Goal: Task Accomplishment & Management: Use online tool/utility

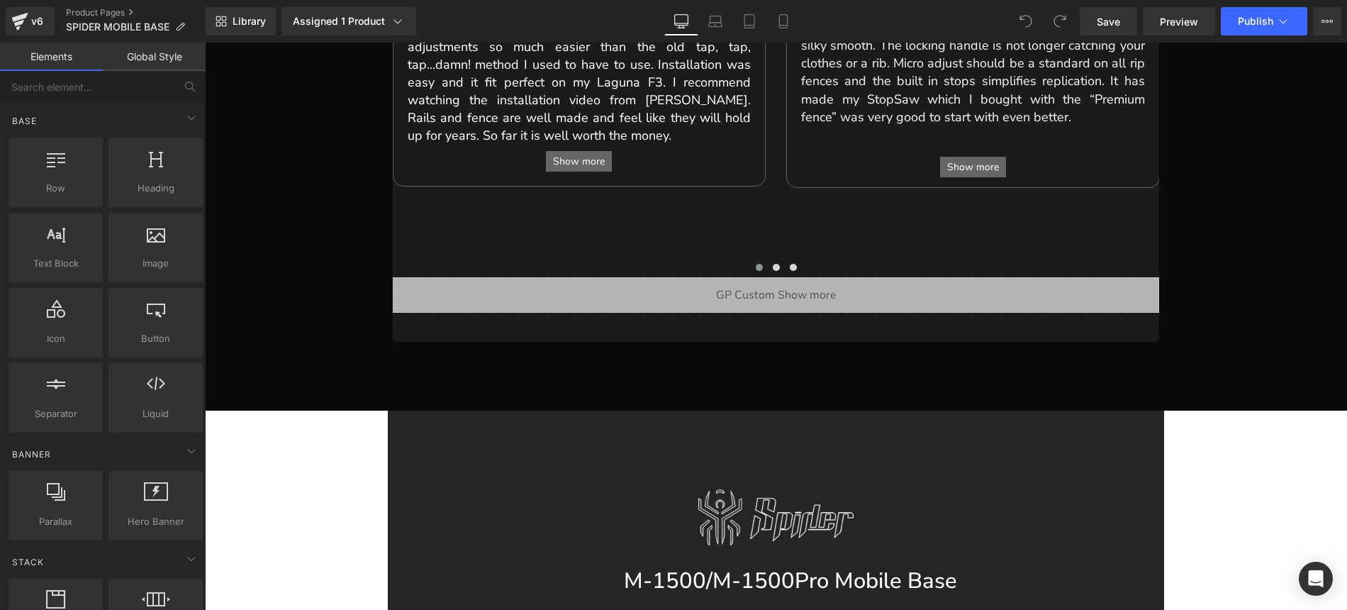
scroll to position [1017, 0]
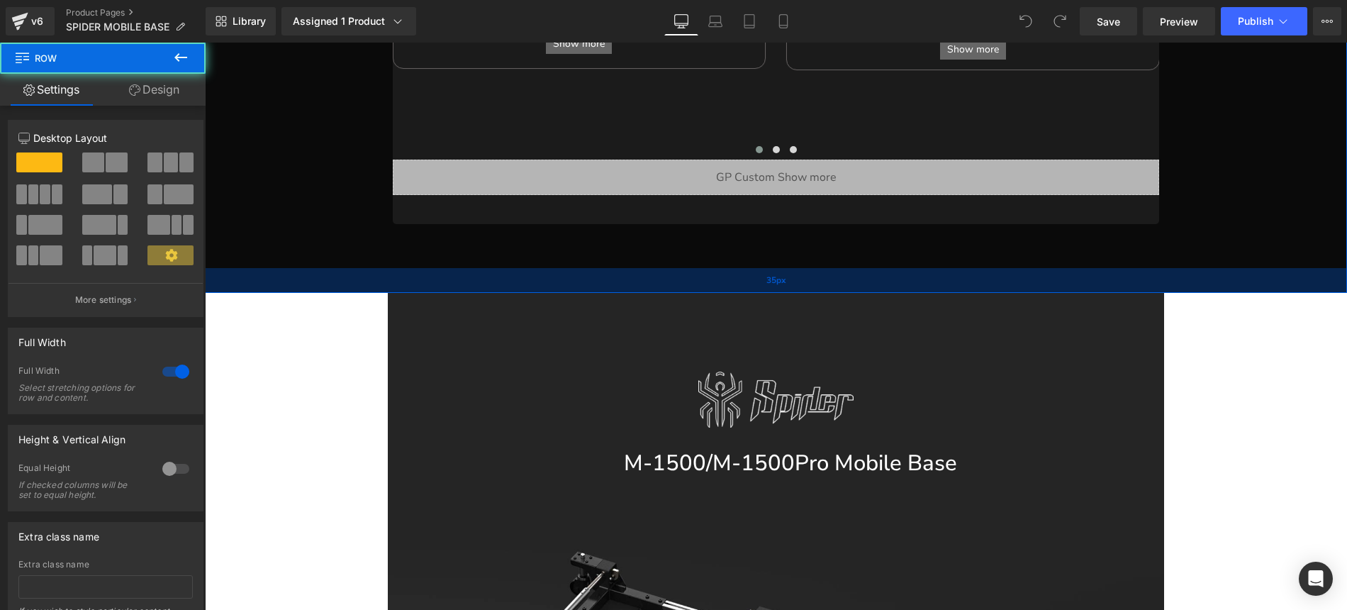
click at [413, 268] on div "35px" at bounding box center [776, 280] width 1142 height 25
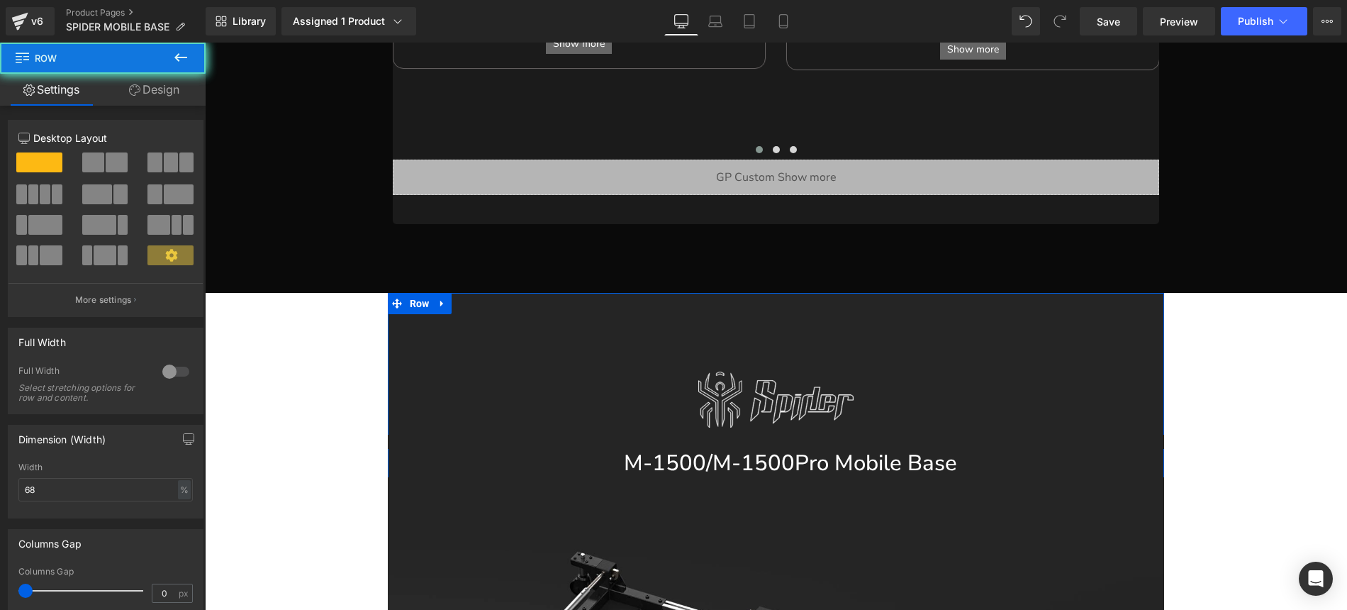
drag, startPoint x: 404, startPoint y: 267, endPoint x: 414, endPoint y: 263, distance: 10.5
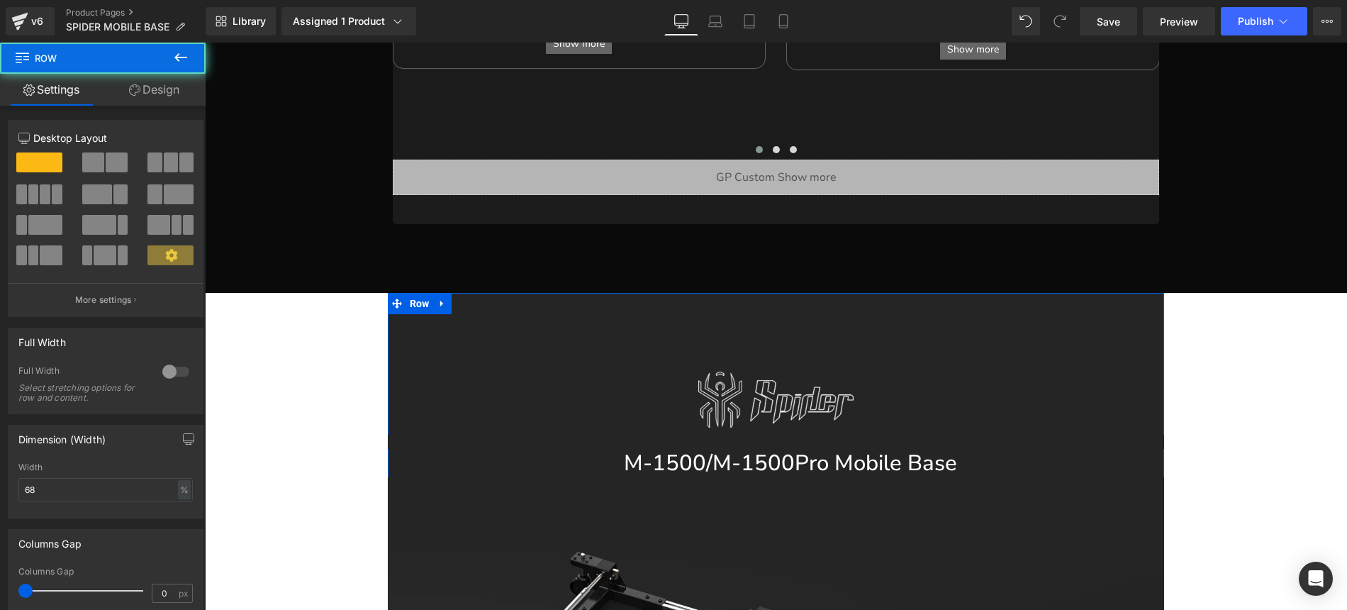
click at [169, 86] on link "Design" at bounding box center [154, 90] width 103 height 32
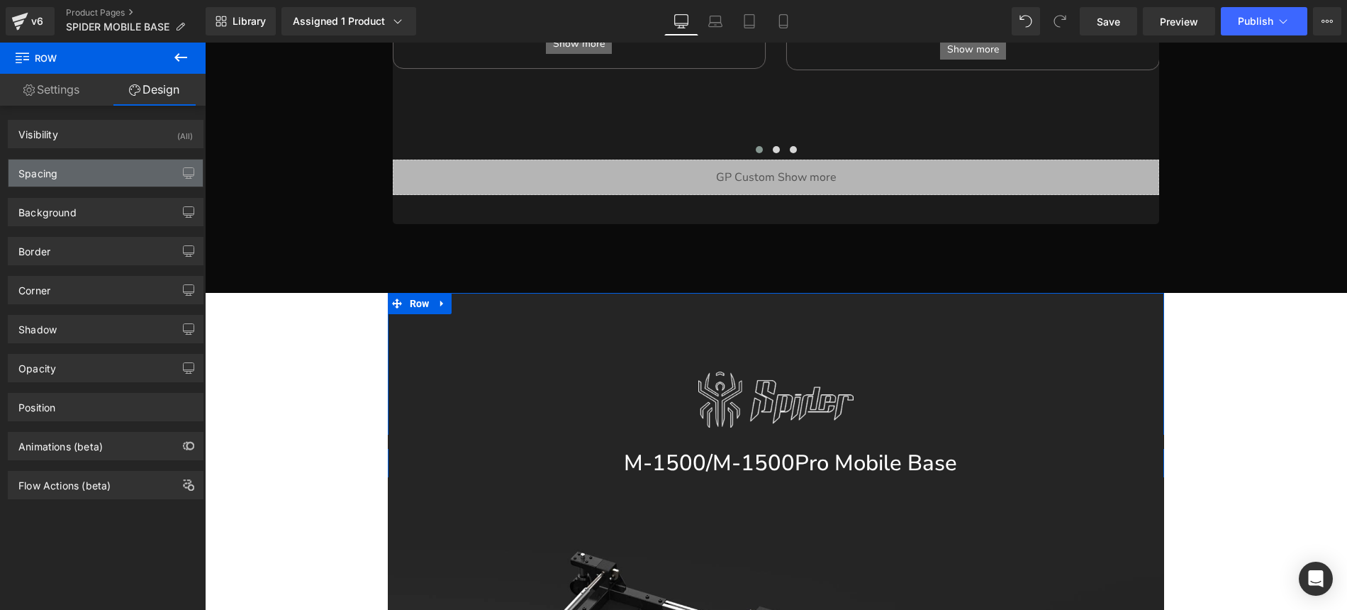
click at [72, 181] on div "Spacing" at bounding box center [106, 172] width 194 height 27
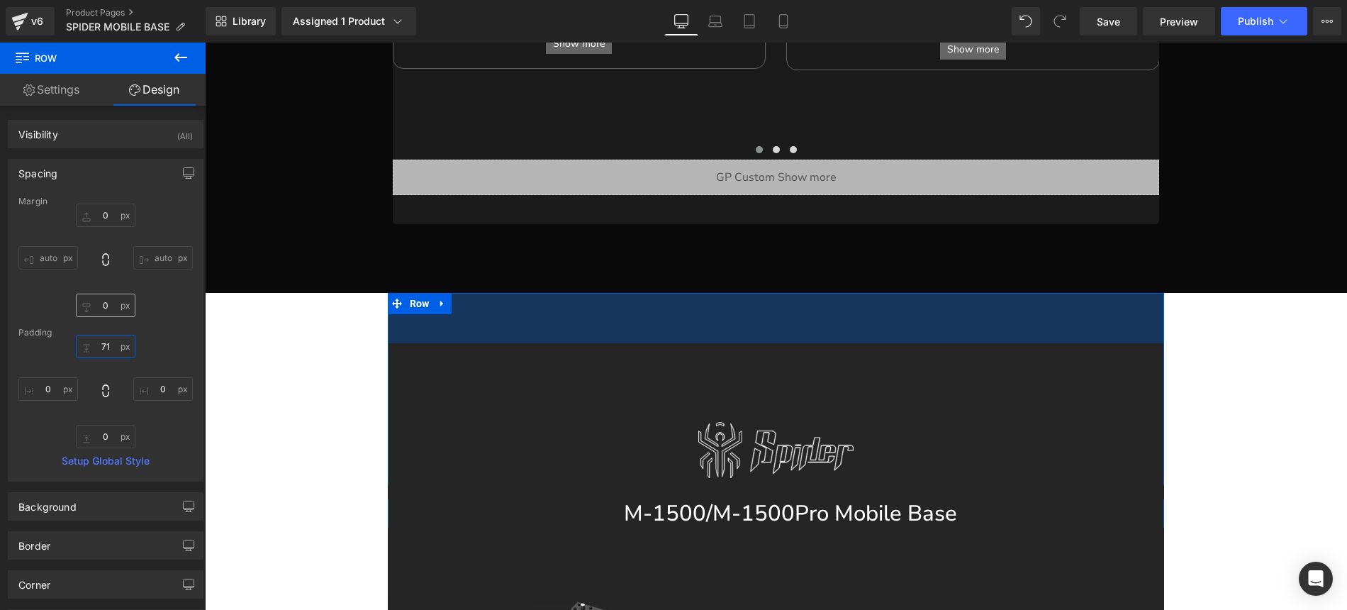
drag, startPoint x: 112, startPoint y: 349, endPoint x: 116, endPoint y: 299, distance: 50.5
click at [116, 299] on div "Margin auto auto [GEOGRAPHIC_DATA] Setup Global Style" at bounding box center [106, 338] width 194 height 284
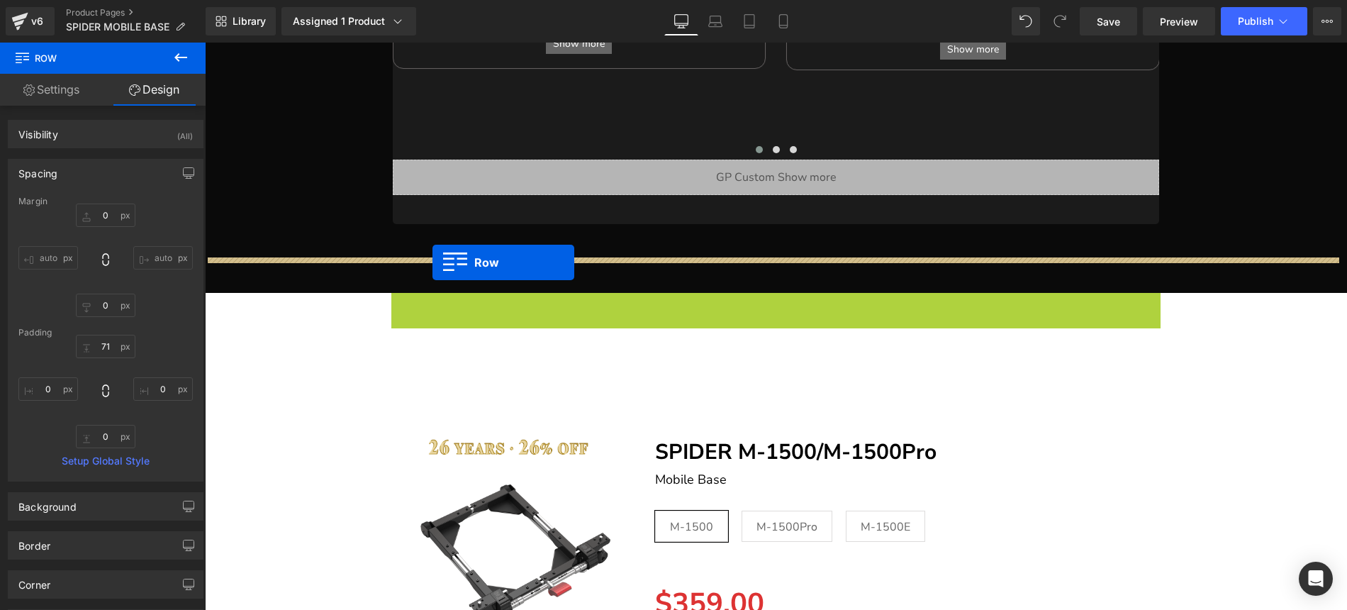
drag, startPoint x: 418, startPoint y: 269, endPoint x: 432, endPoint y: 262, distance: 16.2
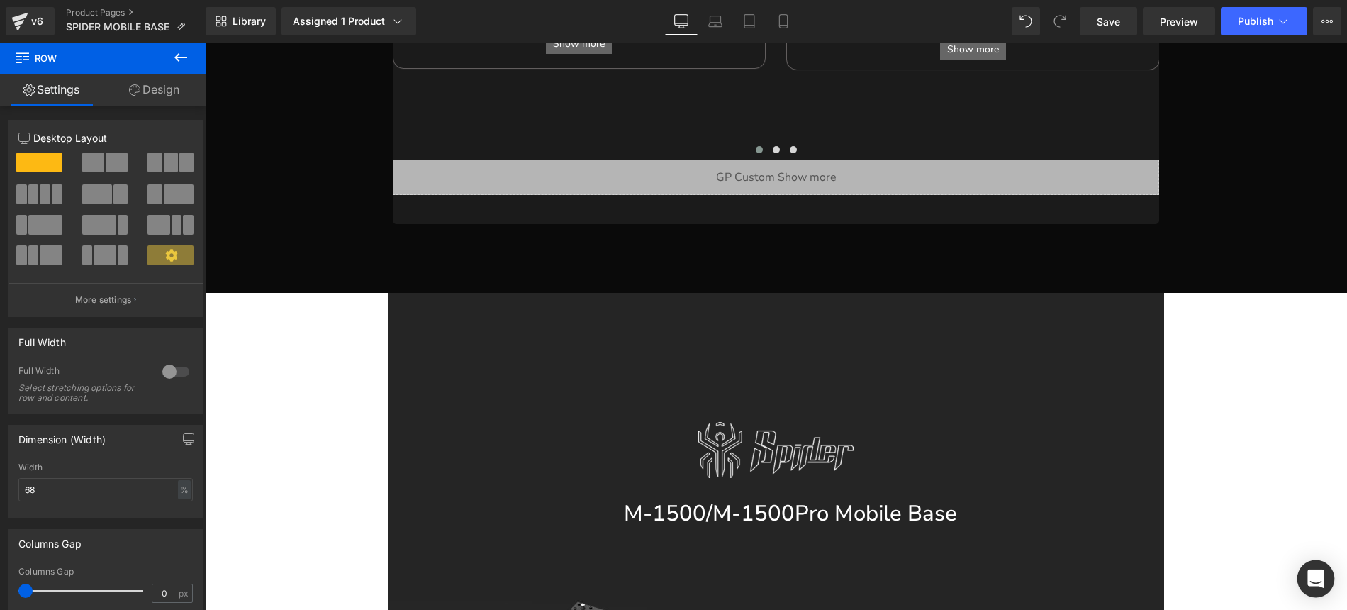
click at [1306, 584] on div "Open Intercom Messenger" at bounding box center [1316, 579] width 38 height 38
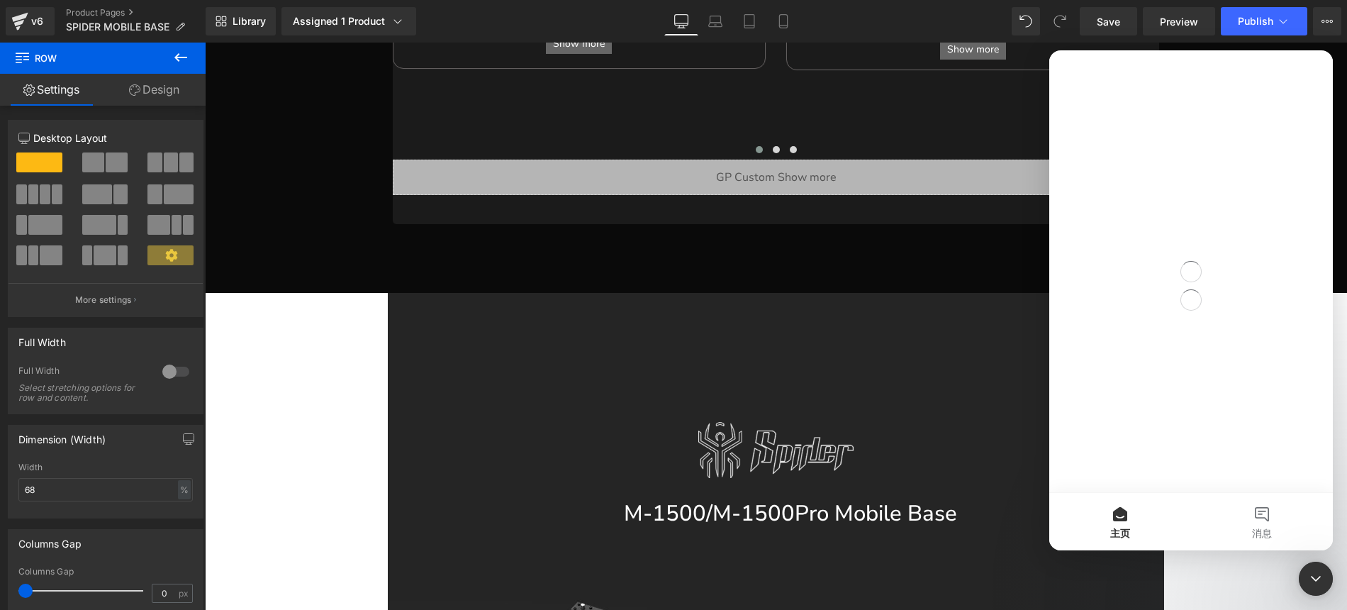
scroll to position [0, 0]
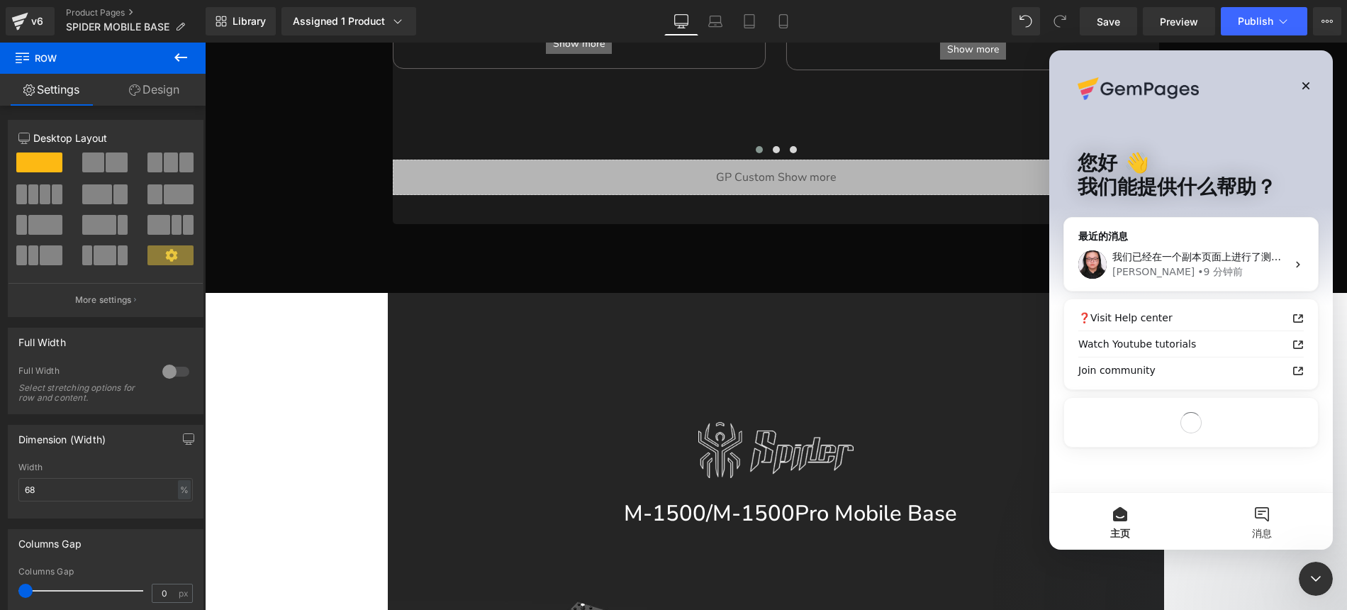
click at [1264, 521] on button "消息" at bounding box center [1262, 521] width 142 height 57
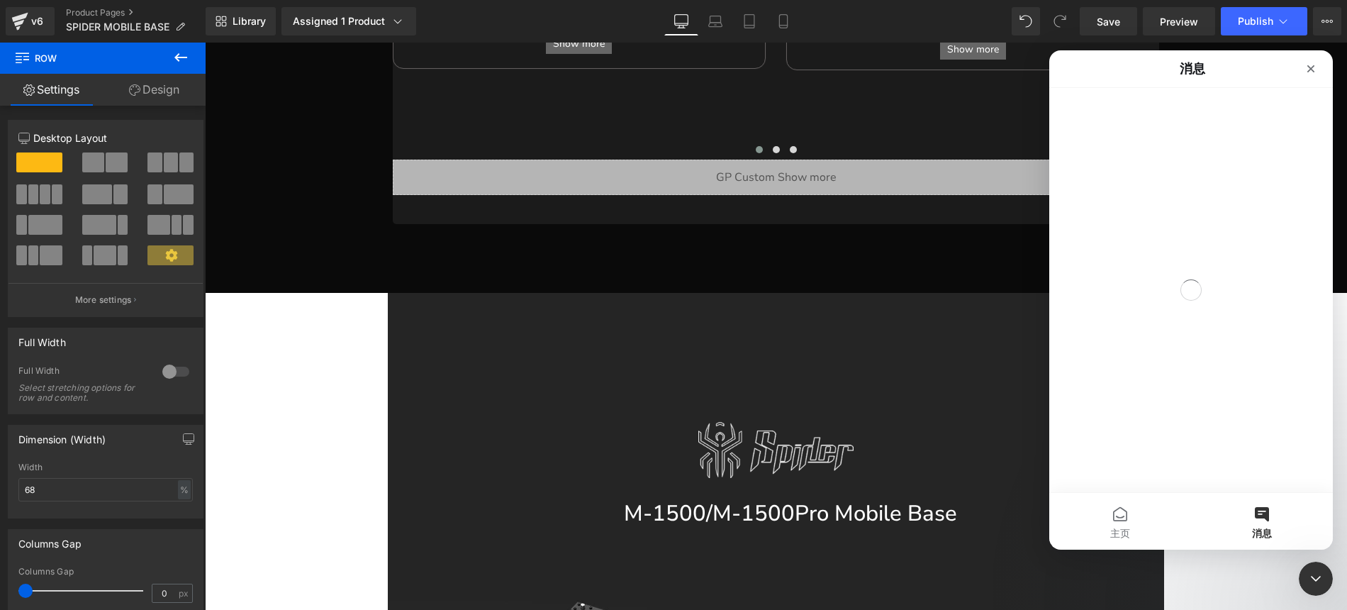
click at [345, 289] on div at bounding box center [673, 283] width 1347 height 567
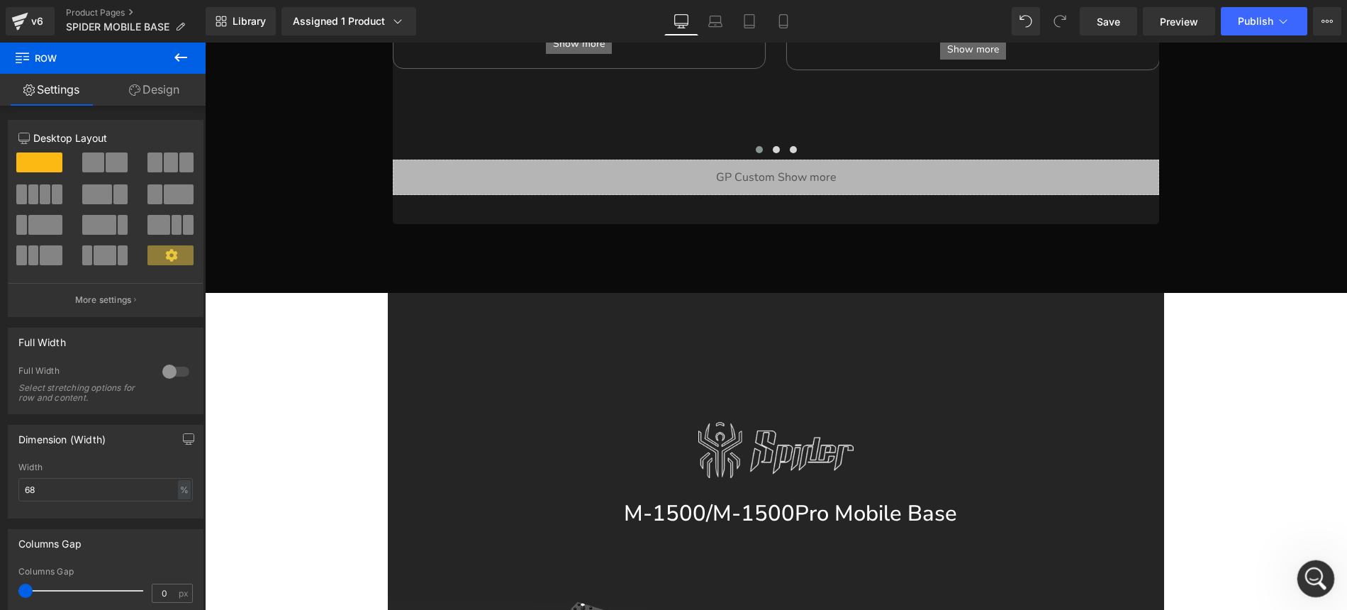
click at [1311, 572] on icon "打开 Intercom Messenger" at bounding box center [1313, 576] width 23 height 23
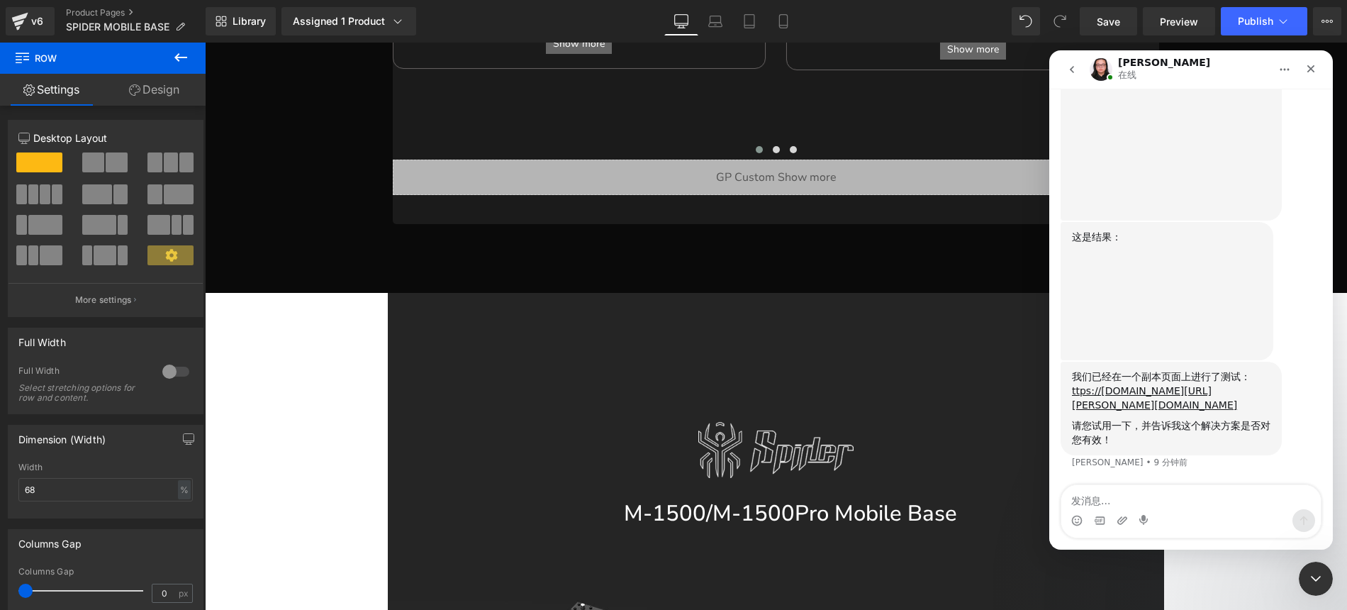
scroll to position [1577, 0]
click at [1153, 513] on div "Intercom Messenger" at bounding box center [1190, 520] width 259 height 23
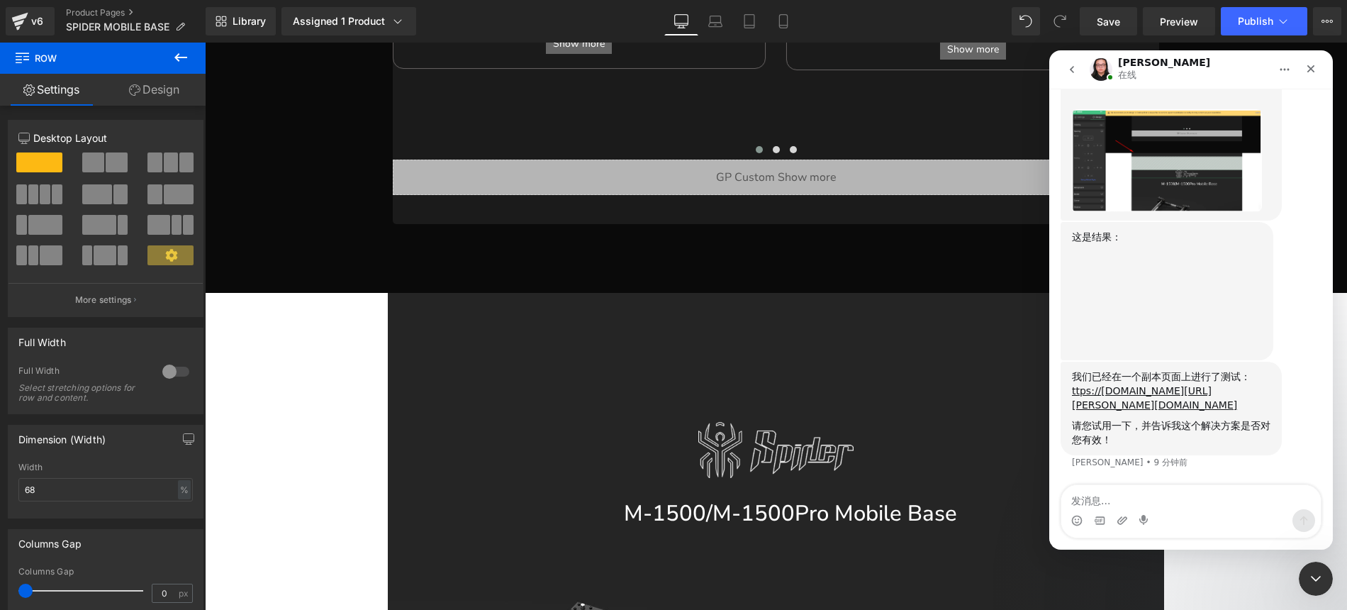
click at [1153, 513] on div "Intercom Messenger" at bounding box center [1190, 520] width 259 height 23
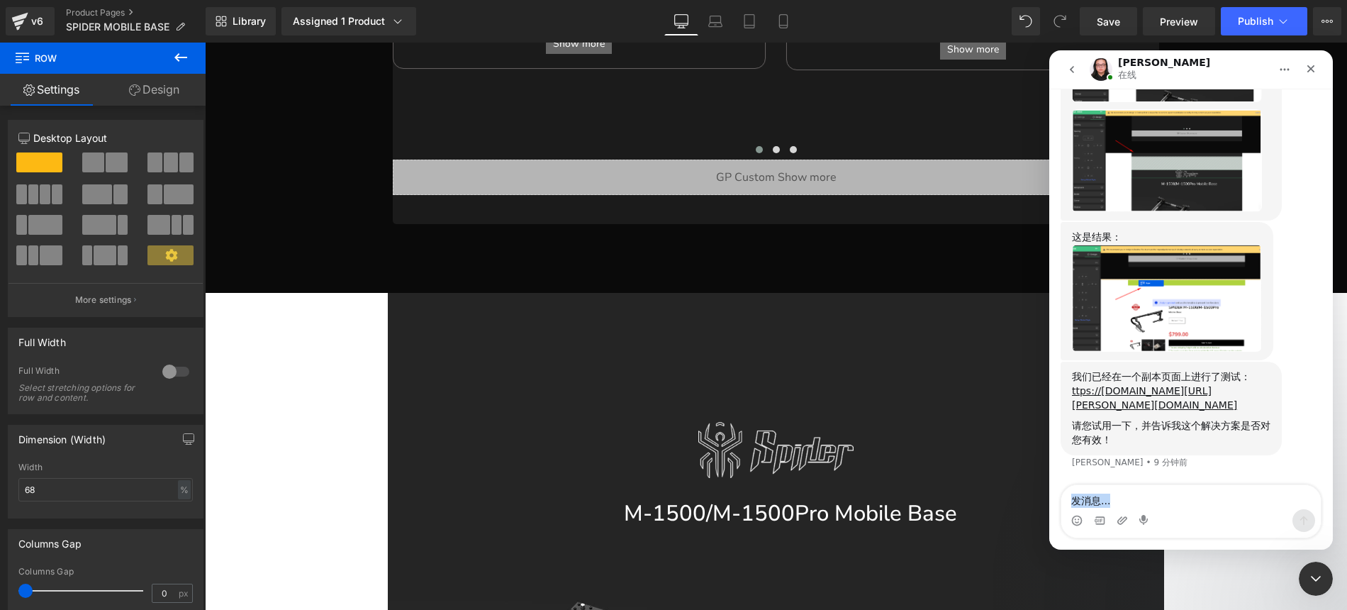
click at [1153, 513] on div "Intercom Messenger" at bounding box center [1190, 520] width 259 height 23
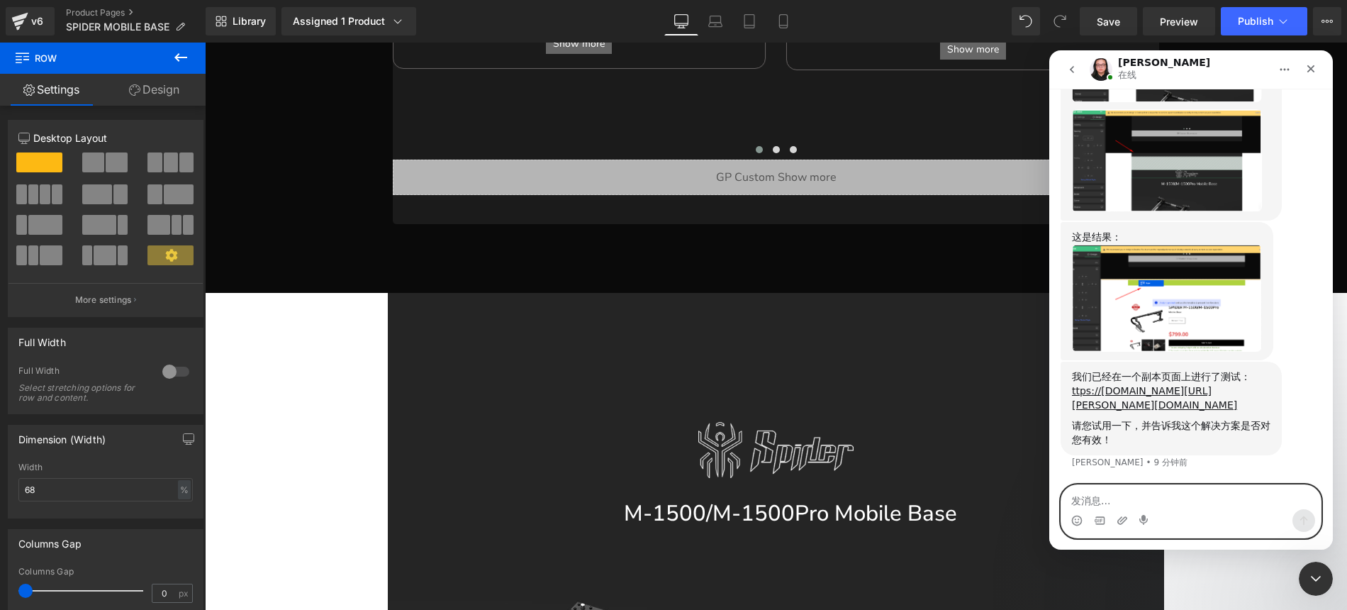
click at [1092, 502] on textarea "发消息..." at bounding box center [1190, 497] width 259 height 24
type textarea "好的 有效果"
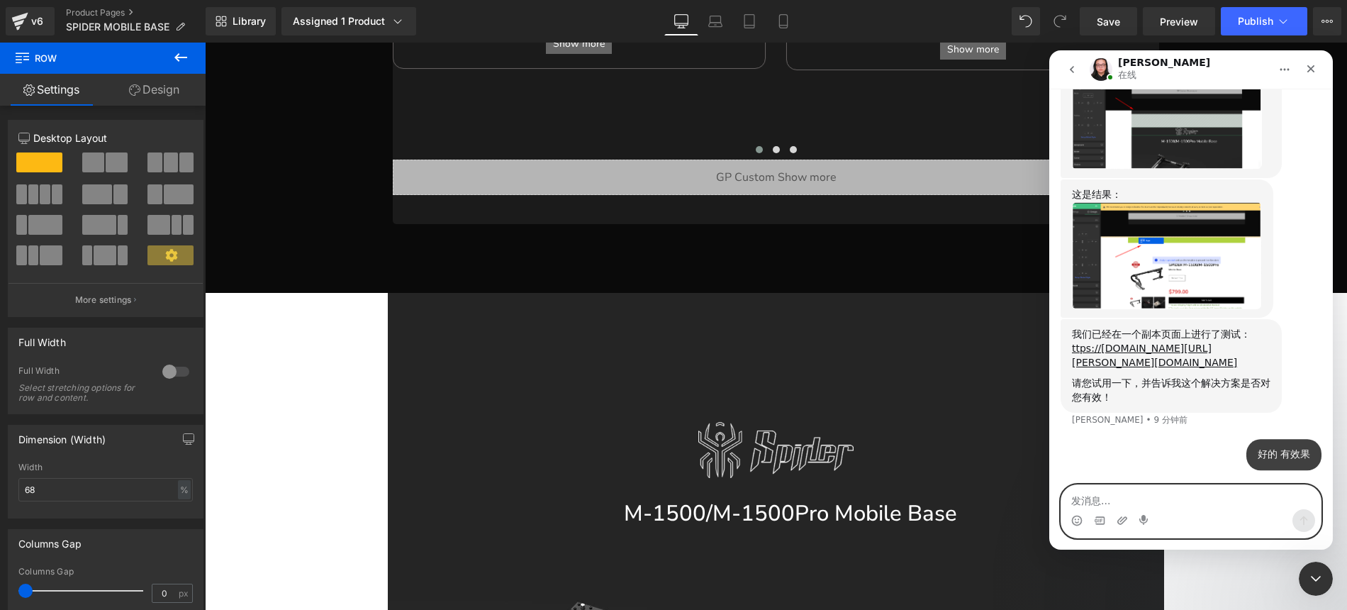
scroll to position [1619, 0]
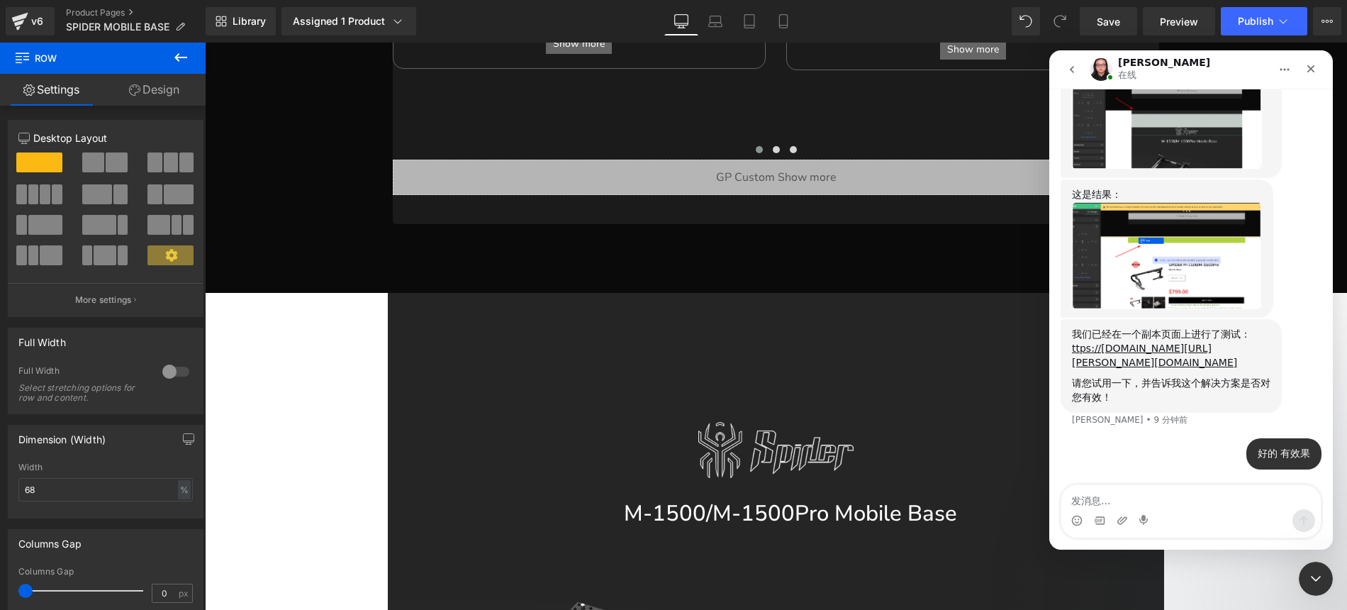
click at [317, 364] on div at bounding box center [673, 283] width 1347 height 567
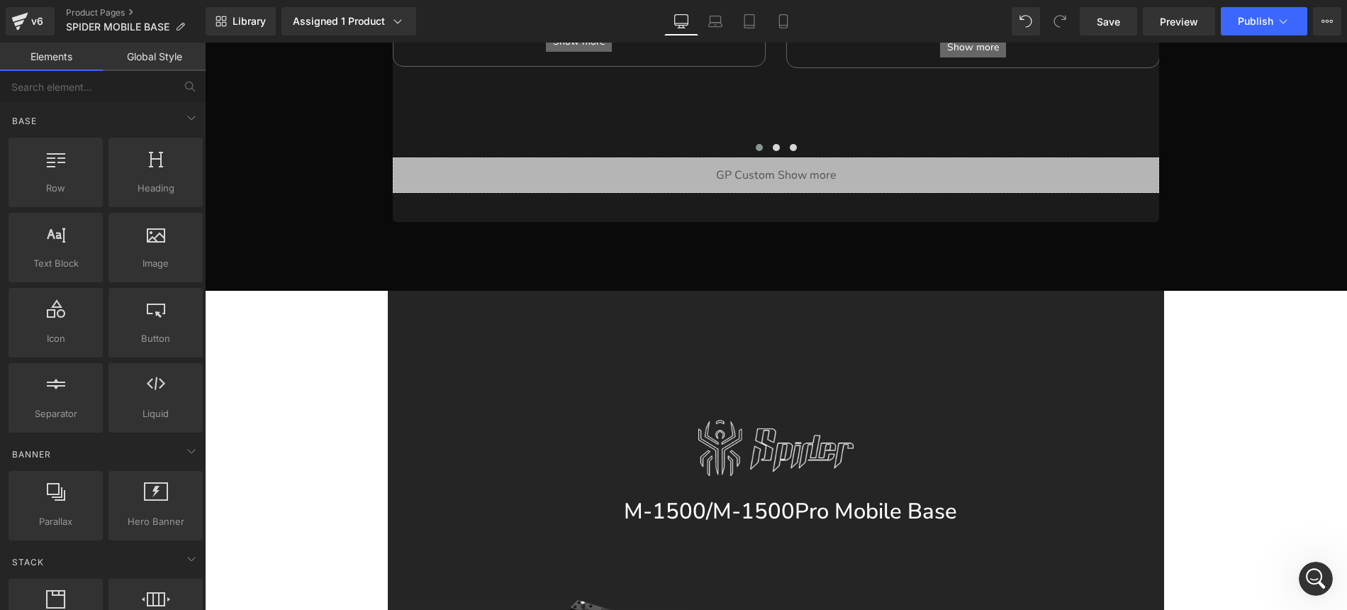
scroll to position [1019, 0]
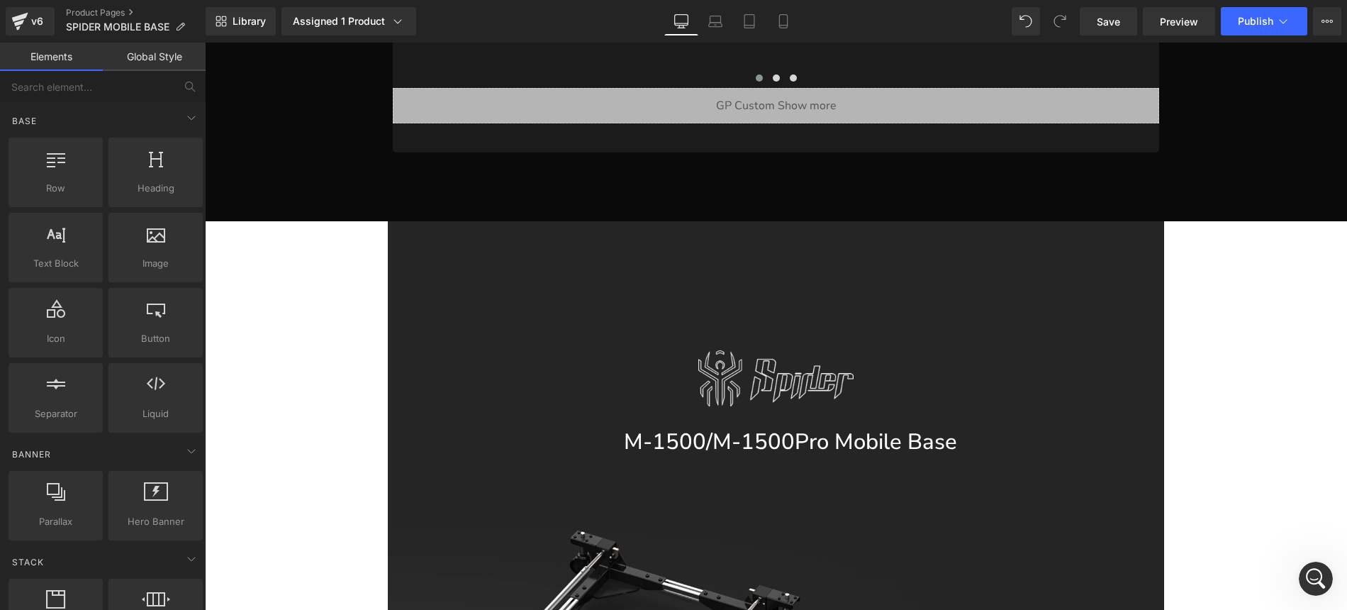
scroll to position [1022, 0]
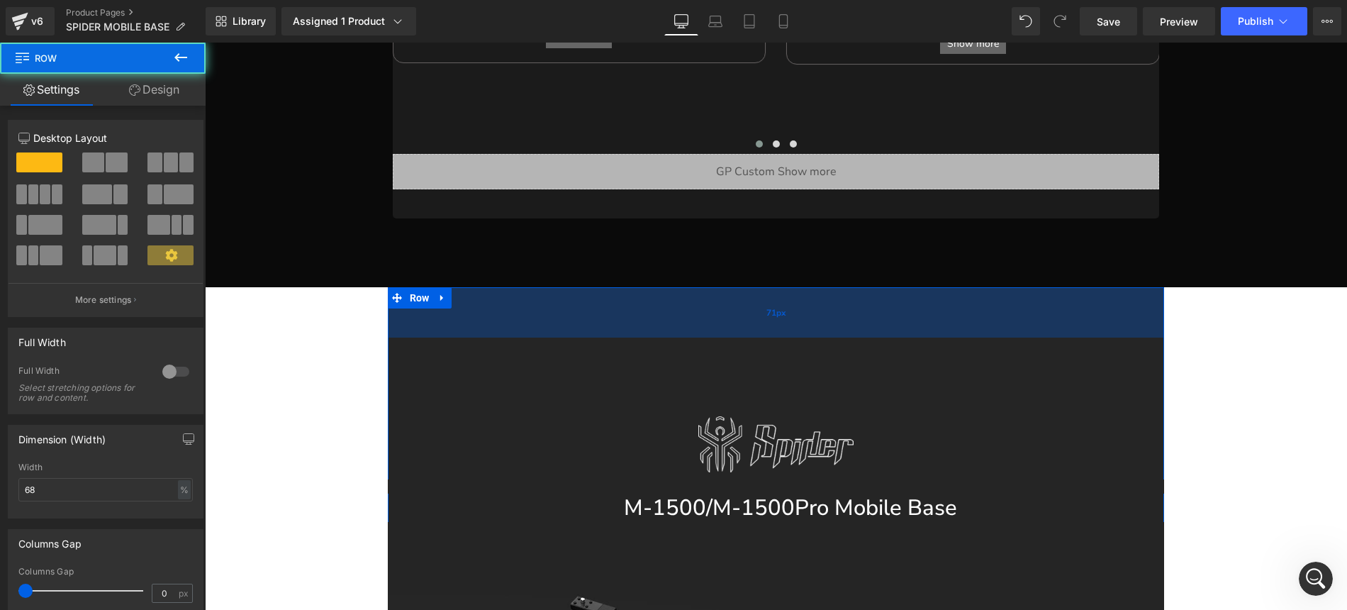
click at [459, 295] on div "71px" at bounding box center [776, 312] width 776 height 50
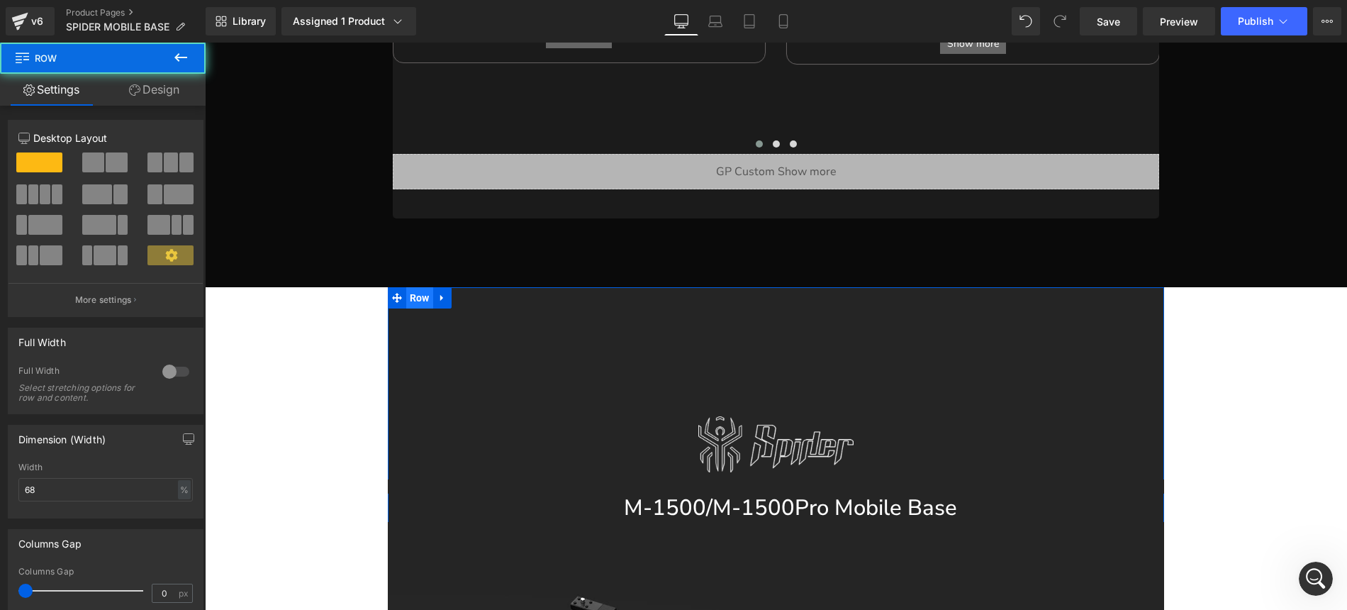
click at [415, 287] on span "Row" at bounding box center [419, 297] width 27 height 21
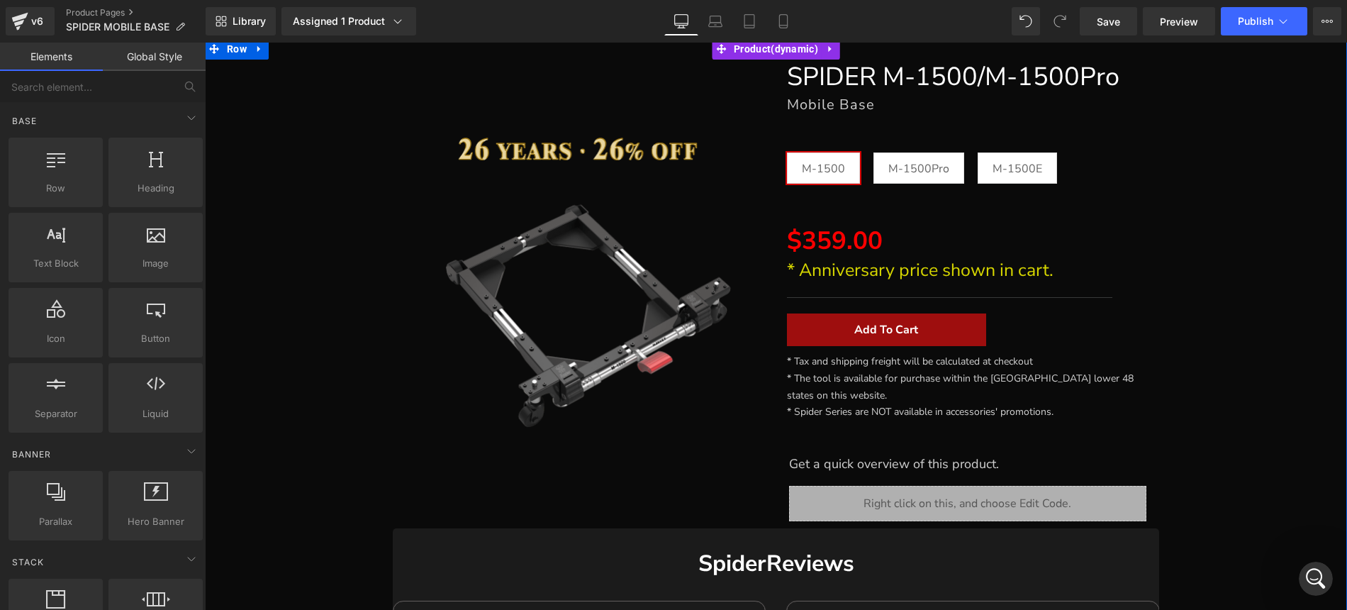
scroll to position [138, 0]
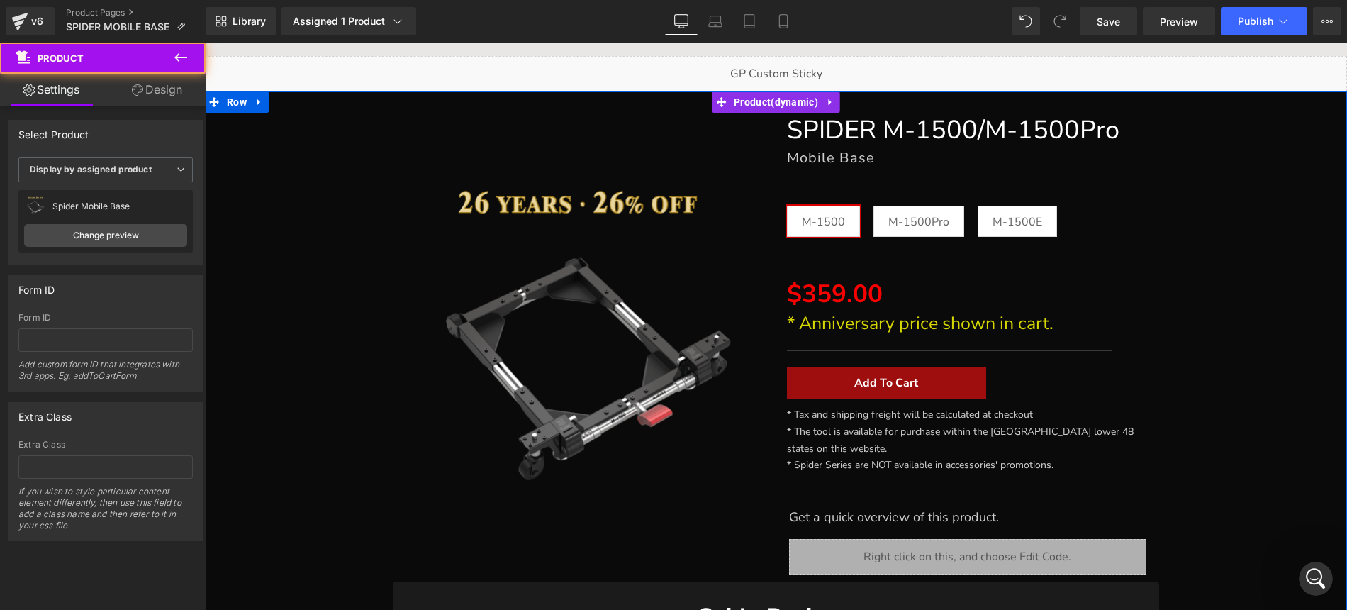
click at [290, 183] on div "Sale Off (P) Image" at bounding box center [776, 596] width 1128 height 1011
click at [245, 108] on span "Row" at bounding box center [236, 101] width 27 height 21
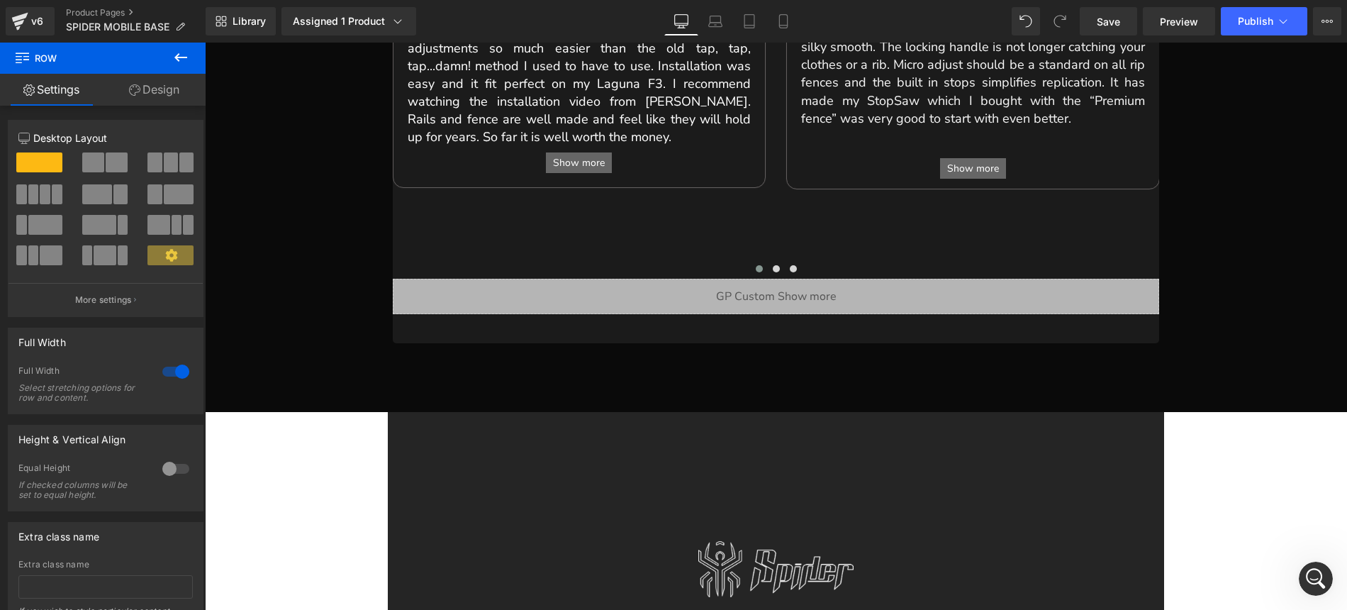
scroll to position [911, 0]
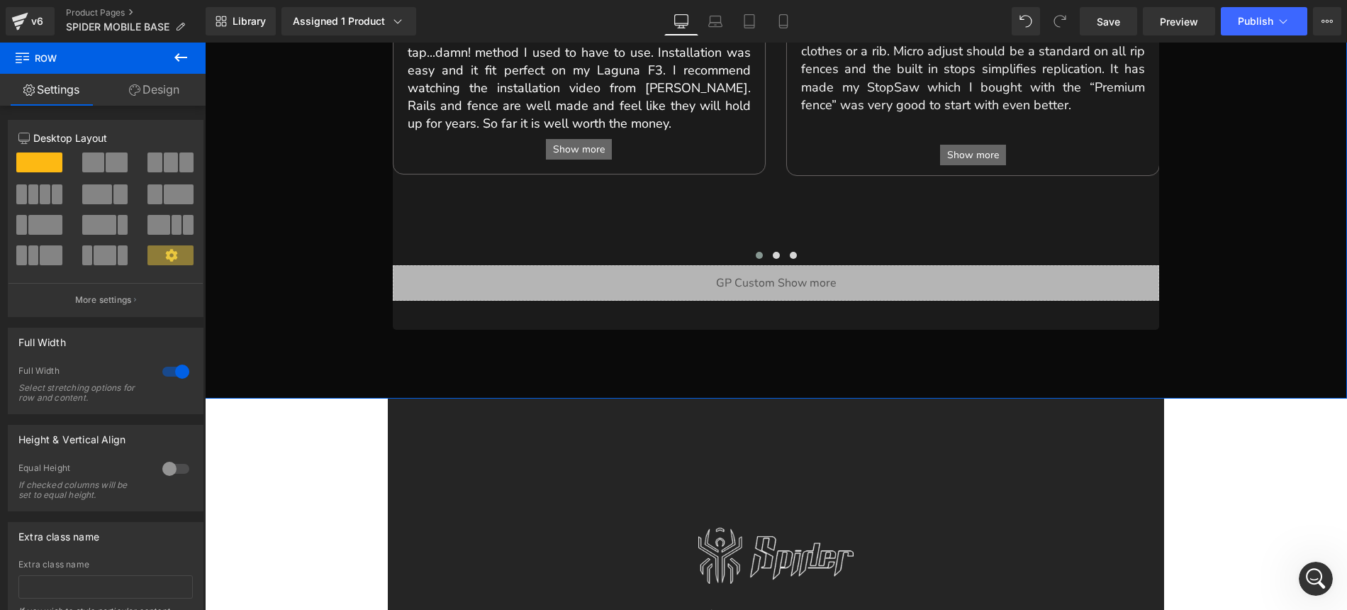
drag, startPoint x: 42, startPoint y: 162, endPoint x: 45, endPoint y: 177, distance: 15.9
click at [45, 177] on div at bounding box center [40, 168] width 66 height 32
click at [181, 52] on icon at bounding box center [180, 57] width 17 height 17
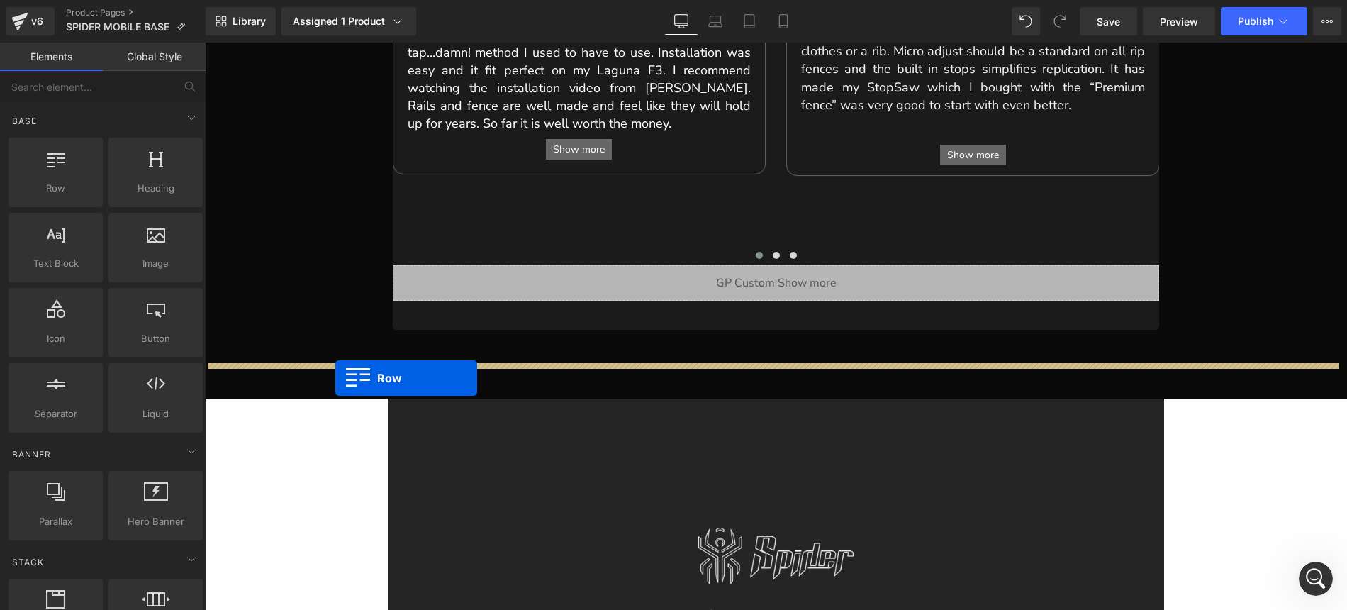
drag, startPoint x: 277, startPoint y: 217, endPoint x: 332, endPoint y: 377, distance: 169.2
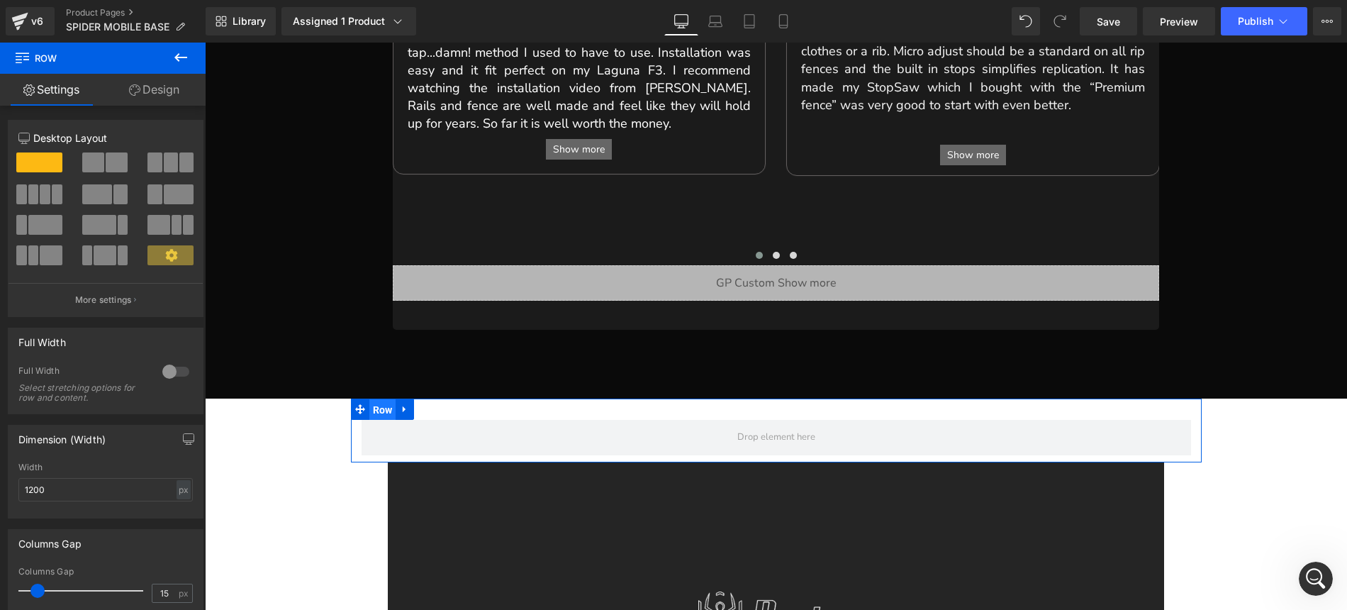
click at [378, 399] on span "Row" at bounding box center [382, 409] width 27 height 21
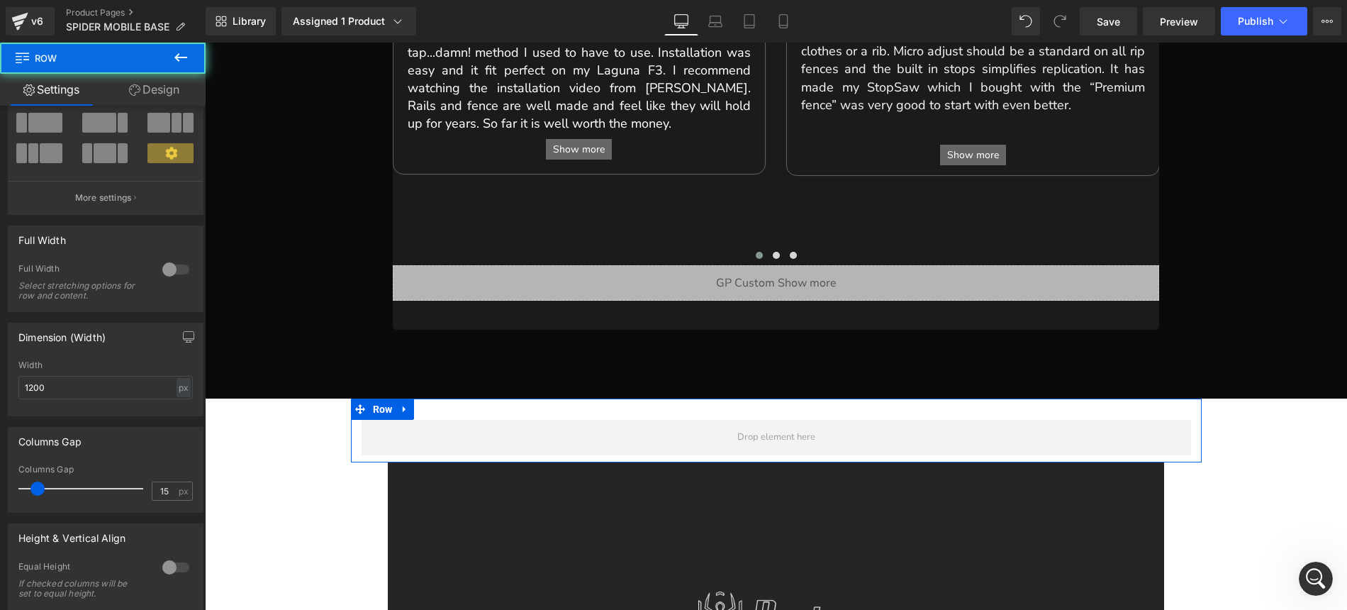
scroll to position [170, 0]
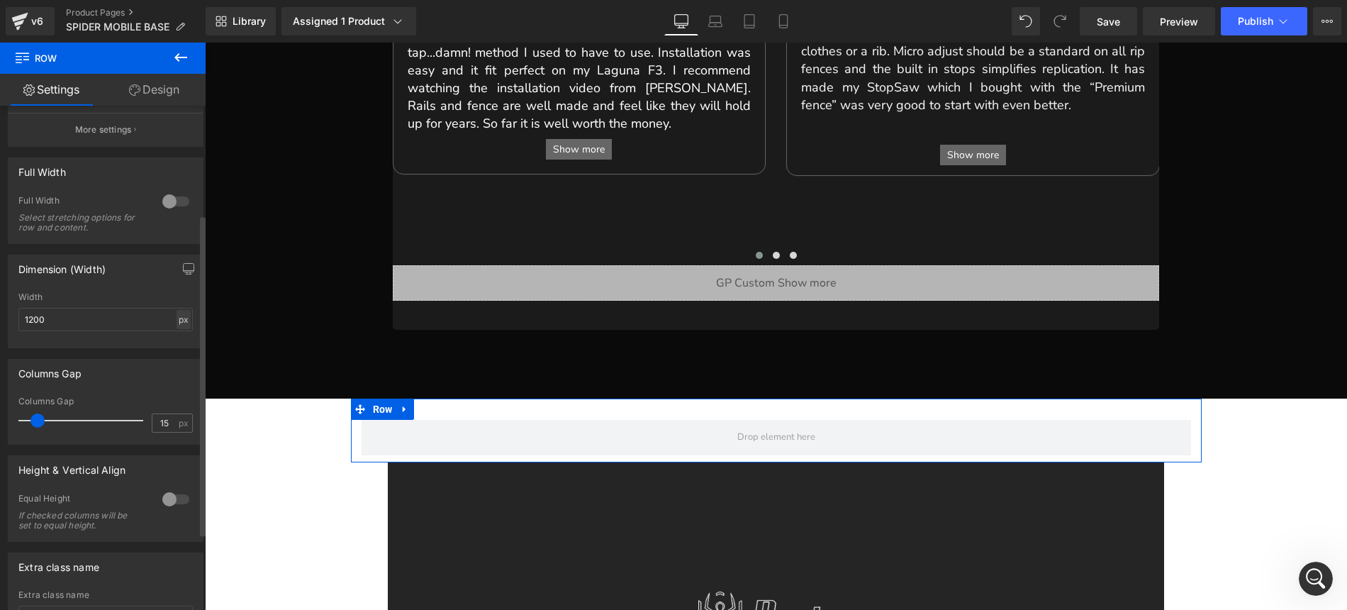
click at [180, 323] on div "px" at bounding box center [184, 319] width 14 height 19
click at [183, 343] on li "%" at bounding box center [183, 341] width 18 height 21
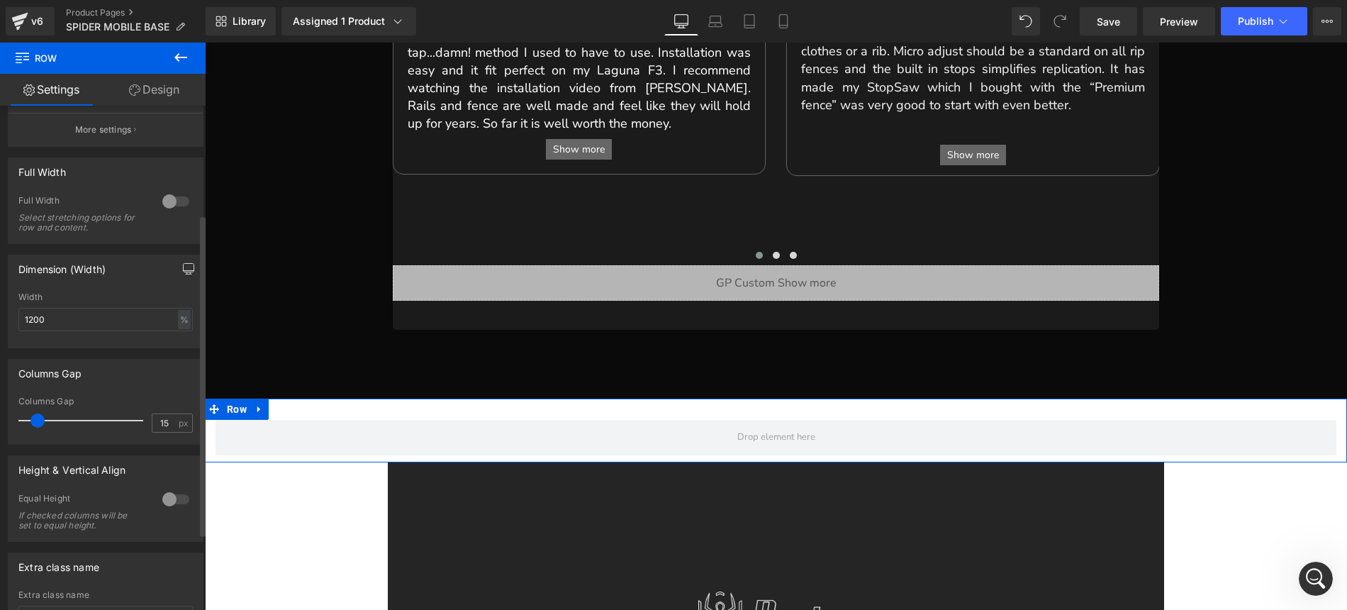
click at [184, 272] on icon "button" at bounding box center [189, 268] width 11 height 9
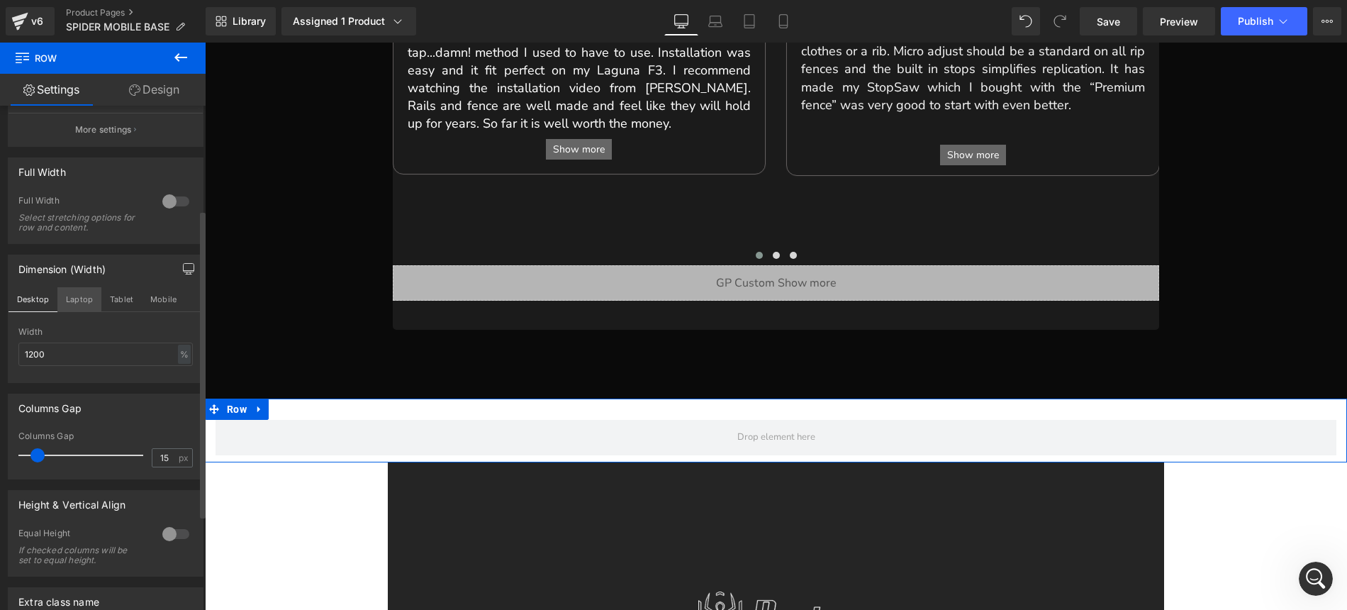
click at [84, 304] on button "Laptop" at bounding box center [79, 299] width 44 height 24
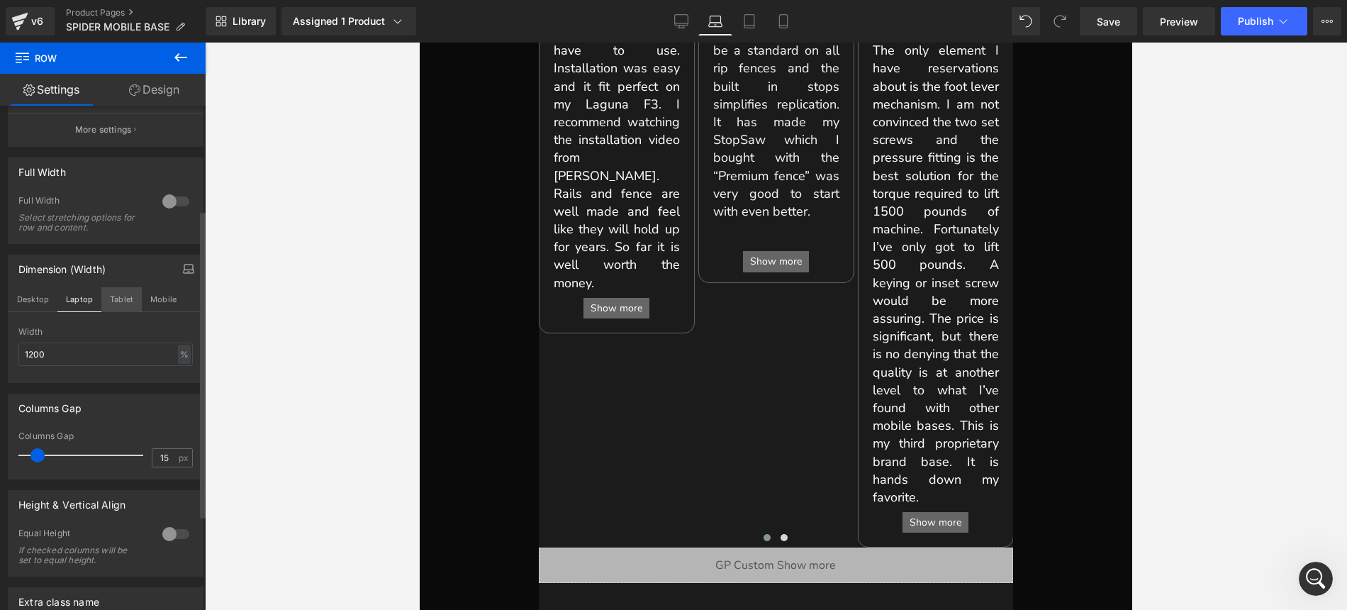
click at [128, 298] on button "Tablet" at bounding box center [121, 299] width 40 height 24
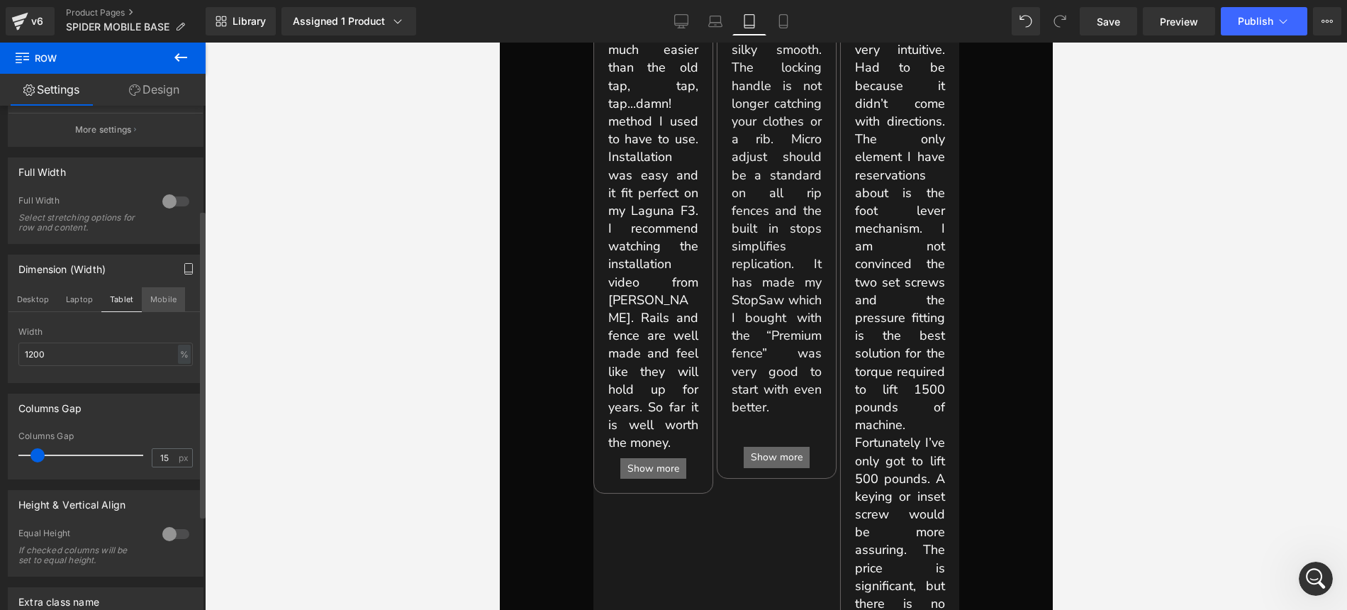
scroll to position [1674, 0]
click at [162, 298] on button "Mobile" at bounding box center [163, 299] width 43 height 24
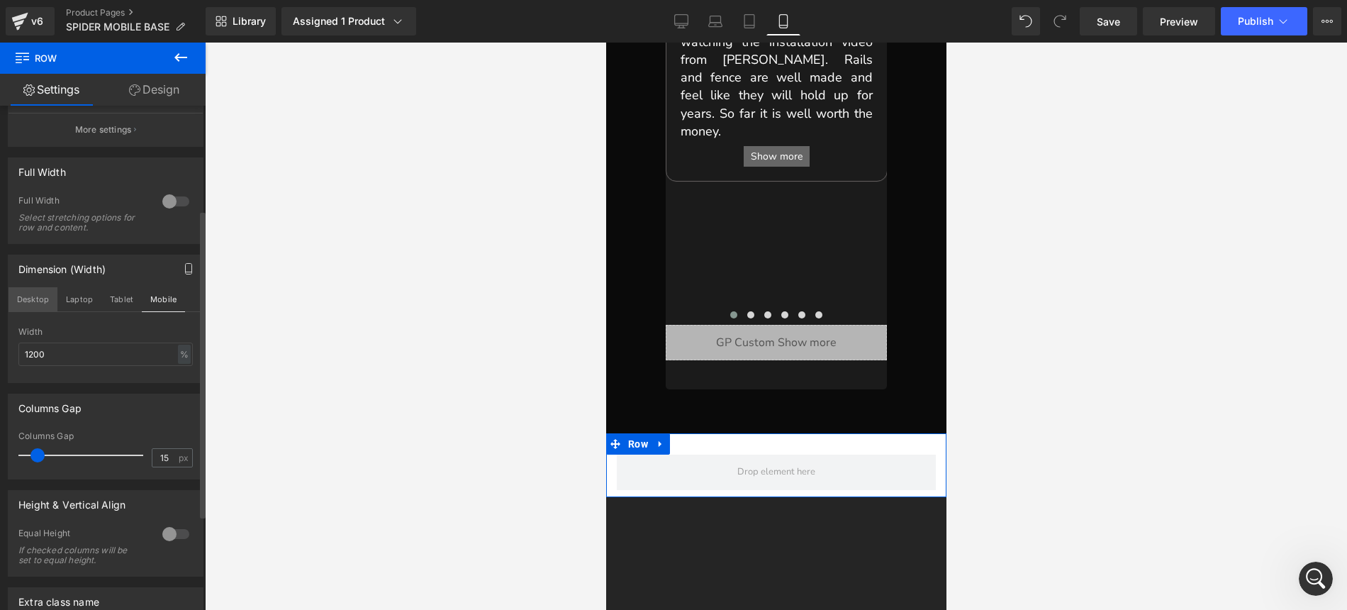
click at [38, 299] on button "Desktop" at bounding box center [33, 299] width 49 height 24
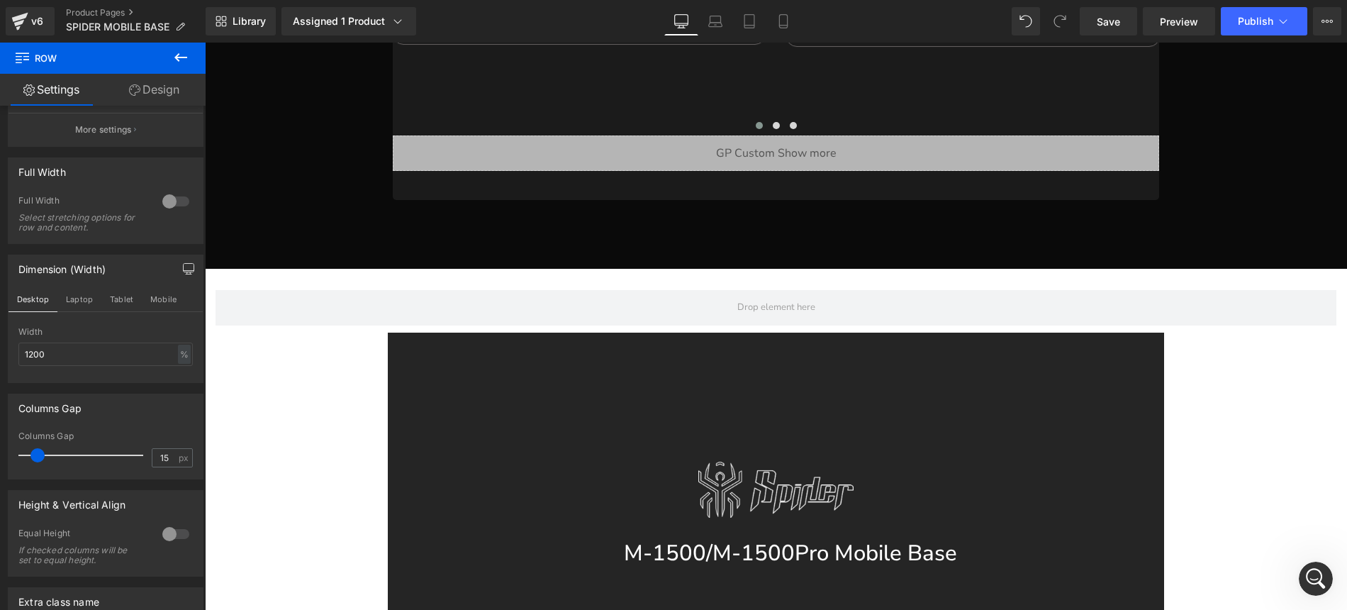
scroll to position [1116, 0]
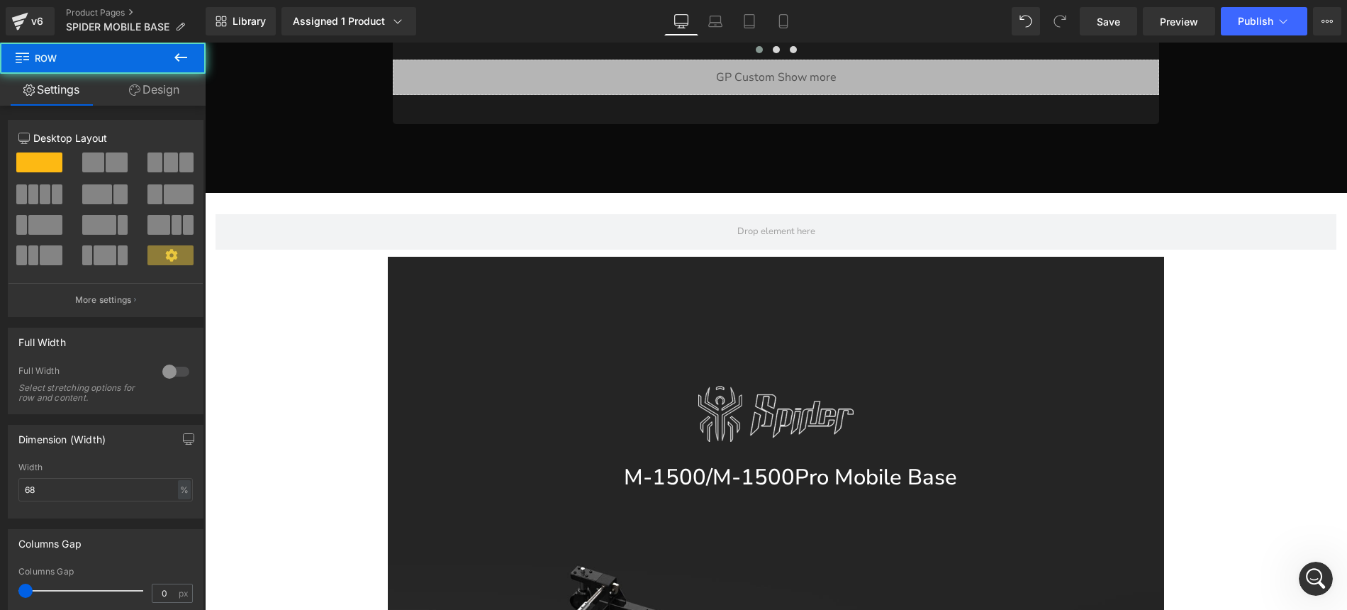
click at [418, 257] on span "Row" at bounding box center [419, 267] width 27 height 21
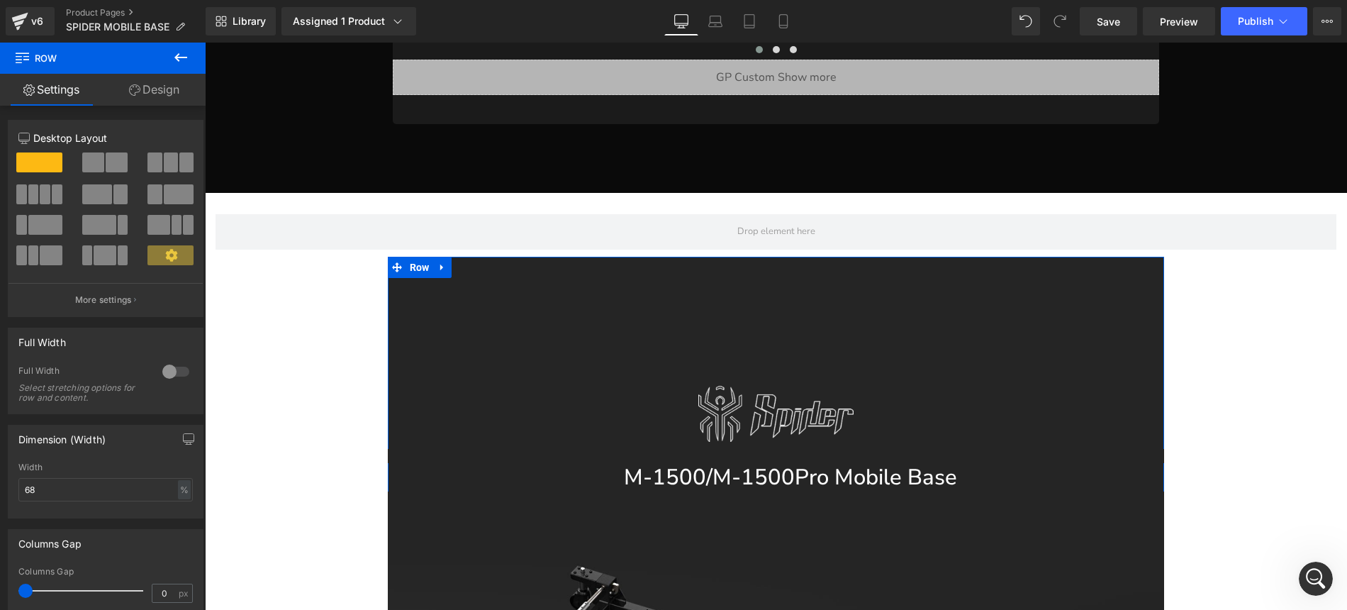
click at [181, 95] on link "Design" at bounding box center [154, 90] width 103 height 32
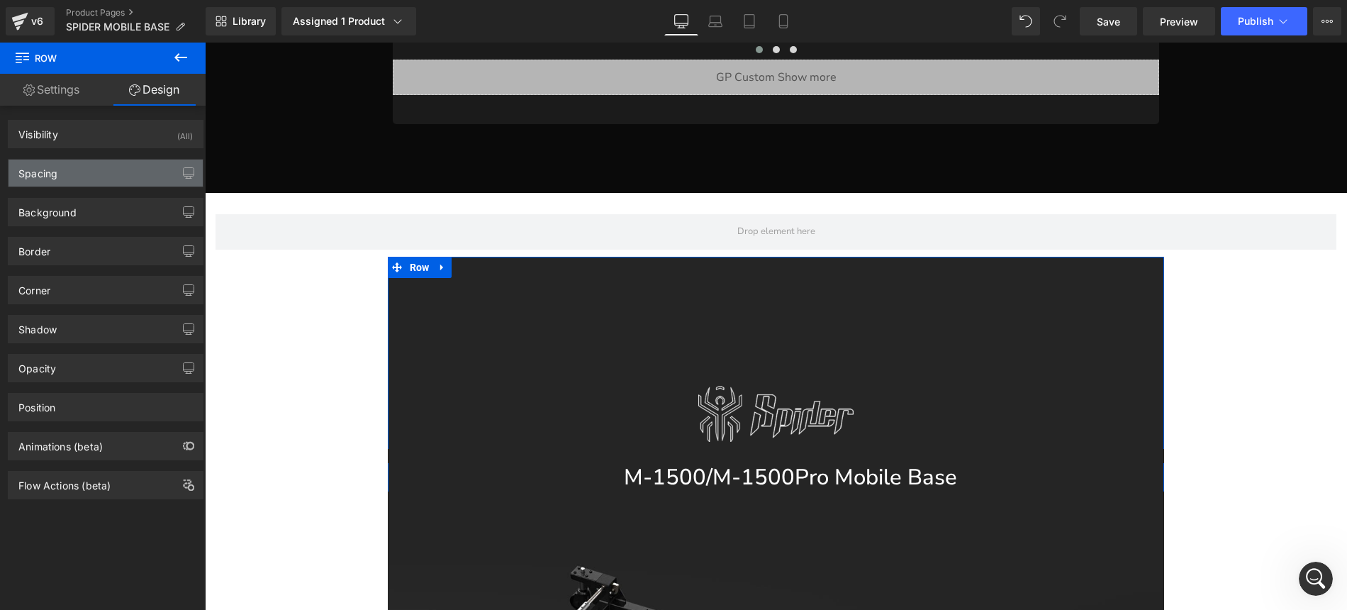
click at [95, 181] on div "Spacing" at bounding box center [106, 172] width 194 height 27
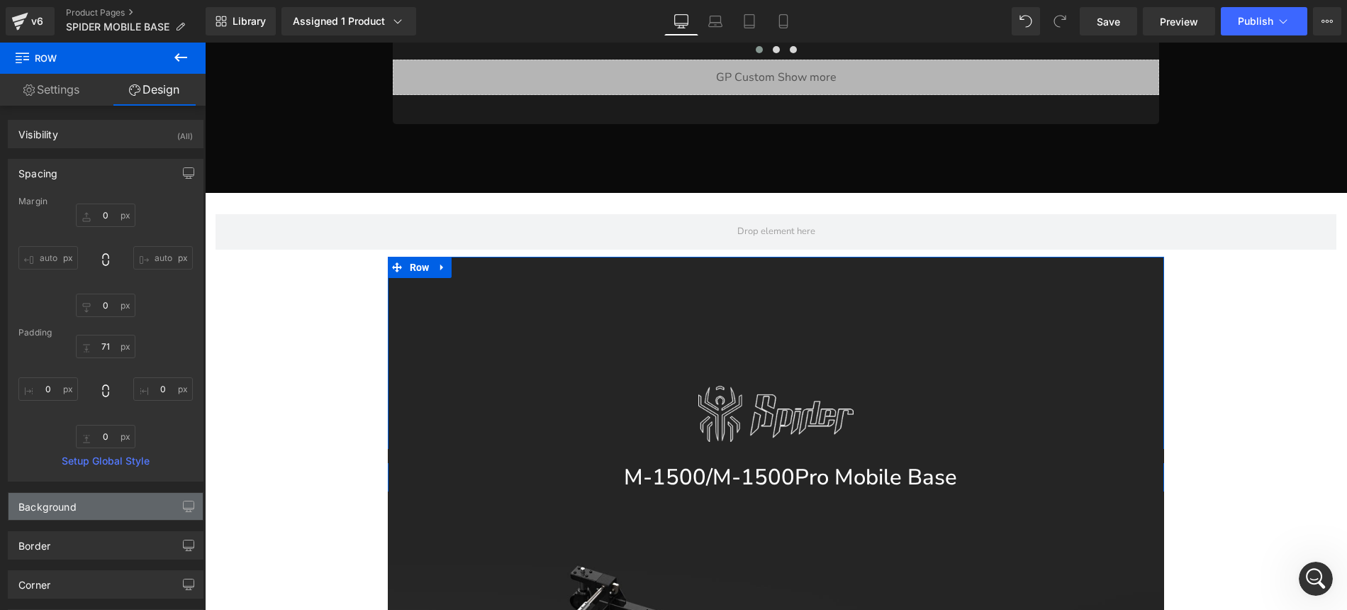
click at [107, 508] on div "Background" at bounding box center [106, 506] width 194 height 27
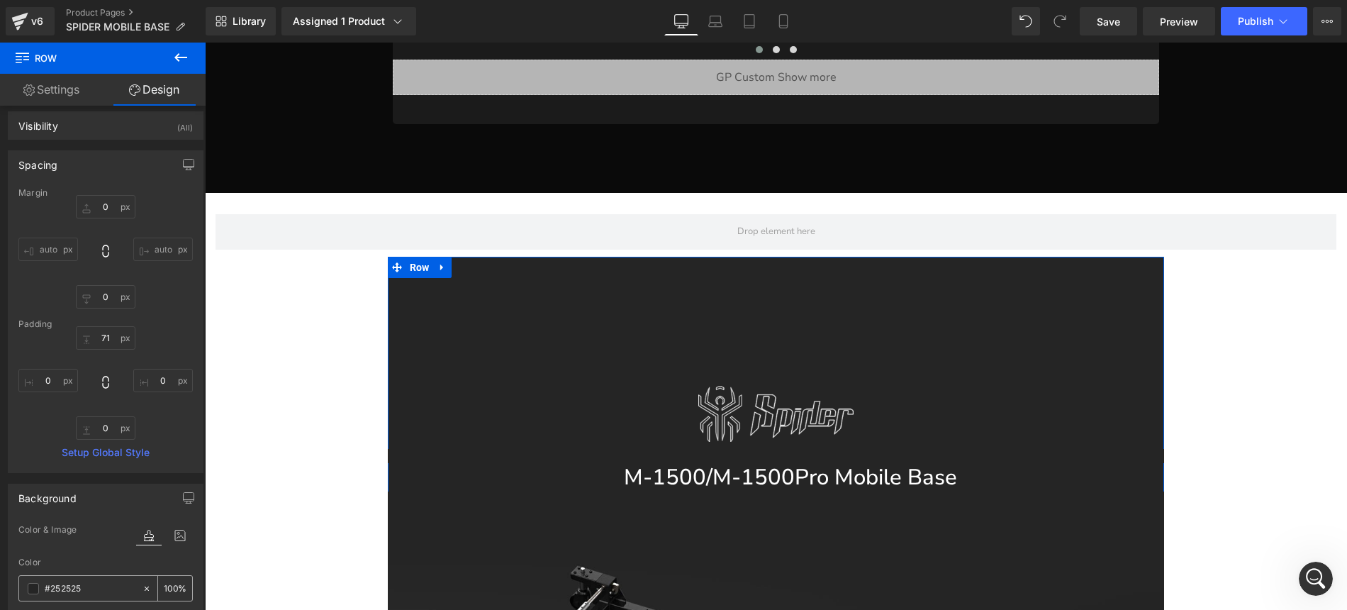
scroll to position [18, 0]
click at [97, 576] on input "#252525" at bounding box center [90, 579] width 91 height 16
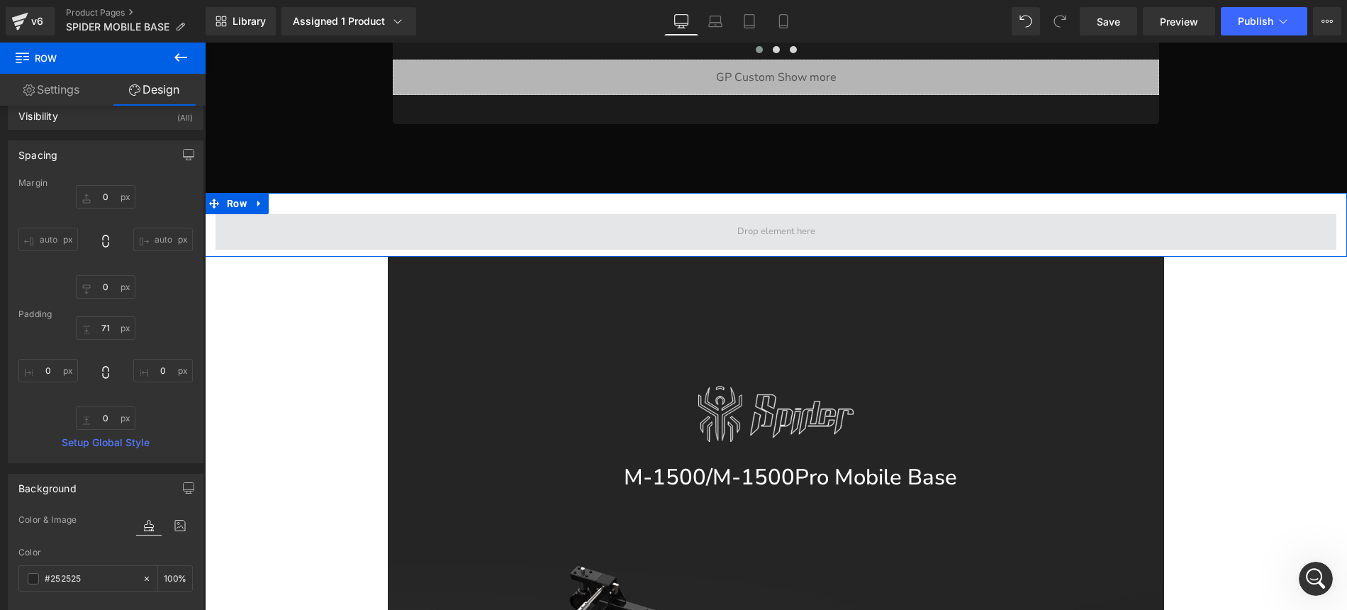
click at [304, 214] on span at bounding box center [775, 231] width 1121 height 35
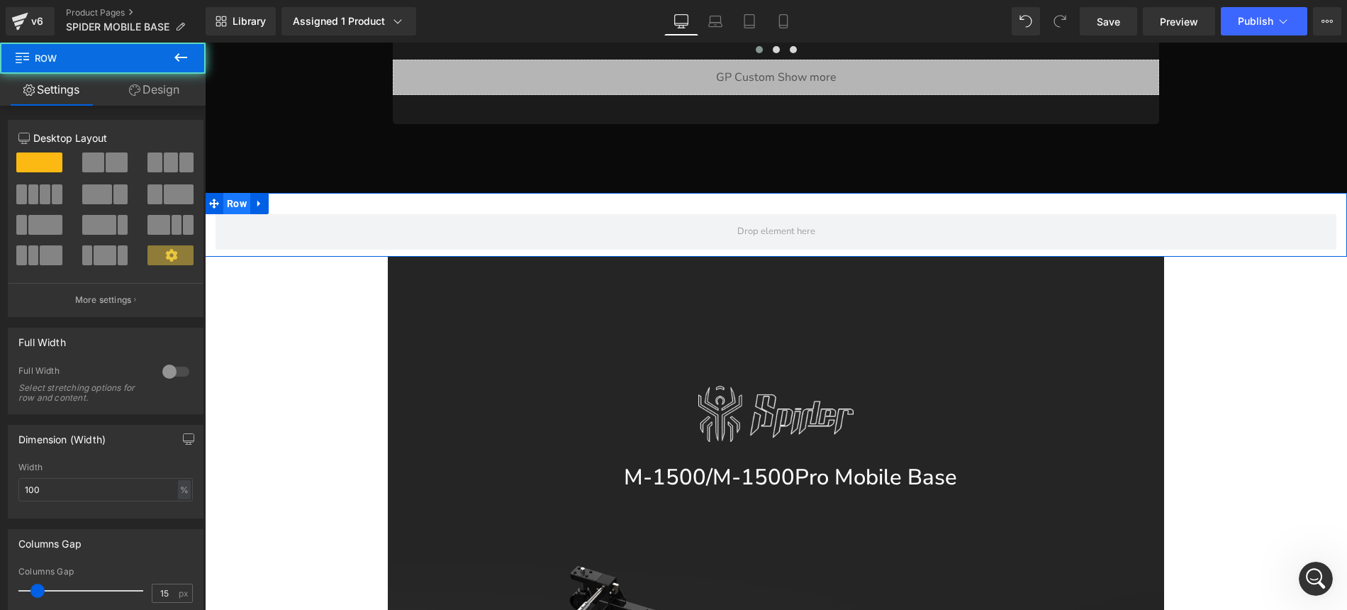
click at [235, 193] on span "Row" at bounding box center [236, 203] width 27 height 21
click at [150, 97] on link "Design" at bounding box center [154, 90] width 103 height 32
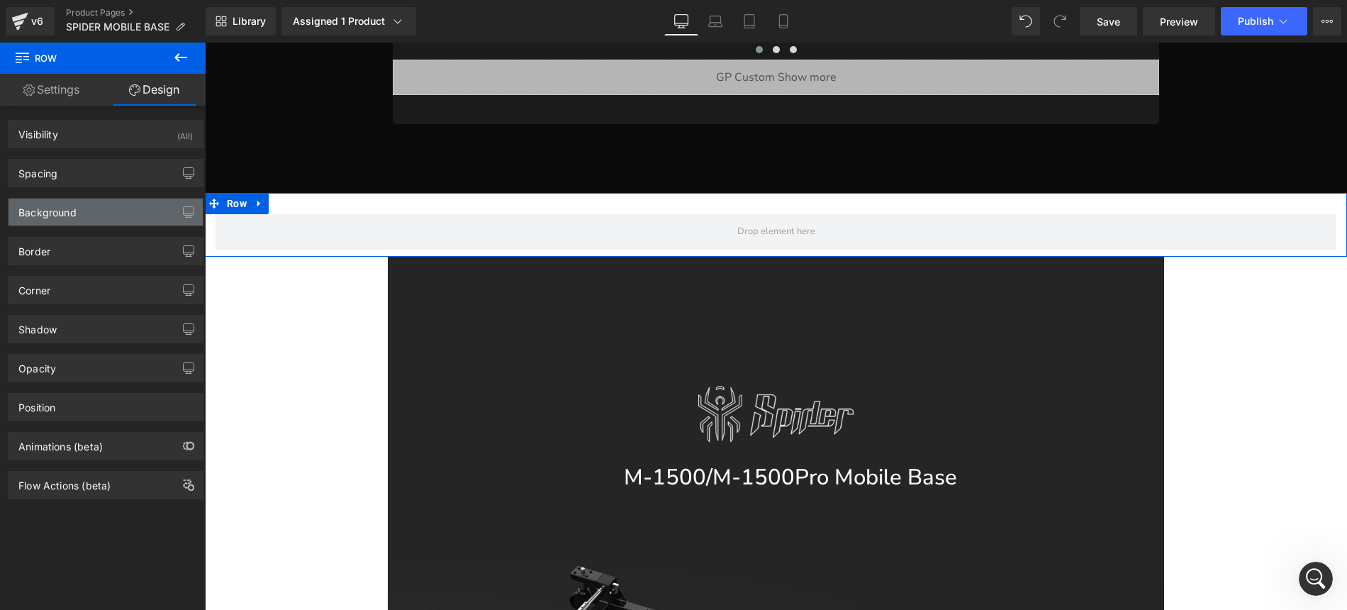
click at [45, 211] on div "Background" at bounding box center [47, 208] width 58 height 20
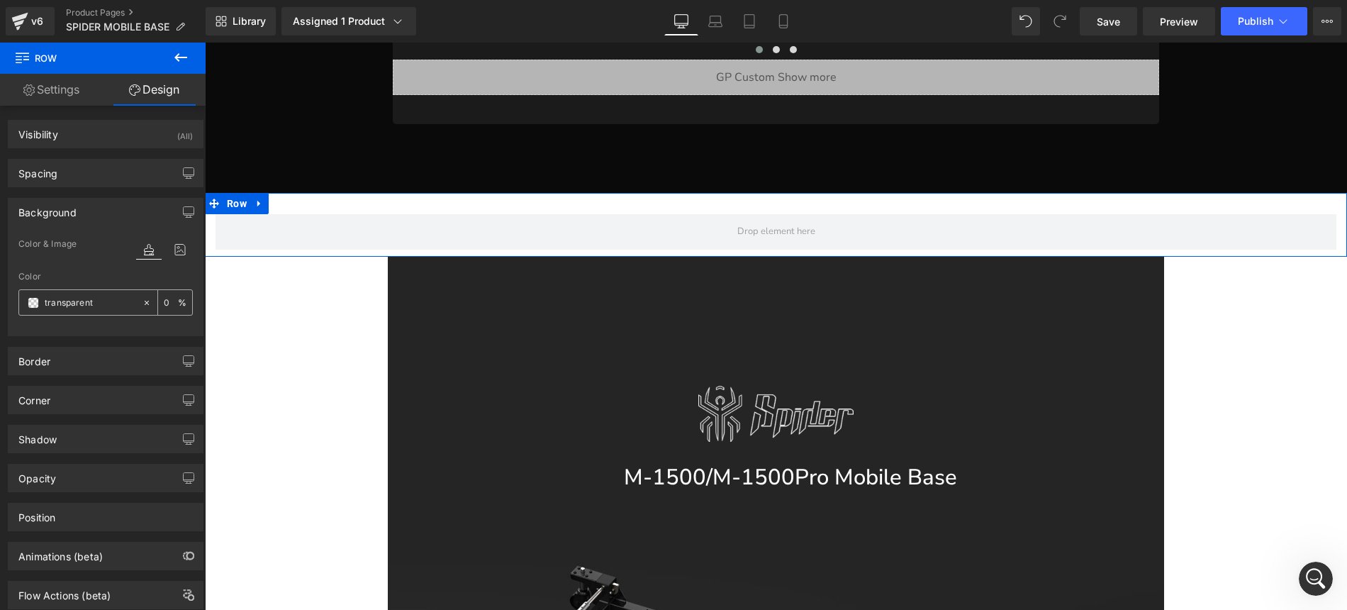
click at [142, 302] on icon at bounding box center [147, 303] width 10 height 10
click at [108, 303] on input "transparent" at bounding box center [90, 303] width 91 height 16
paste input "#252525"
type input "#252525"
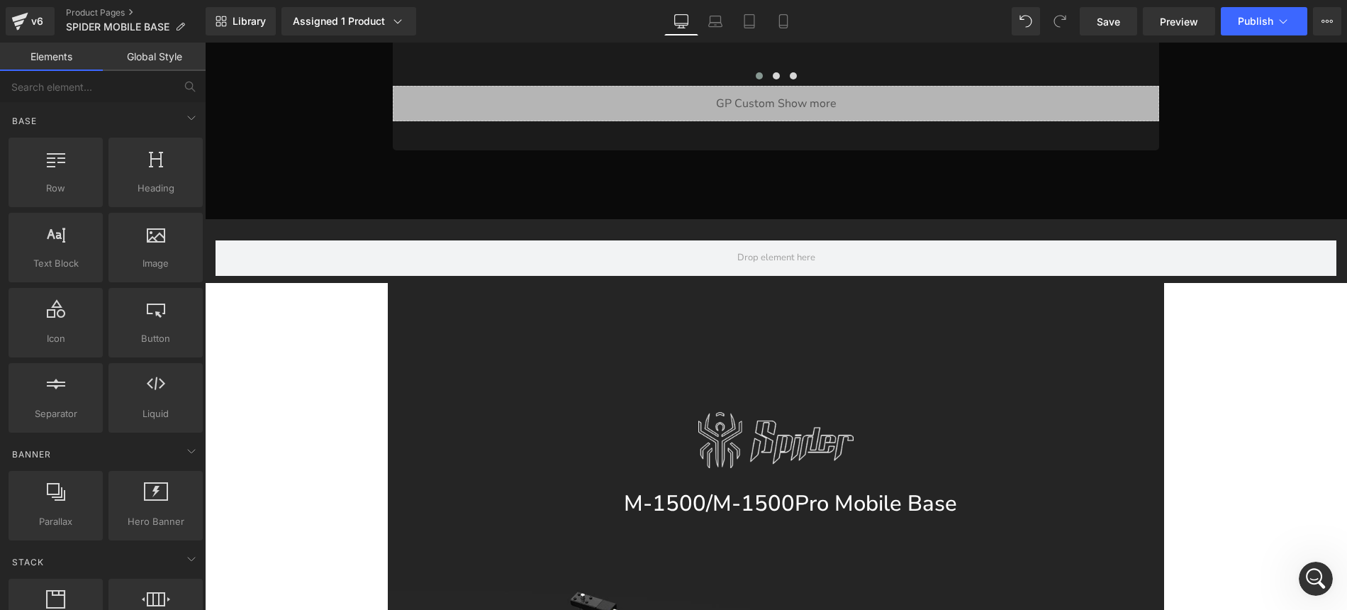
scroll to position [1041, 0]
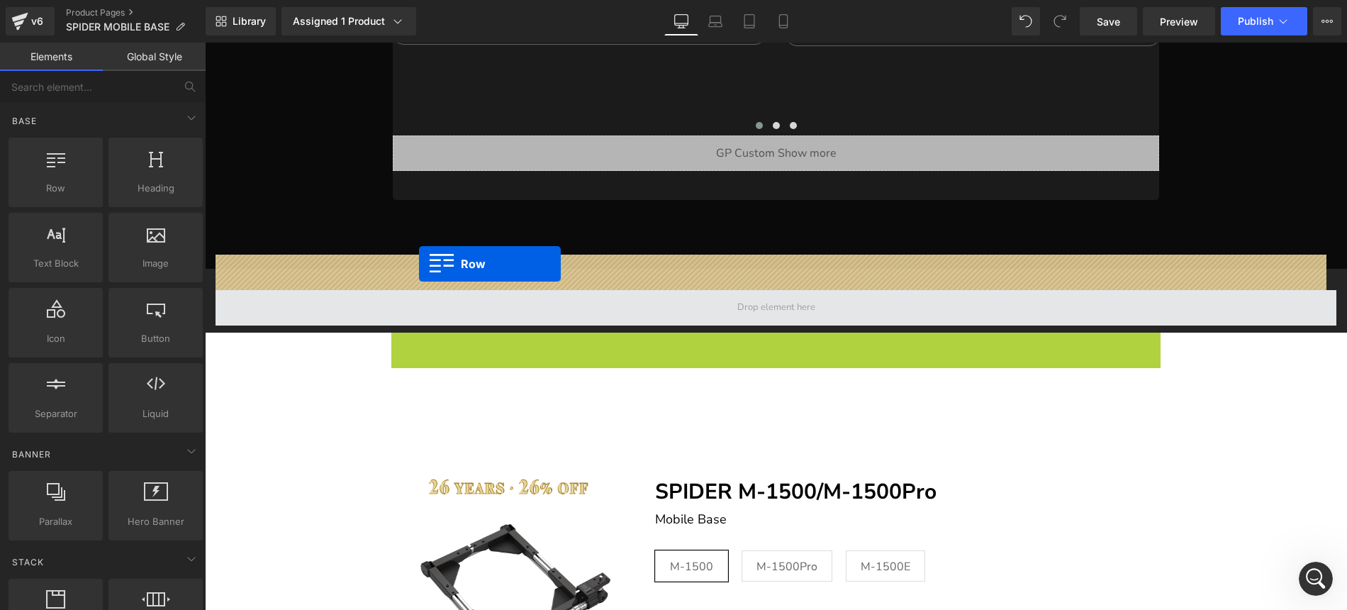
drag, startPoint x: 411, startPoint y: 306, endPoint x: 419, endPoint y: 264, distance: 42.5
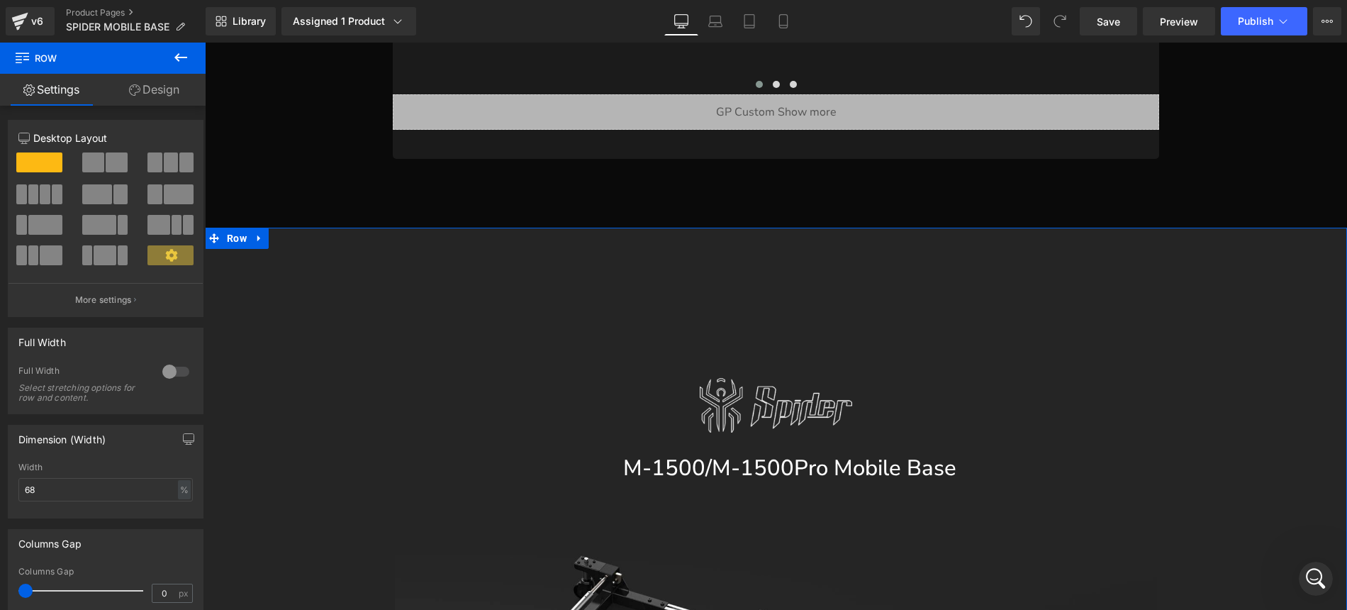
scroll to position [901, 0]
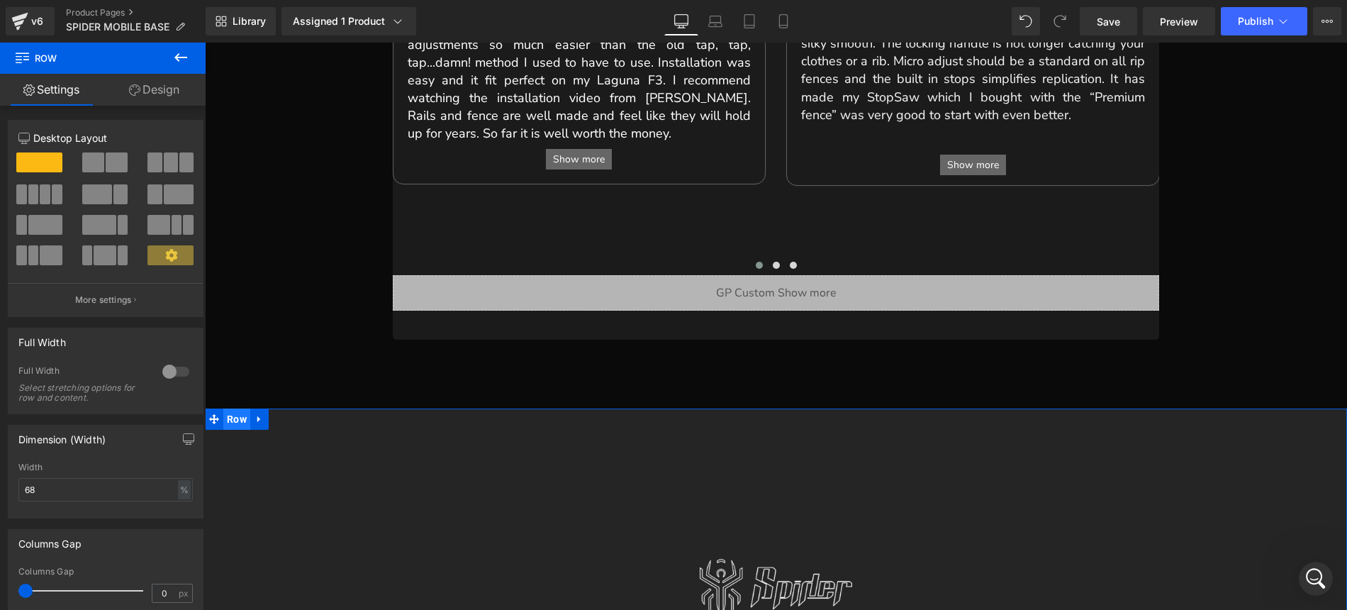
click at [247, 408] on span "Row" at bounding box center [236, 418] width 27 height 21
click at [162, 86] on link "Design" at bounding box center [154, 90] width 103 height 32
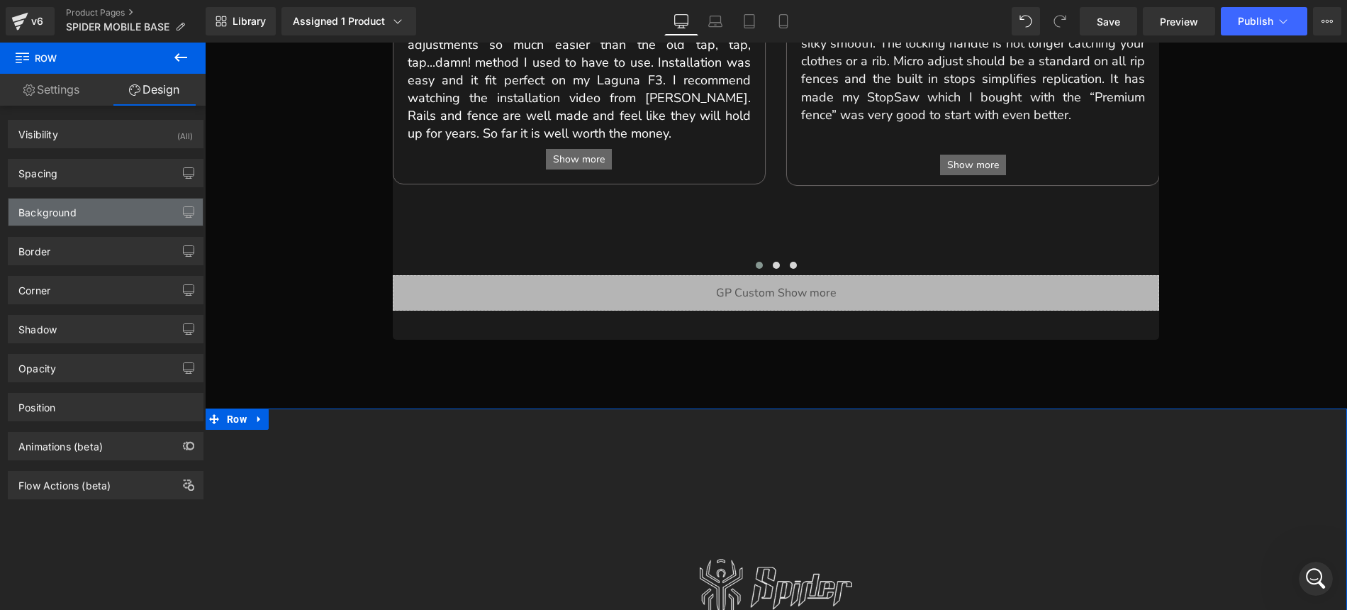
click at [89, 213] on div "Background" at bounding box center [106, 211] width 194 height 27
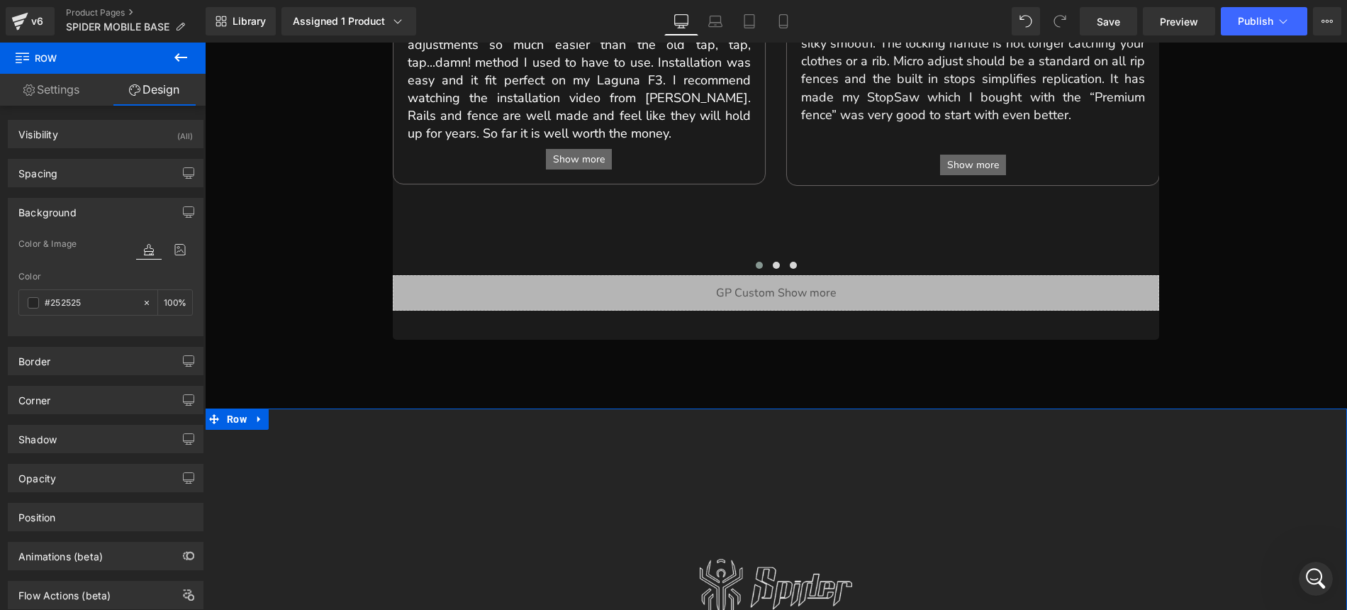
scroll to position [1619, 0]
click at [92, 302] on input "#252525" at bounding box center [90, 303] width 91 height 16
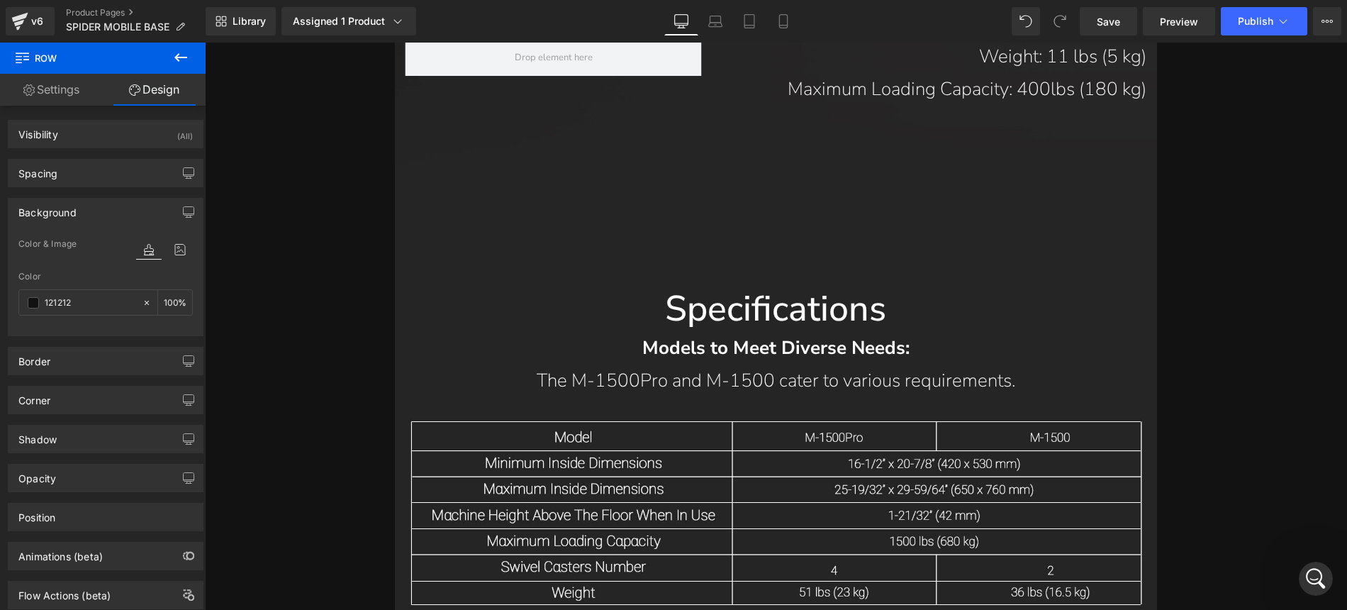
scroll to position [15904, 0]
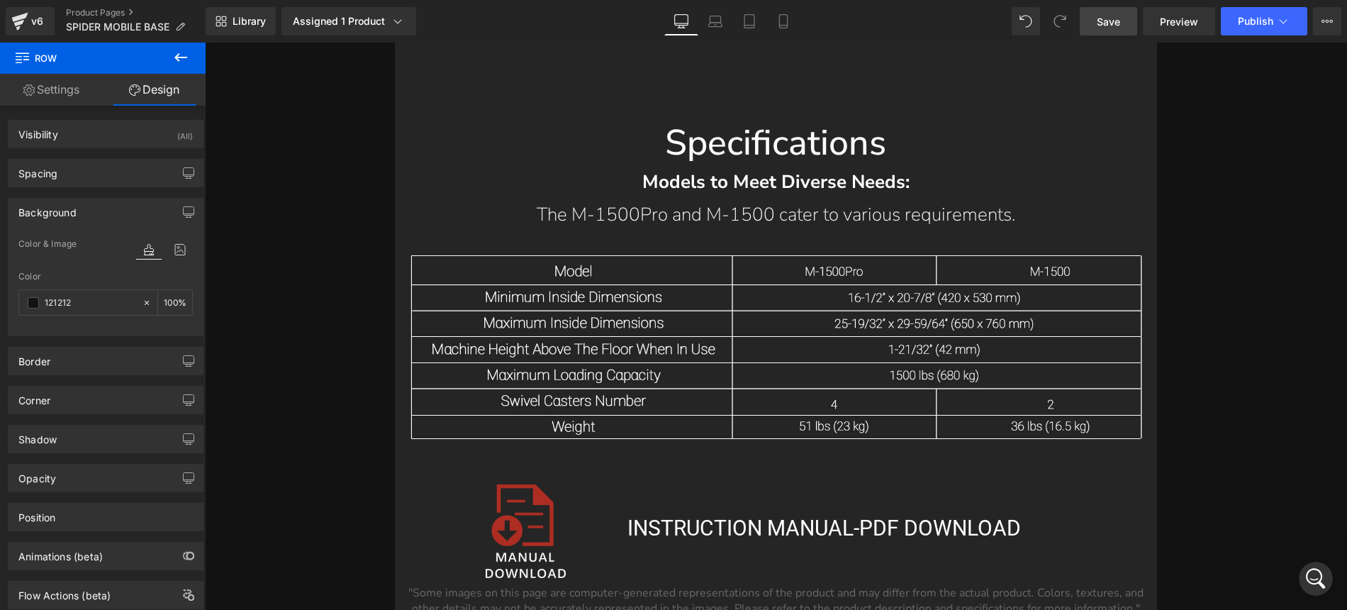
type input "121212"
drag, startPoint x: 1113, startPoint y: 23, endPoint x: 828, endPoint y: 144, distance: 309.4
click at [1113, 23] on span "Save" at bounding box center [1108, 21] width 23 height 15
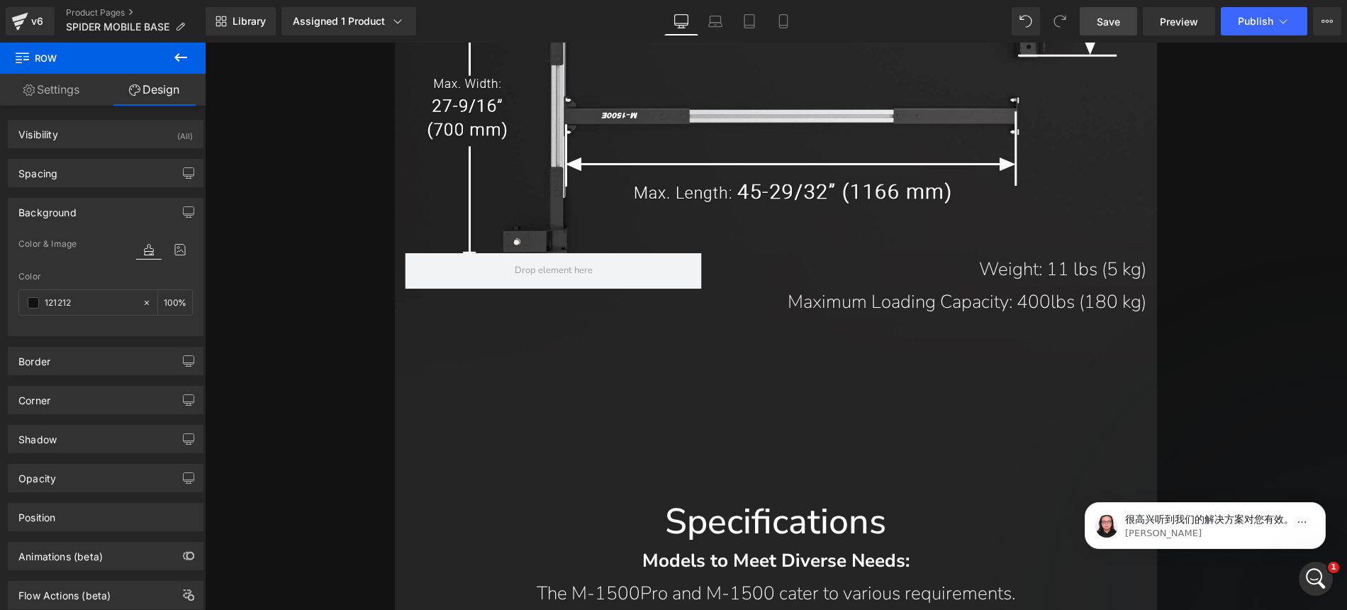
scroll to position [15625, 0]
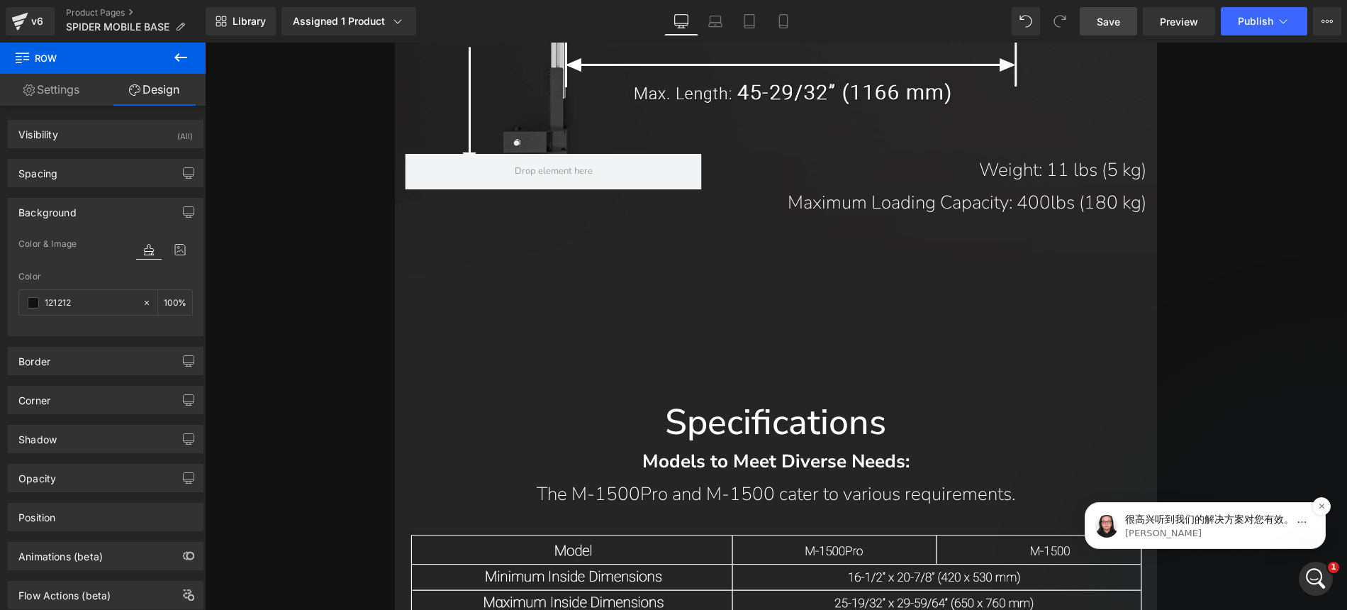
click at [1234, 524] on p "很高兴听到我们的解决方案对您有效。 请问还有其他我可以帮您的吗？" at bounding box center [1216, 520] width 183 height 14
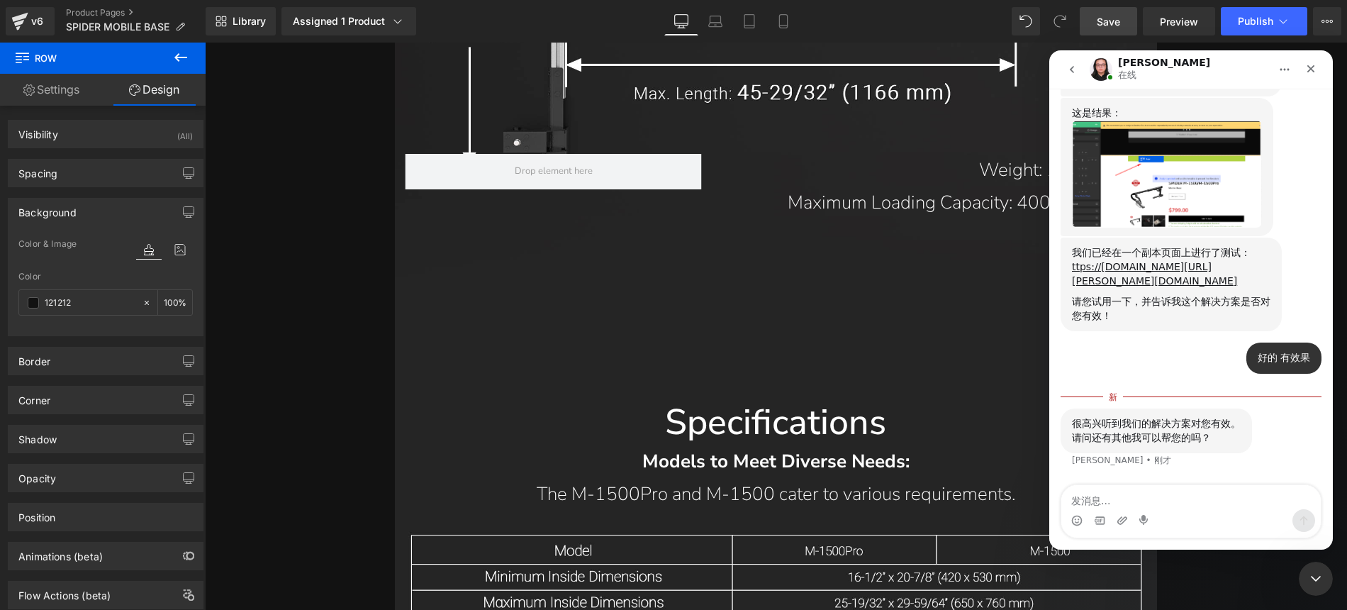
scroll to position [1698, 0]
click at [1211, 500] on textarea "发消息..." at bounding box center [1190, 497] width 259 height 24
type textarea "n"
click at [1066, 65] on icon "go back" at bounding box center [1071, 69] width 11 height 11
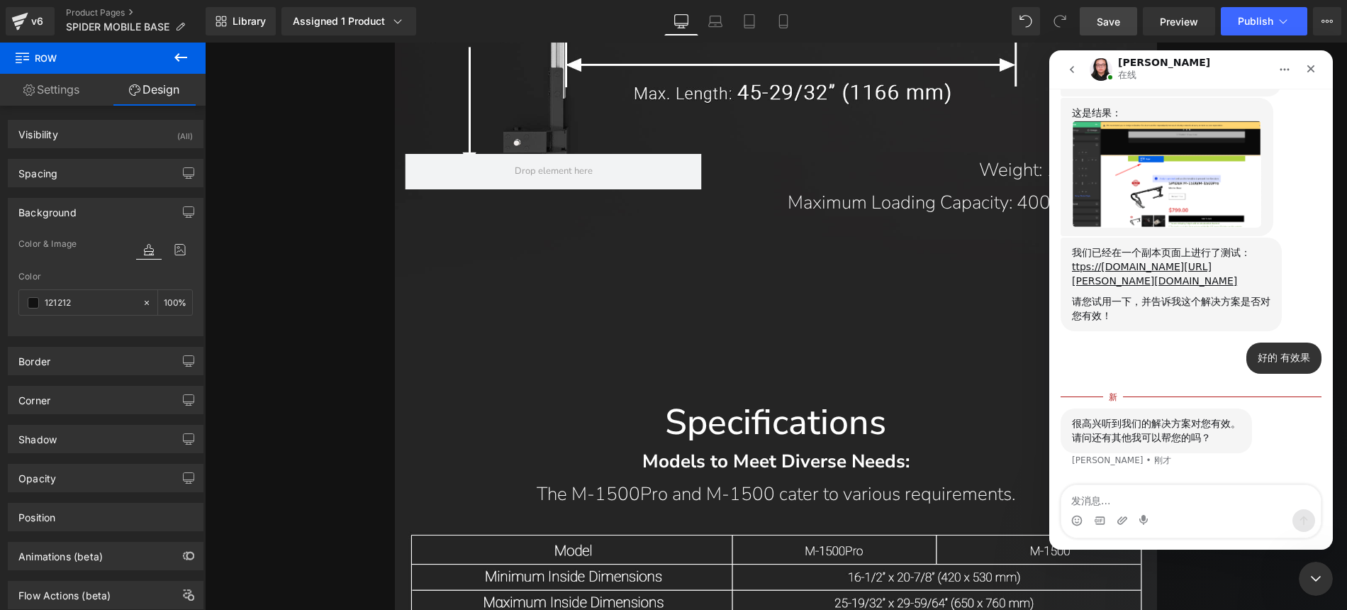
scroll to position [0, 0]
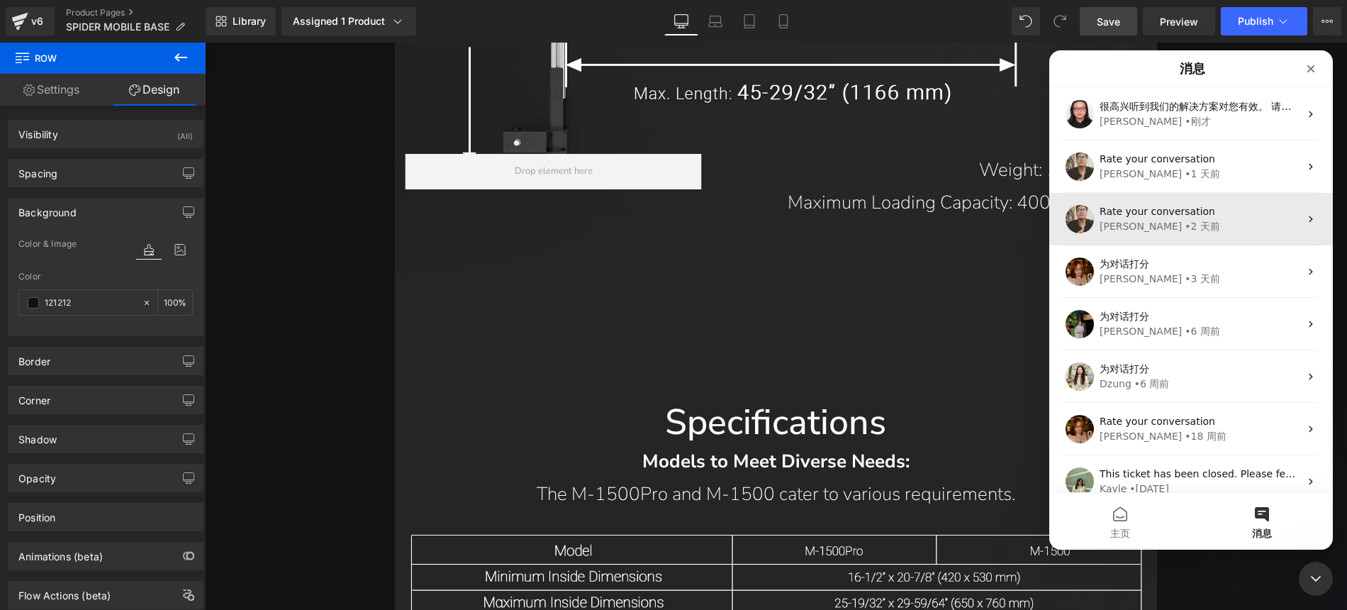
click at [1156, 208] on span "Rate your conversation" at bounding box center [1157, 211] width 116 height 11
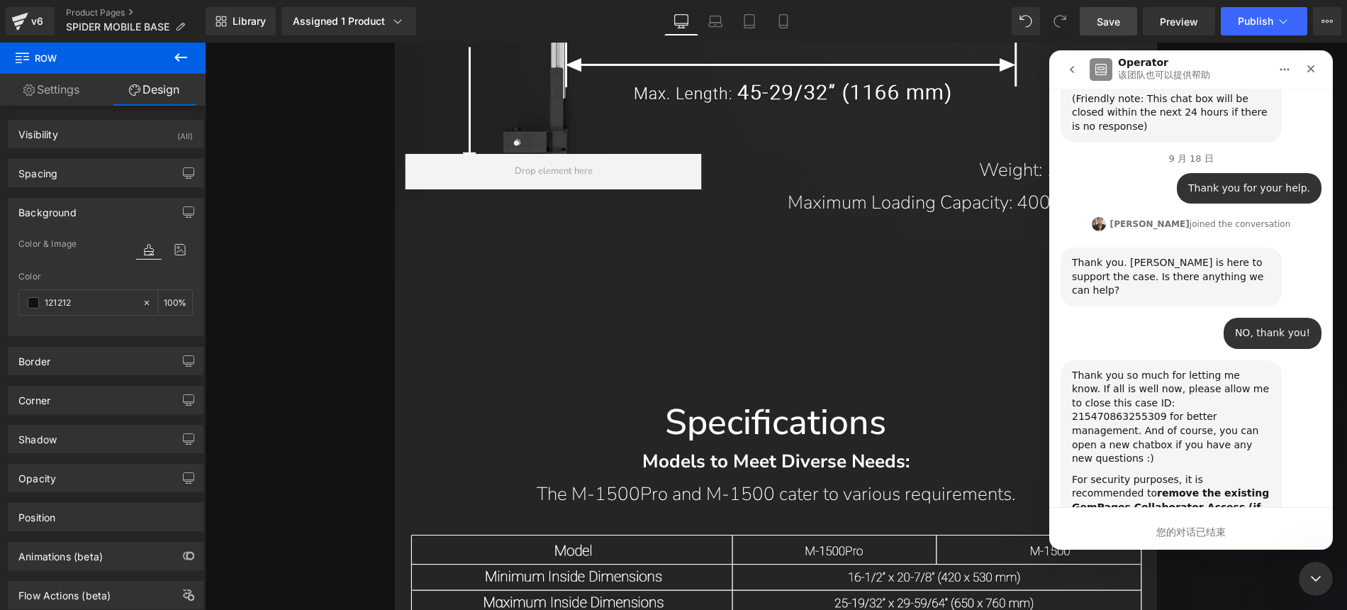
scroll to position [5570, 0]
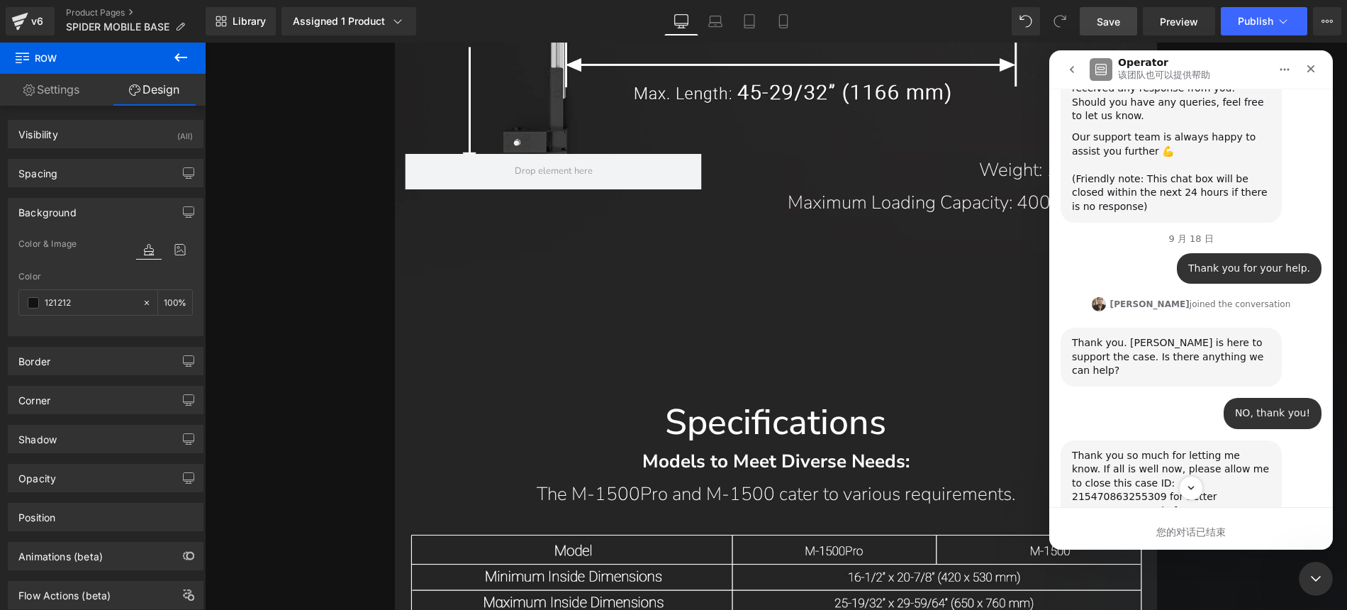
click at [1262, 406] on div "NO, thank you!" at bounding box center [1272, 413] width 75 height 14
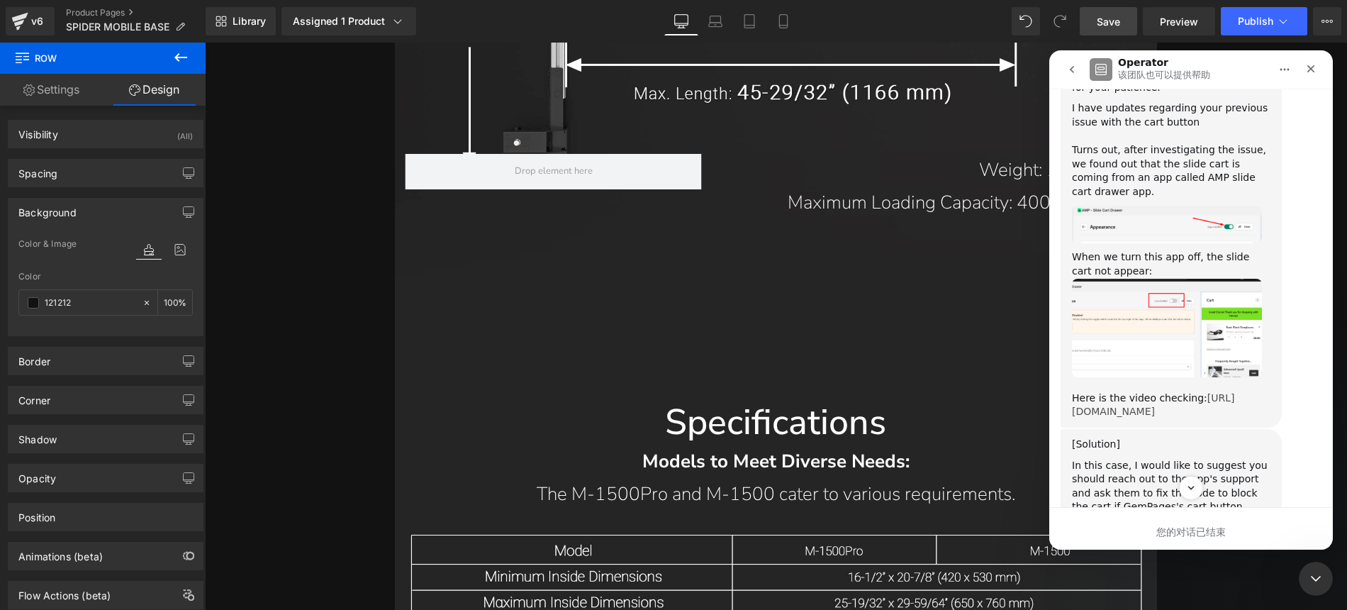
scroll to position [4908, 0]
click at [1073, 69] on icon "go back" at bounding box center [1071, 69] width 11 height 11
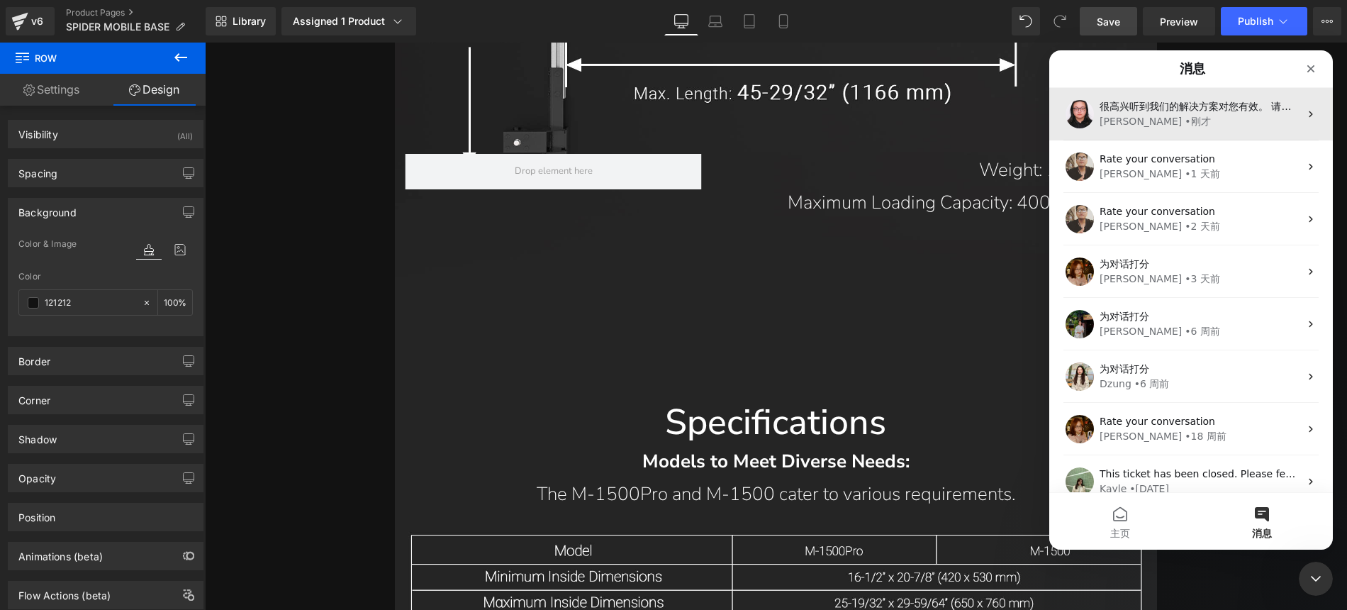
click at [1185, 117] on div "• 刚才" at bounding box center [1198, 121] width 26 height 15
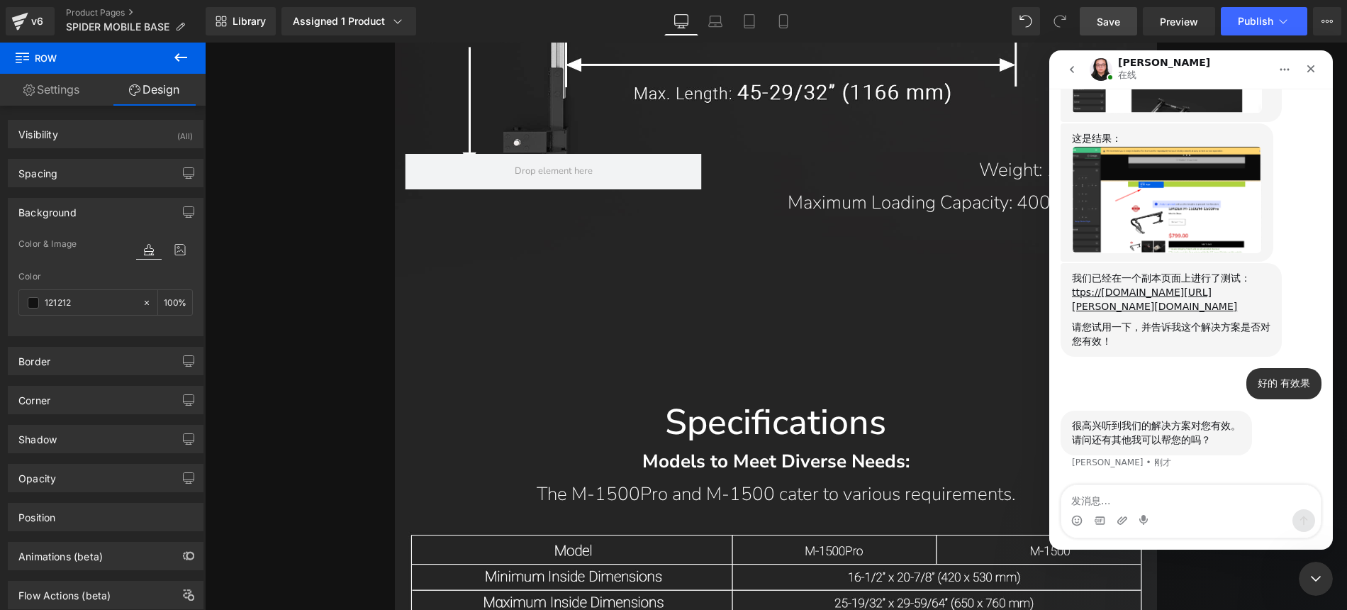
scroll to position [1675, 0]
click at [1185, 496] on textarea "发消息..." at bounding box center [1190, 497] width 259 height 24
type textarea "没有了谢谢"
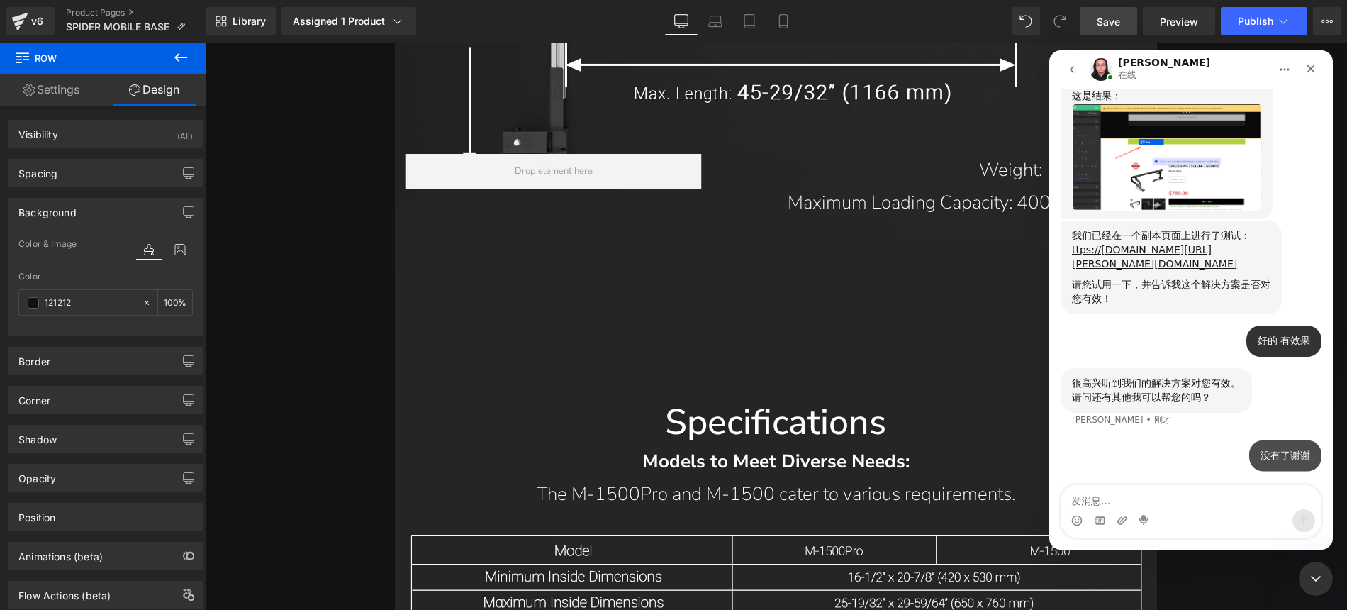
scroll to position [1717, 0]
click at [1310, 69] on icon "关闭" at bounding box center [1310, 68] width 11 height 11
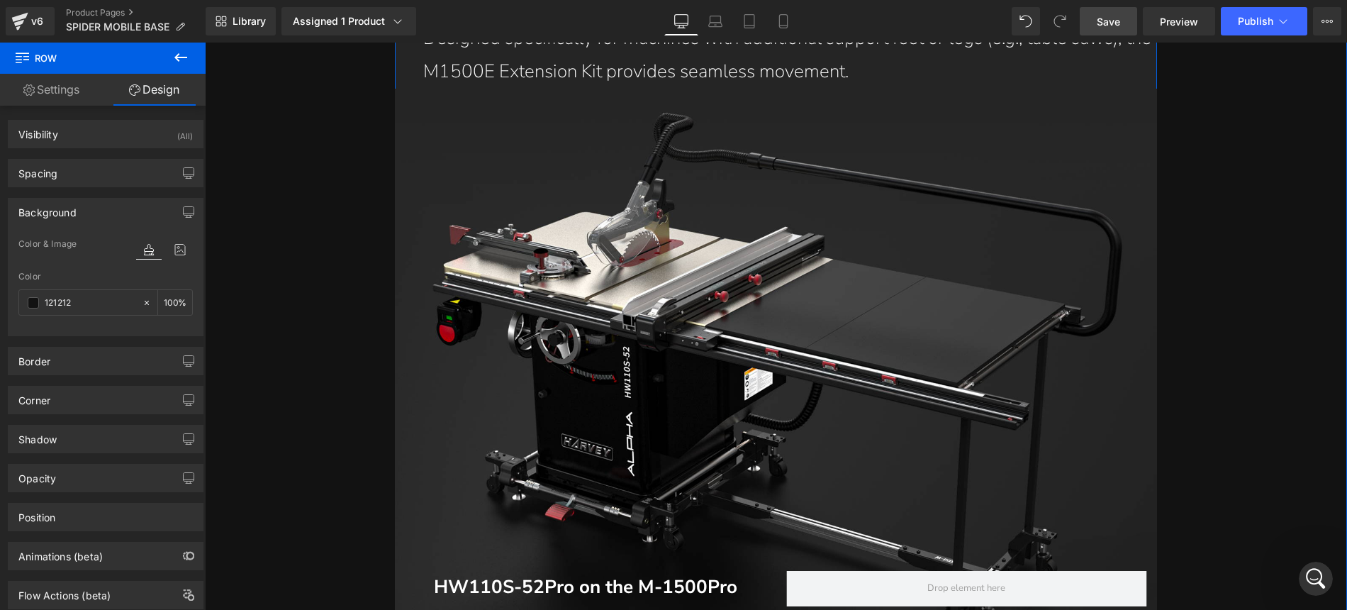
scroll to position [14570, 0]
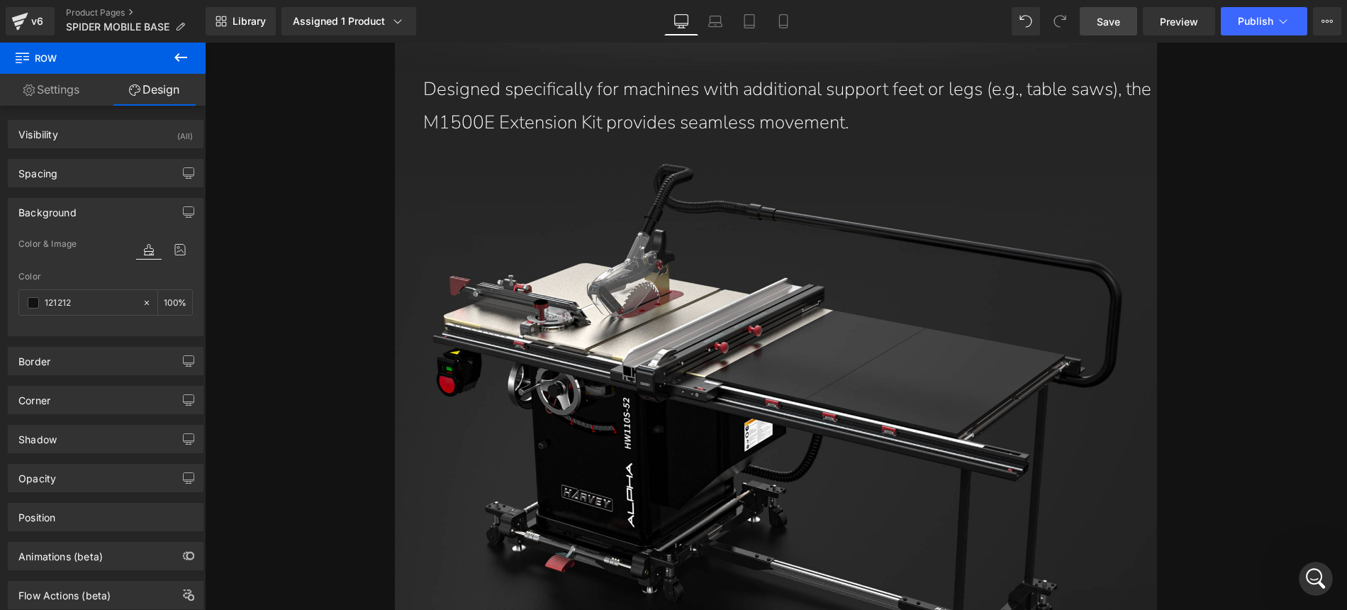
click at [1119, 30] on link "Save" at bounding box center [1108, 21] width 57 height 28
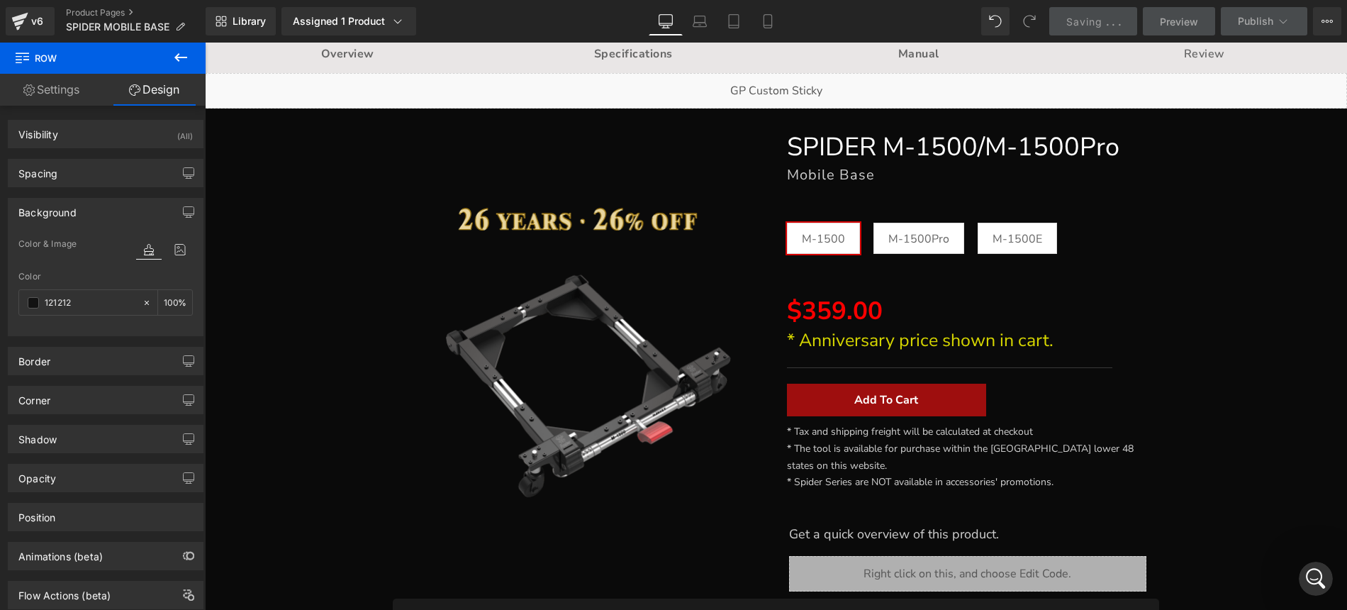
scroll to position [55, 0]
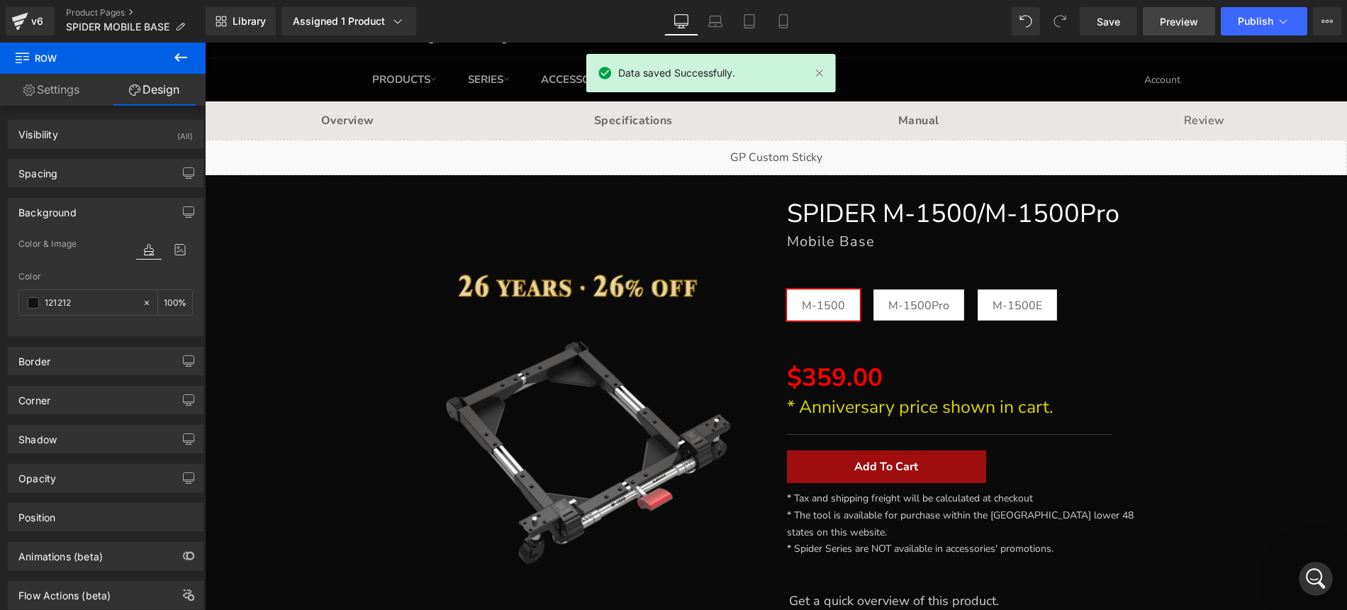
click at [1181, 28] on span "Preview" at bounding box center [1179, 21] width 38 height 15
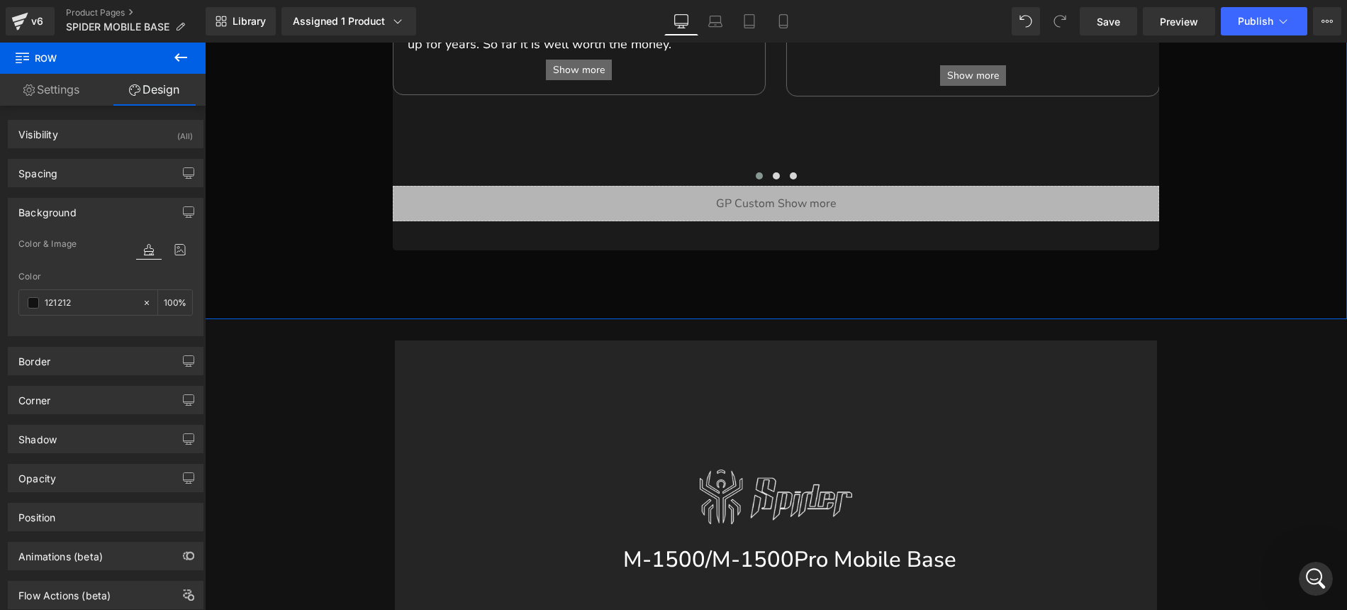
scroll to position [1014, 0]
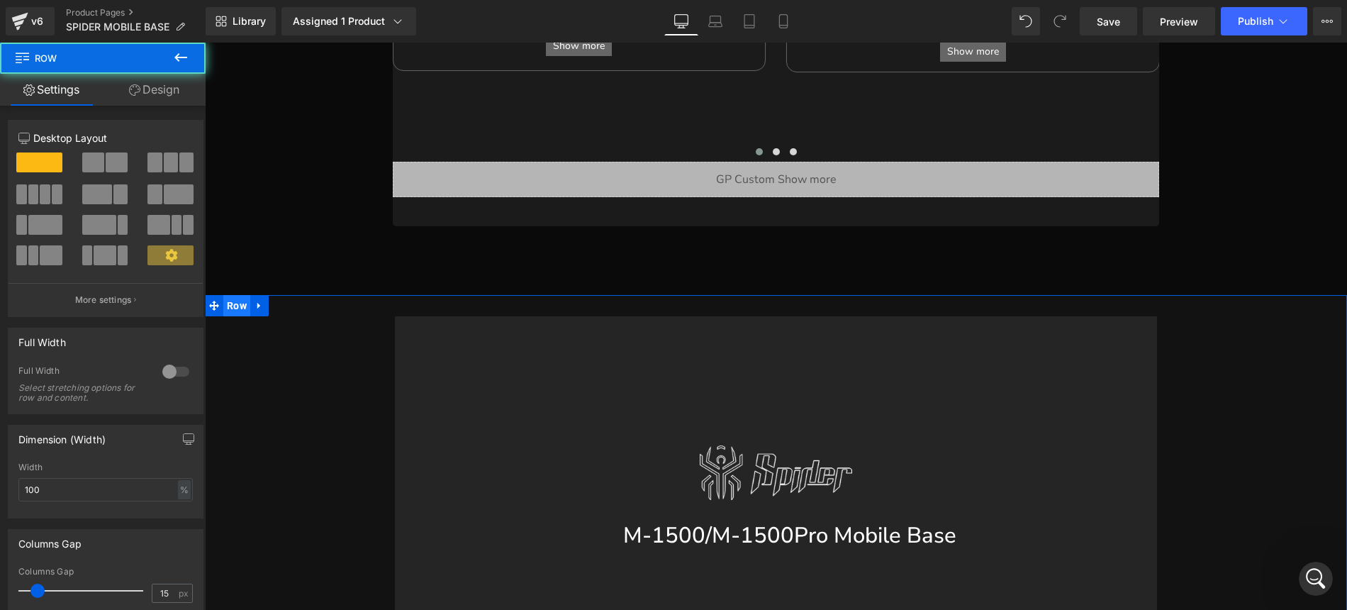
click at [244, 295] on span "Row" at bounding box center [236, 305] width 27 height 21
click at [186, 102] on link "Design" at bounding box center [154, 90] width 103 height 32
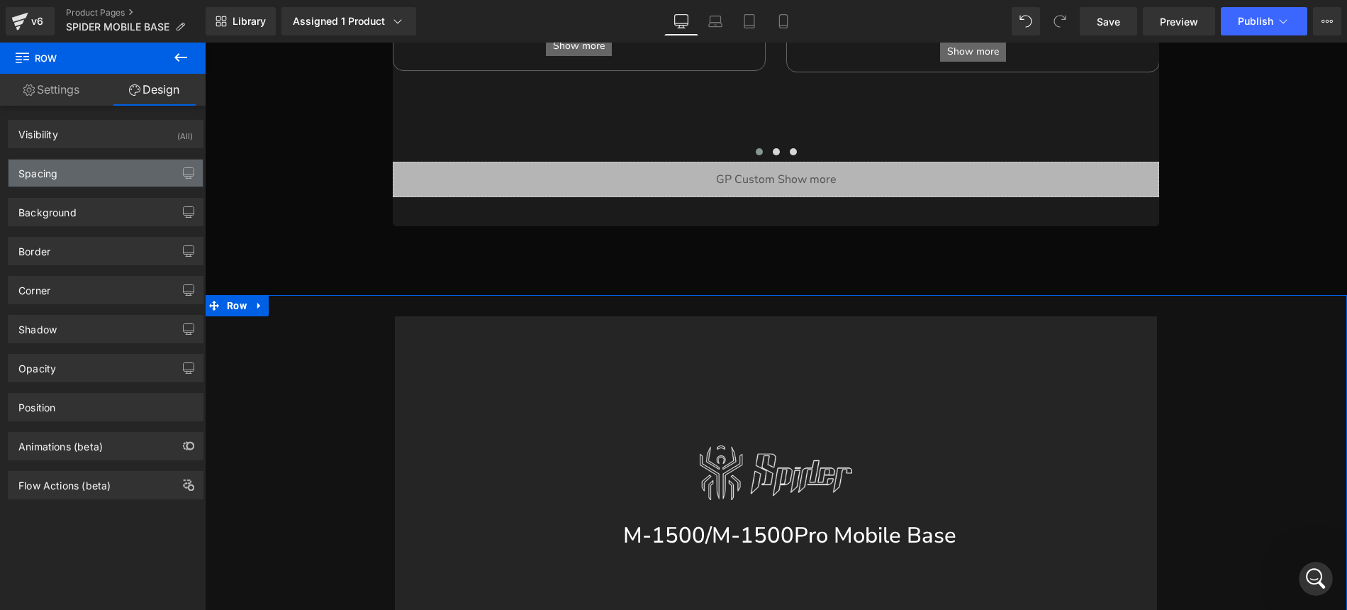
click at [137, 182] on div "Spacing" at bounding box center [106, 172] width 194 height 27
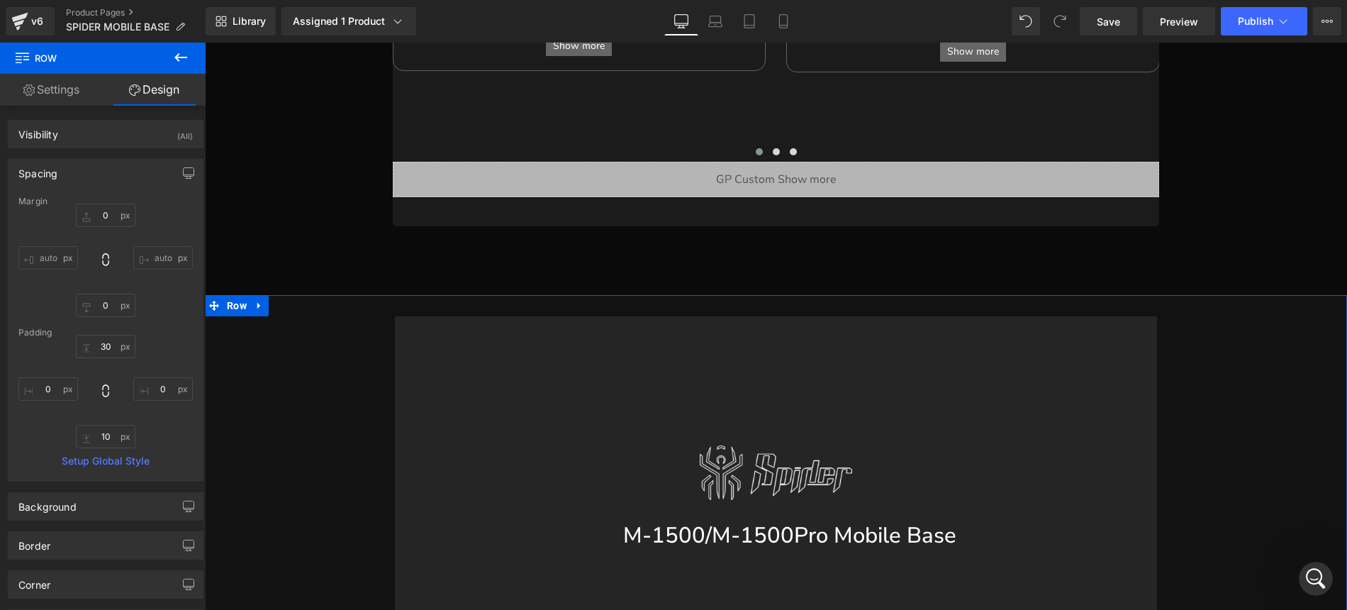
click at [111, 174] on div "Spacing" at bounding box center [106, 172] width 194 height 27
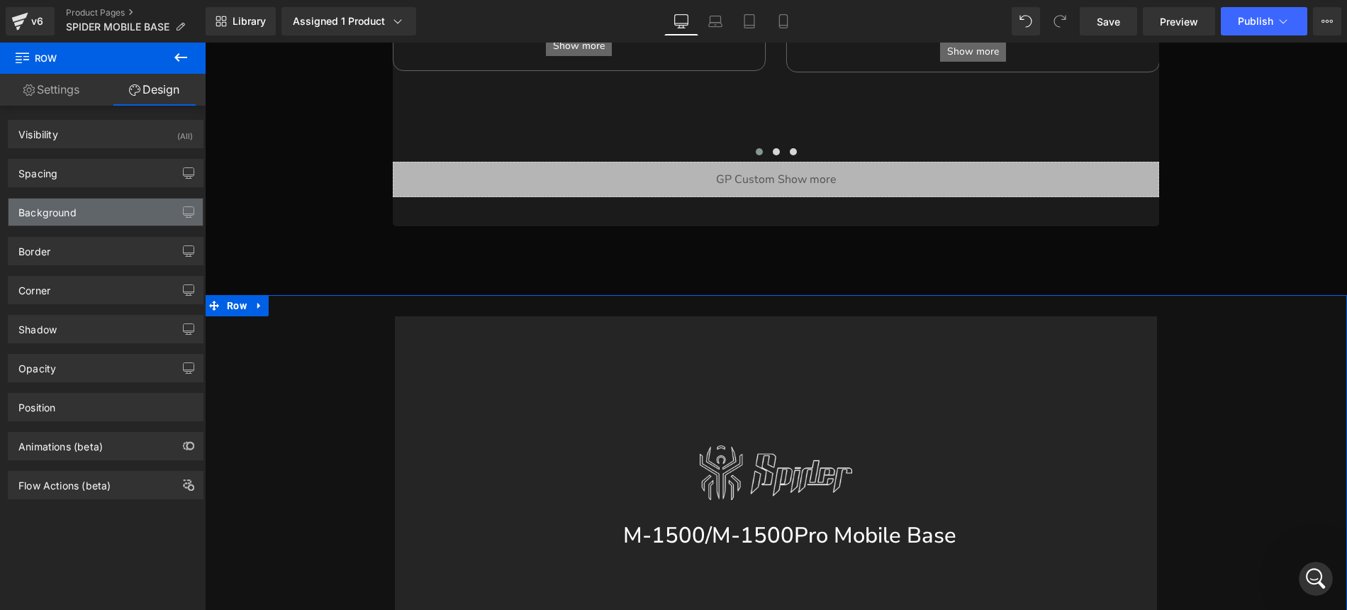
click at [121, 215] on div "Background" at bounding box center [106, 211] width 194 height 27
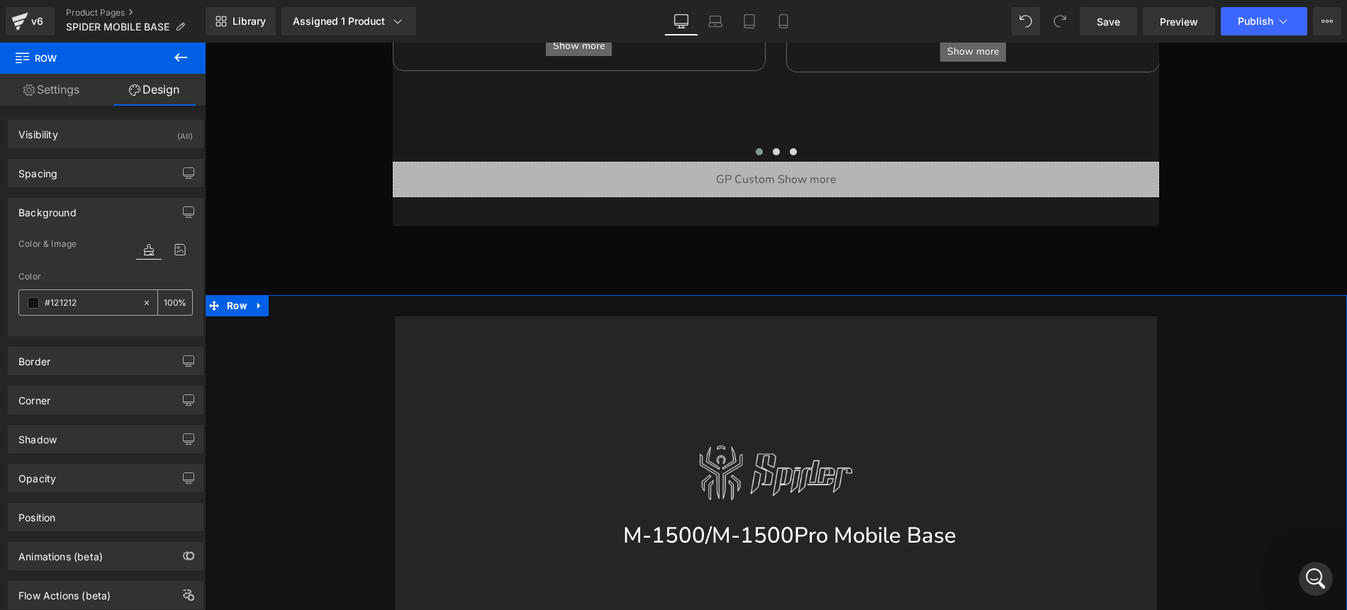
click at [145, 301] on icon at bounding box center [147, 302] width 4 height 4
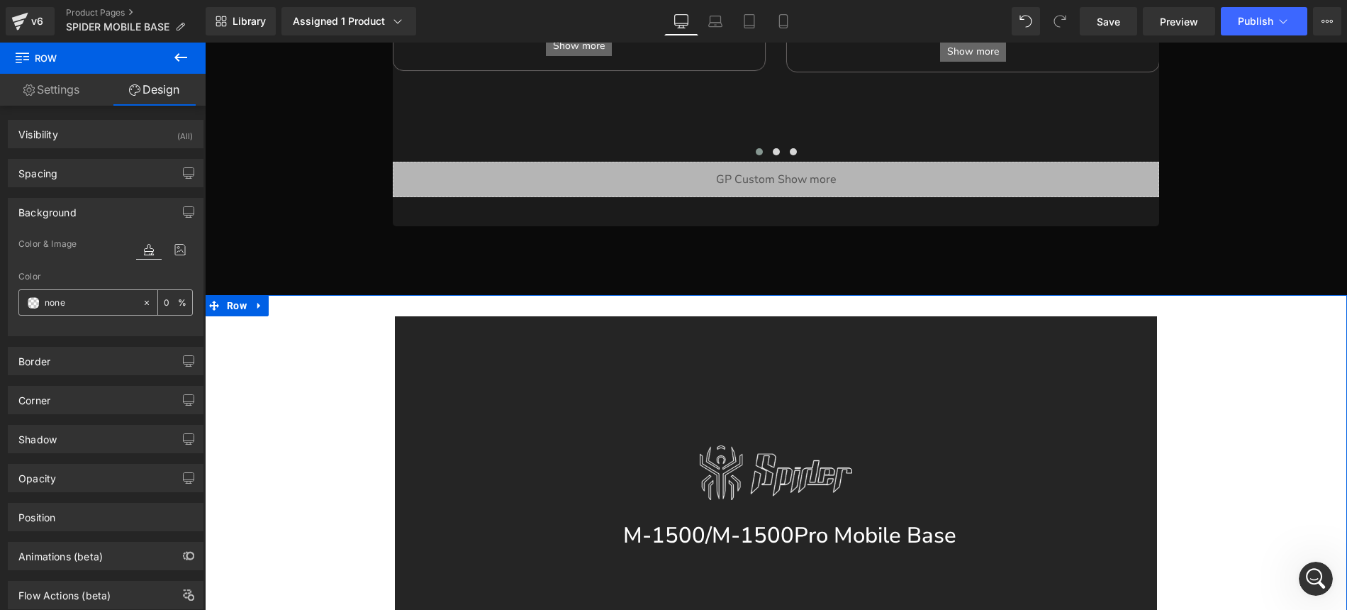
click at [33, 302] on span at bounding box center [33, 302] width 11 height 11
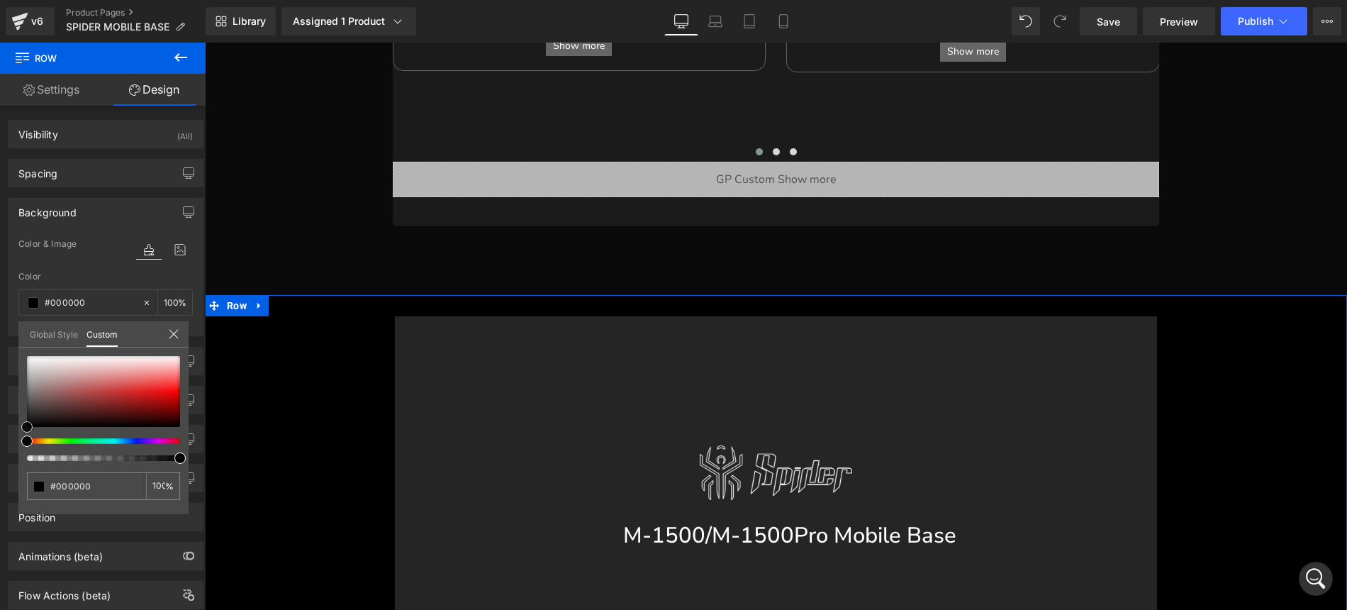
drag, startPoint x: 67, startPoint y: 381, endPoint x: 9, endPoint y: 442, distance: 83.7
click at [9, 336] on div "Background Color & Image color Color #121212 100 % Image Replace Image Upload i…" at bounding box center [106, 261] width 212 height 149
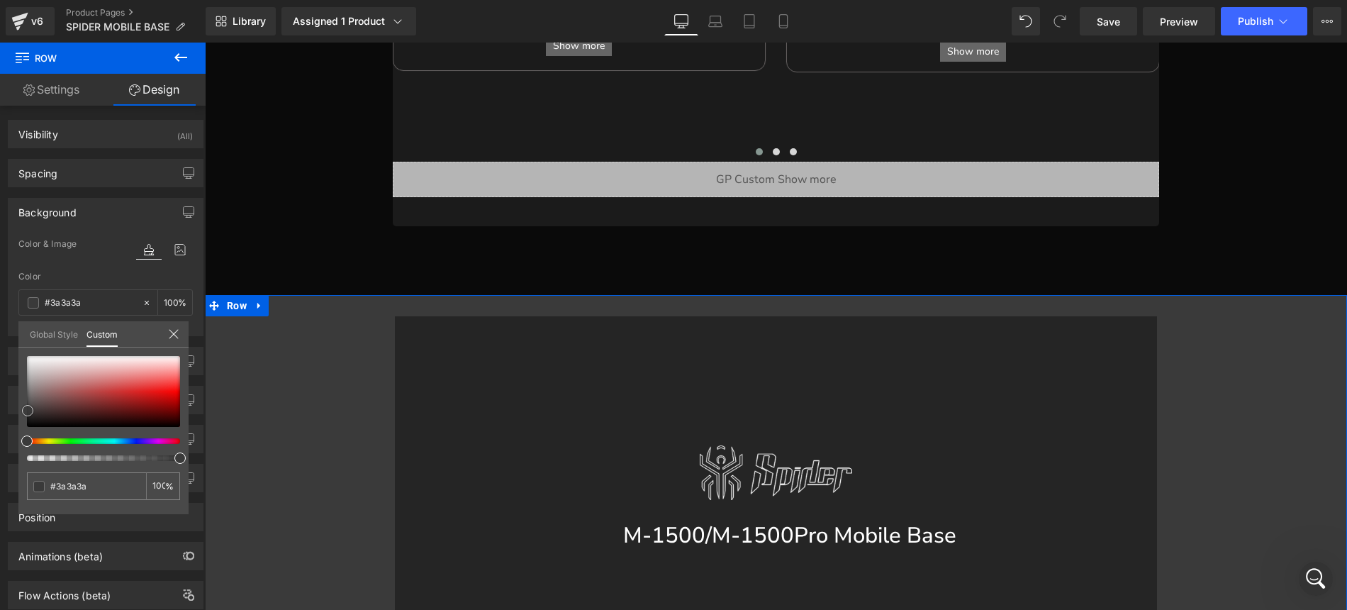
click at [28, 410] on div at bounding box center [103, 391] width 153 height 71
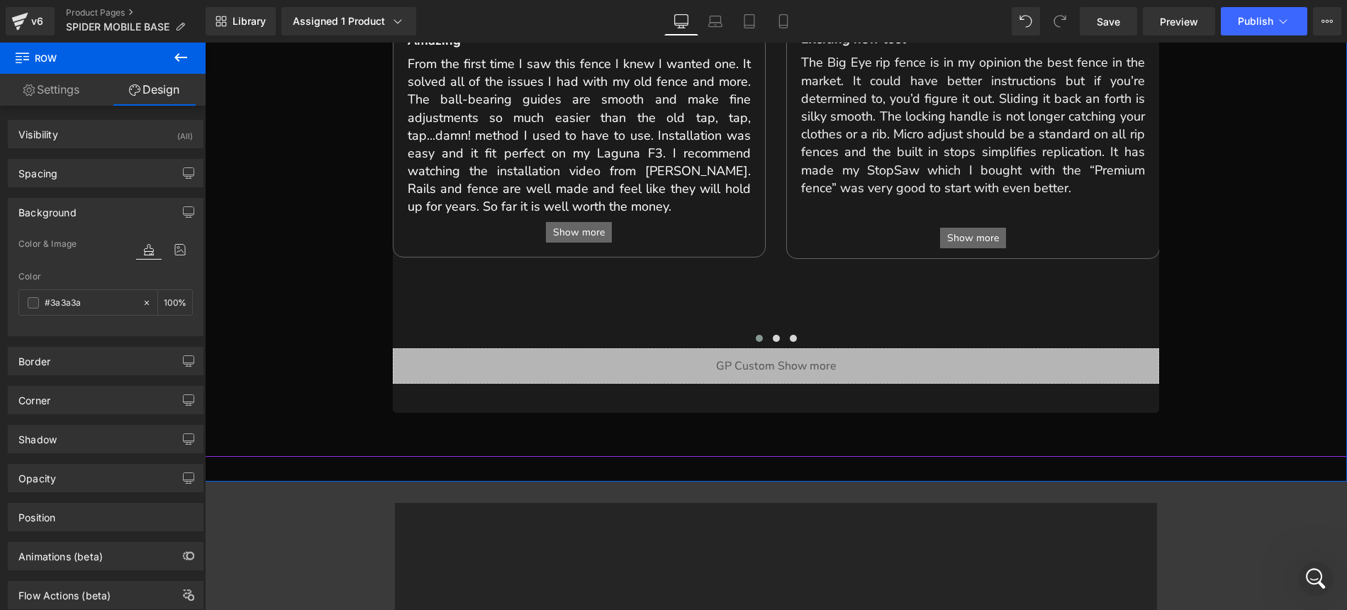
scroll to position [751, 0]
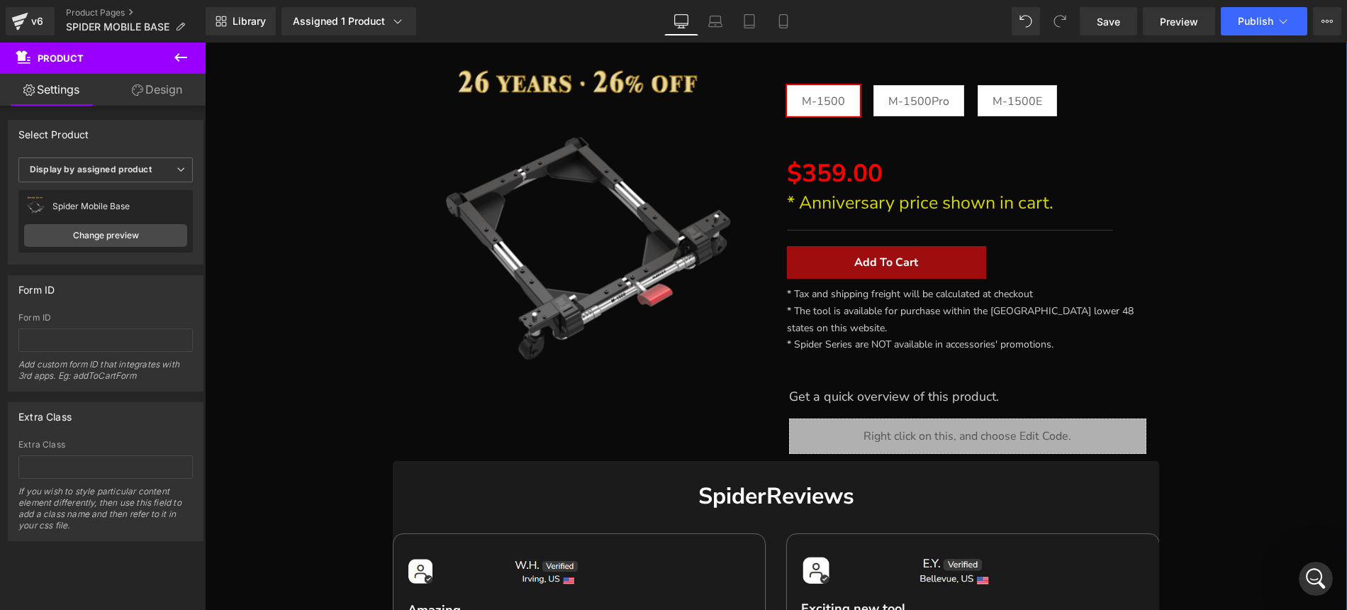
click at [298, 195] on div "Sale Off (P) Image" at bounding box center [776, 476] width 1128 height 1011
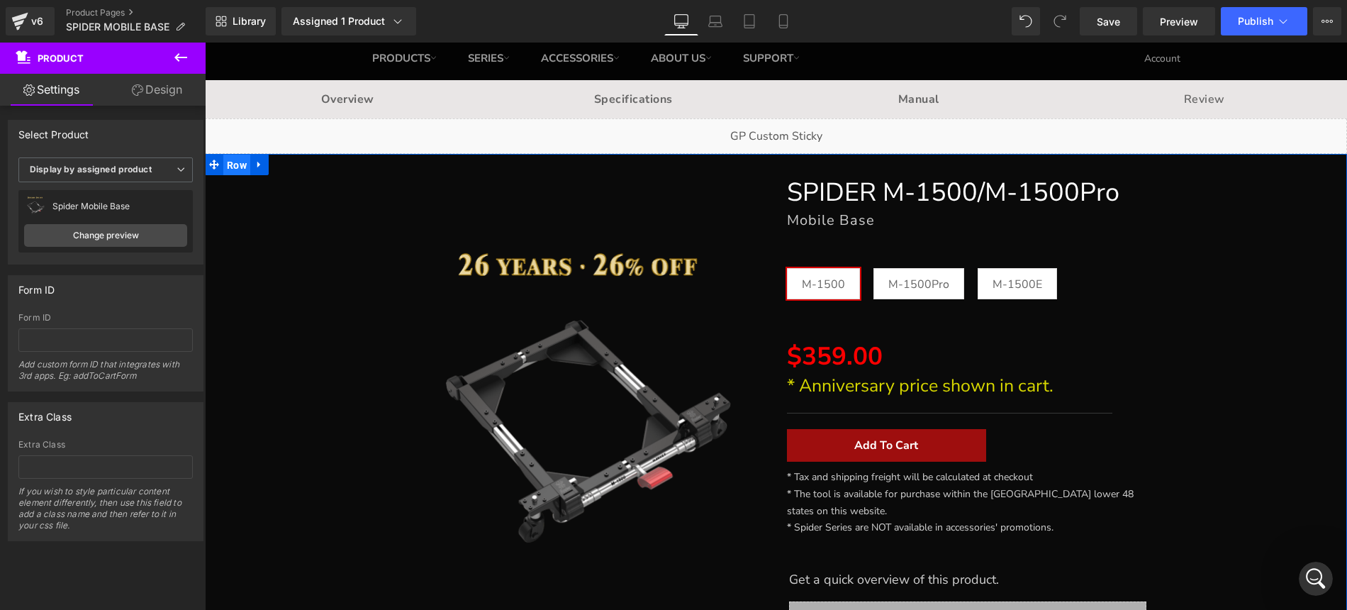
click at [239, 168] on span "Row" at bounding box center [236, 165] width 27 height 21
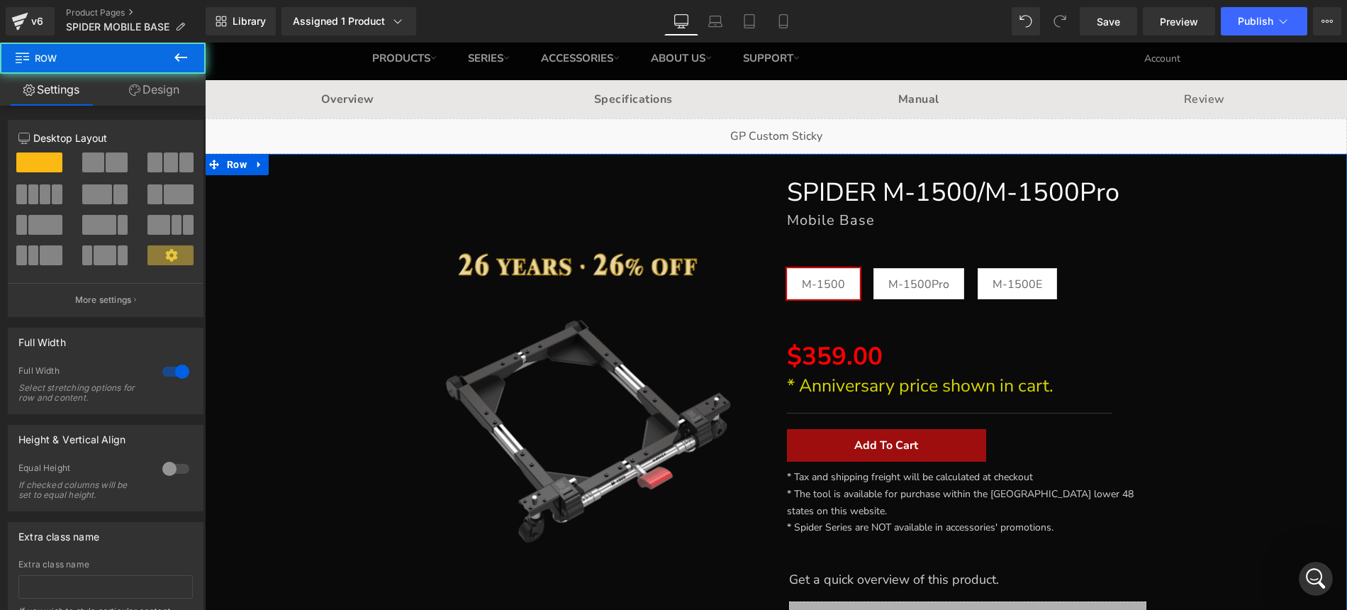
click at [171, 82] on link "Design" at bounding box center [154, 90] width 103 height 32
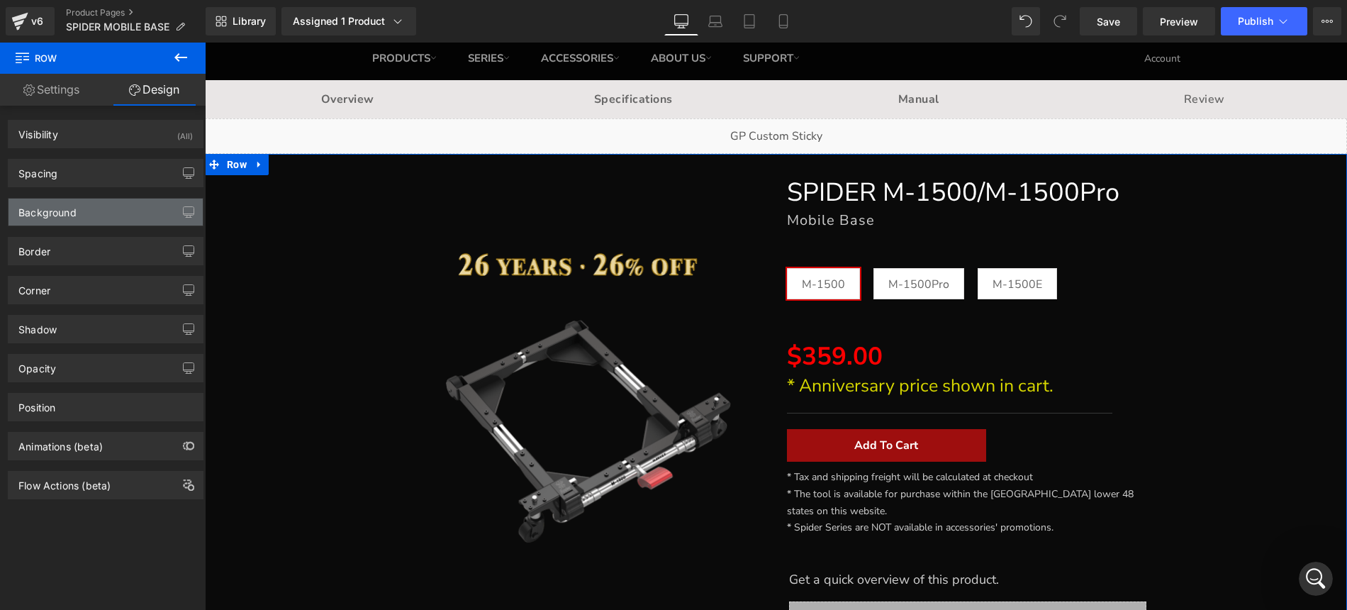
click at [50, 212] on div "Background" at bounding box center [47, 208] width 58 height 20
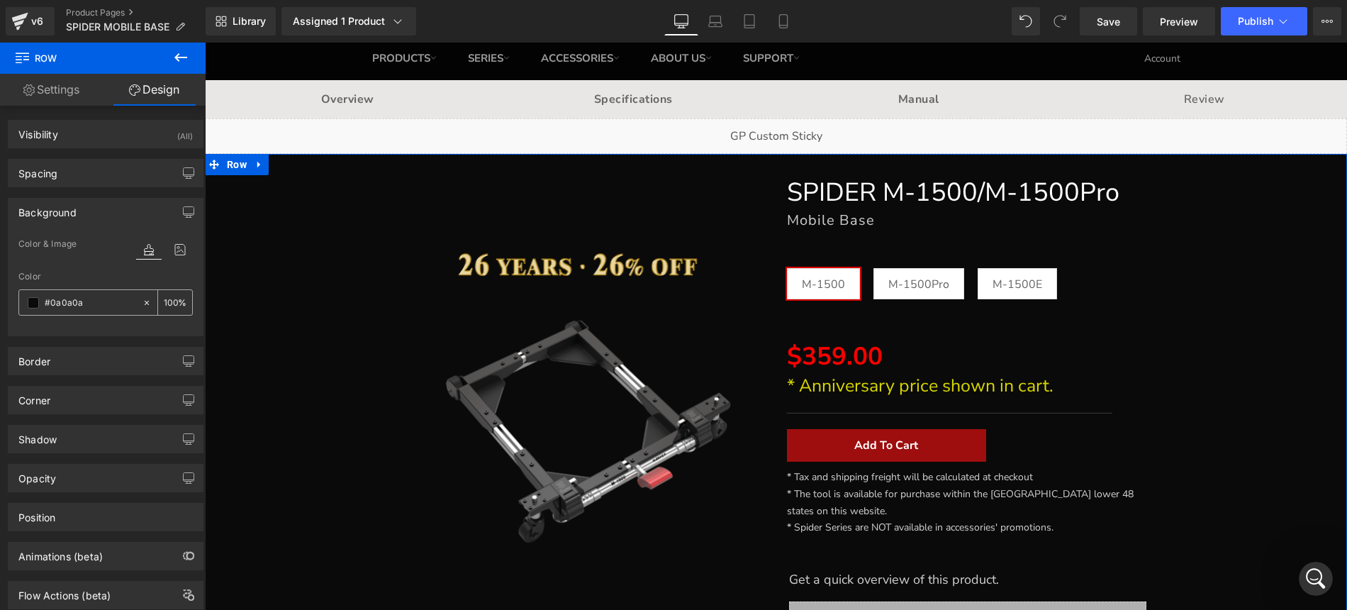
click at [145, 301] on icon at bounding box center [147, 302] width 4 height 4
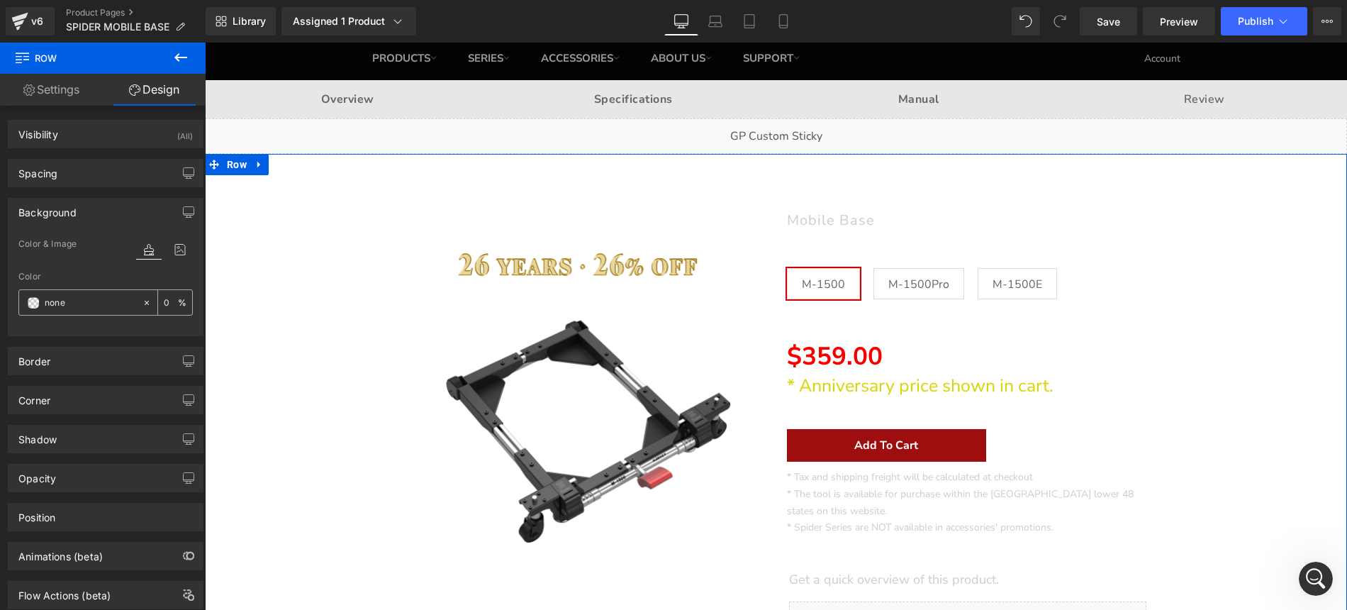
click at [106, 308] on input "#0a0a0a" at bounding box center [90, 303] width 91 height 16
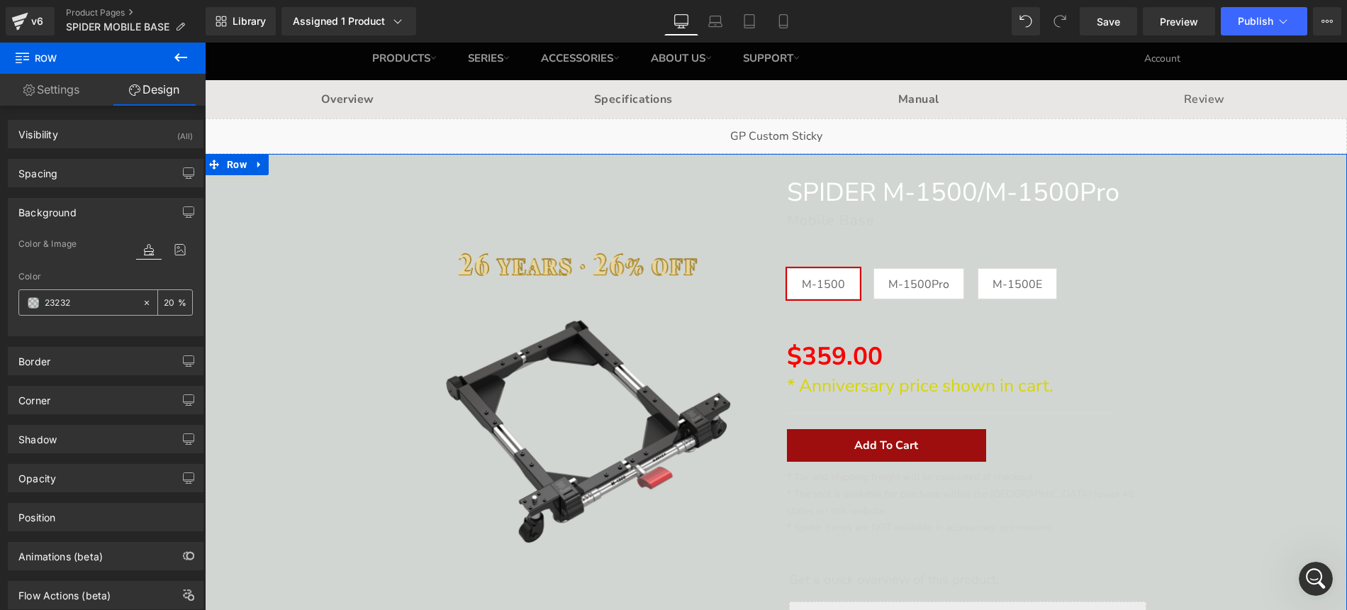
type input "232323"
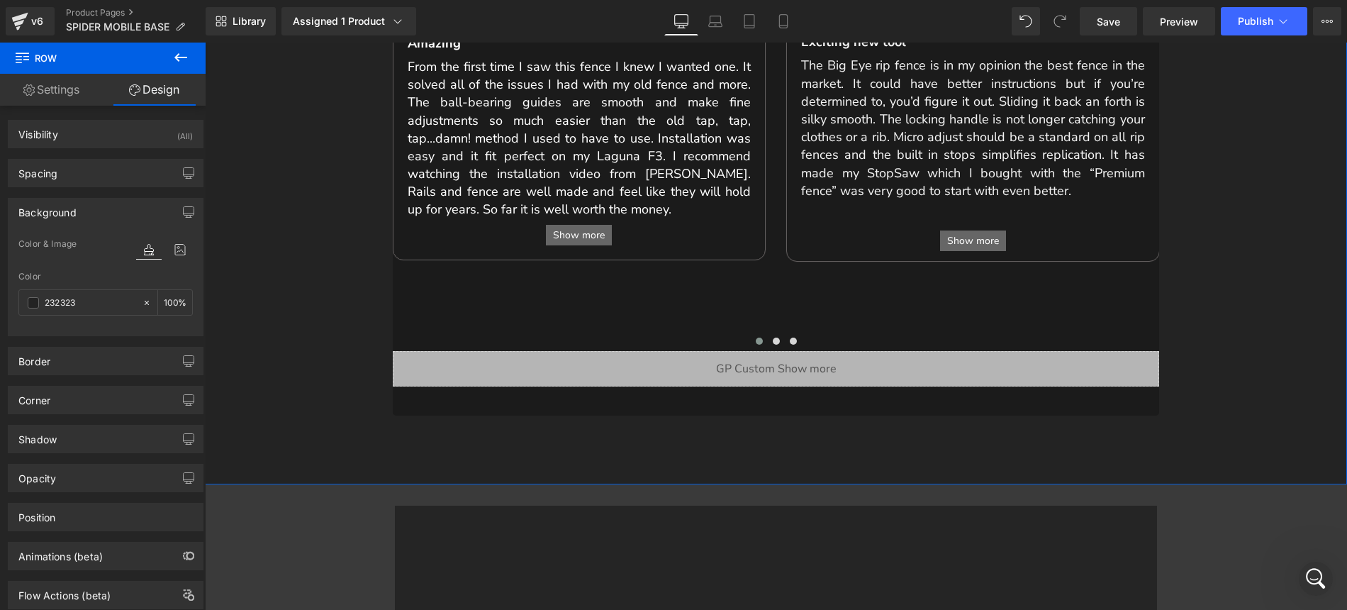
scroll to position [876, 0]
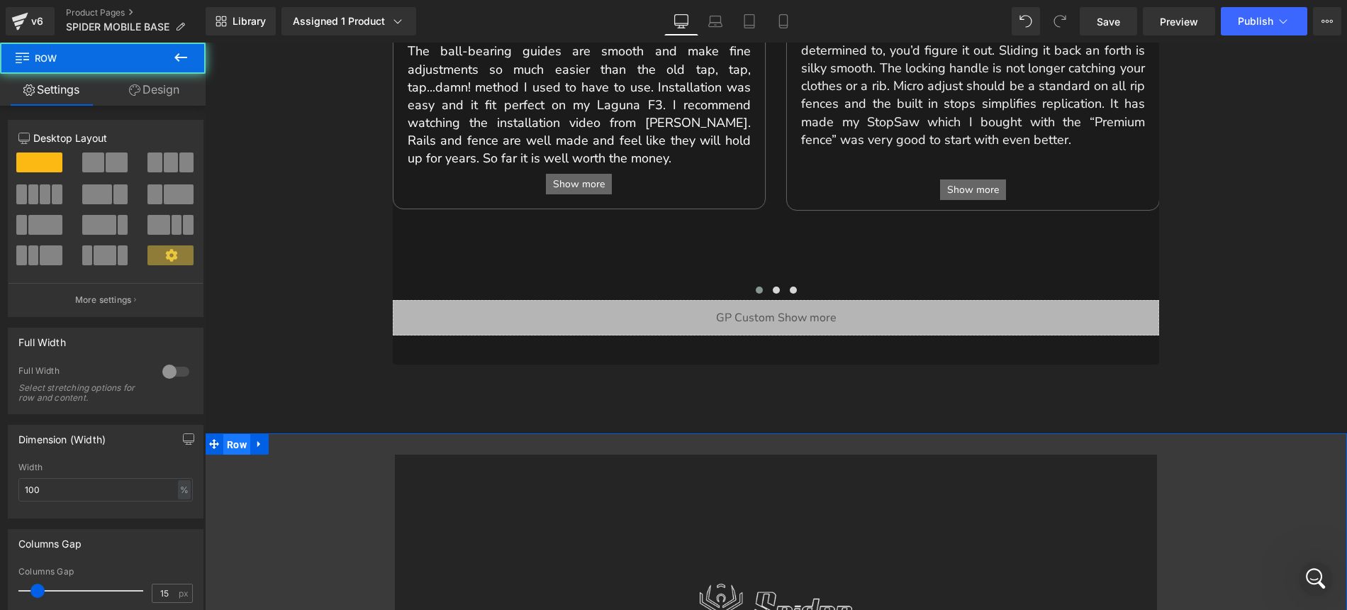
drag, startPoint x: 245, startPoint y: 410, endPoint x: 399, endPoint y: 252, distance: 220.6
click at [245, 434] on span "Row" at bounding box center [236, 444] width 27 height 21
click at [167, 99] on link "Design" at bounding box center [154, 90] width 103 height 32
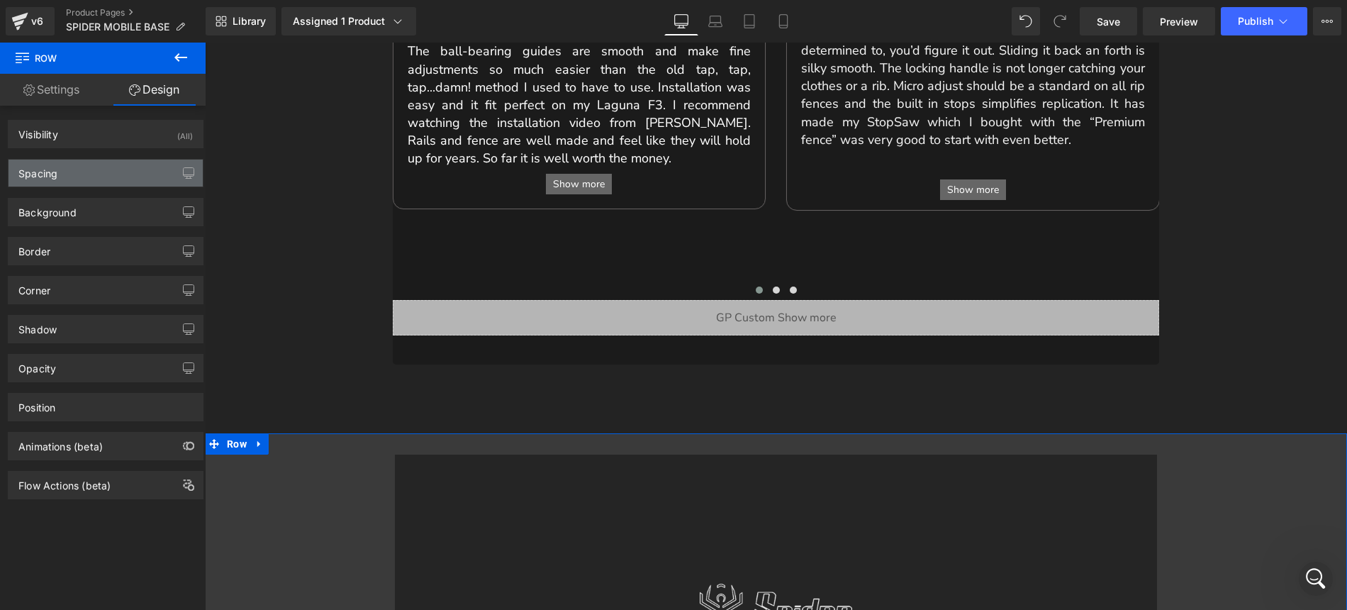
click at [77, 171] on div "Spacing" at bounding box center [106, 172] width 194 height 27
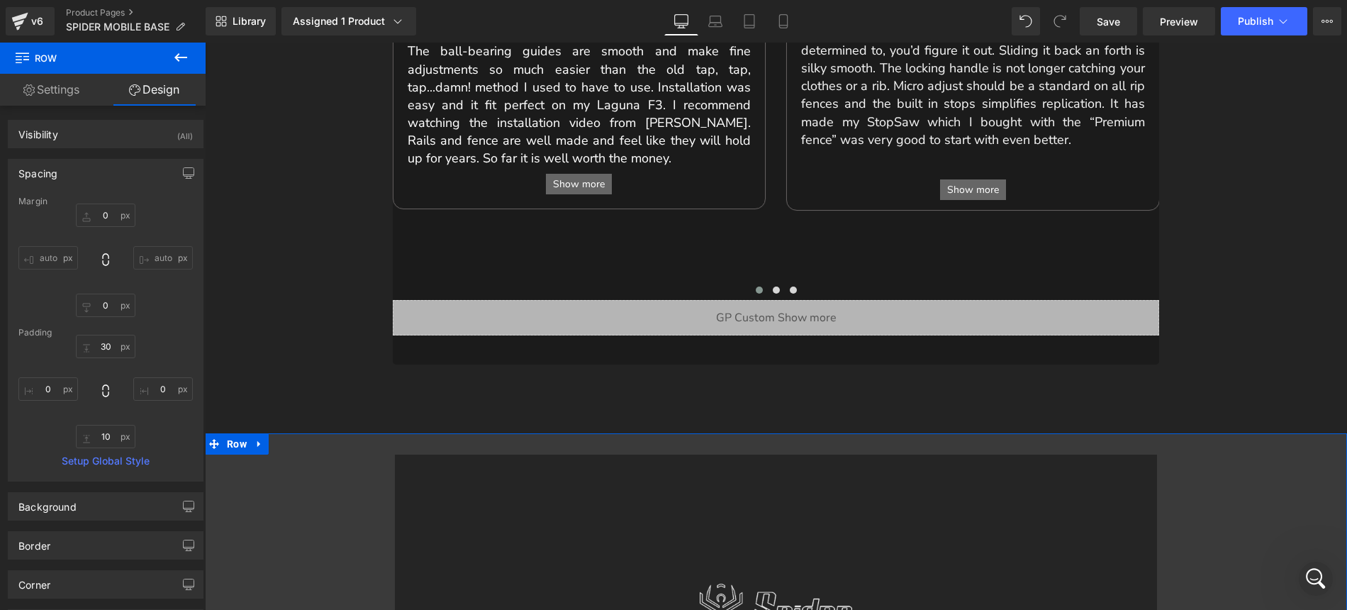
click at [69, 212] on div "0 auto 0 auto" at bounding box center [105, 259] width 174 height 113
click at [69, 172] on div "Spacing" at bounding box center [106, 172] width 194 height 27
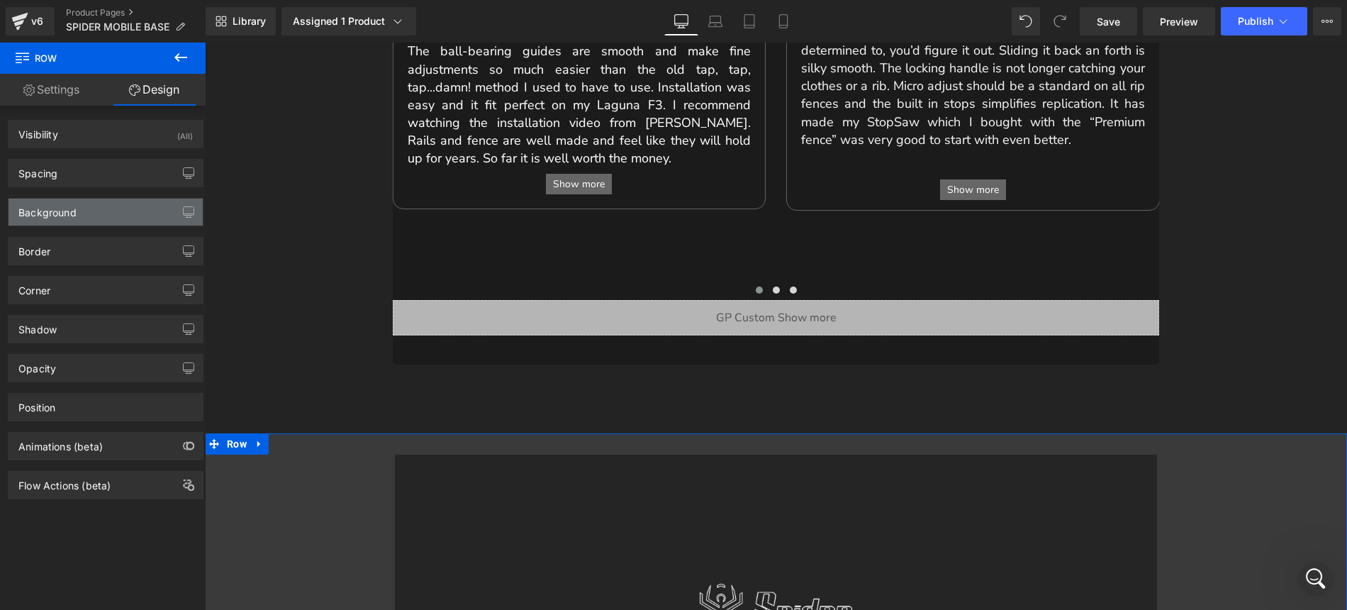
click at [69, 220] on div "Background" at bounding box center [106, 211] width 194 height 27
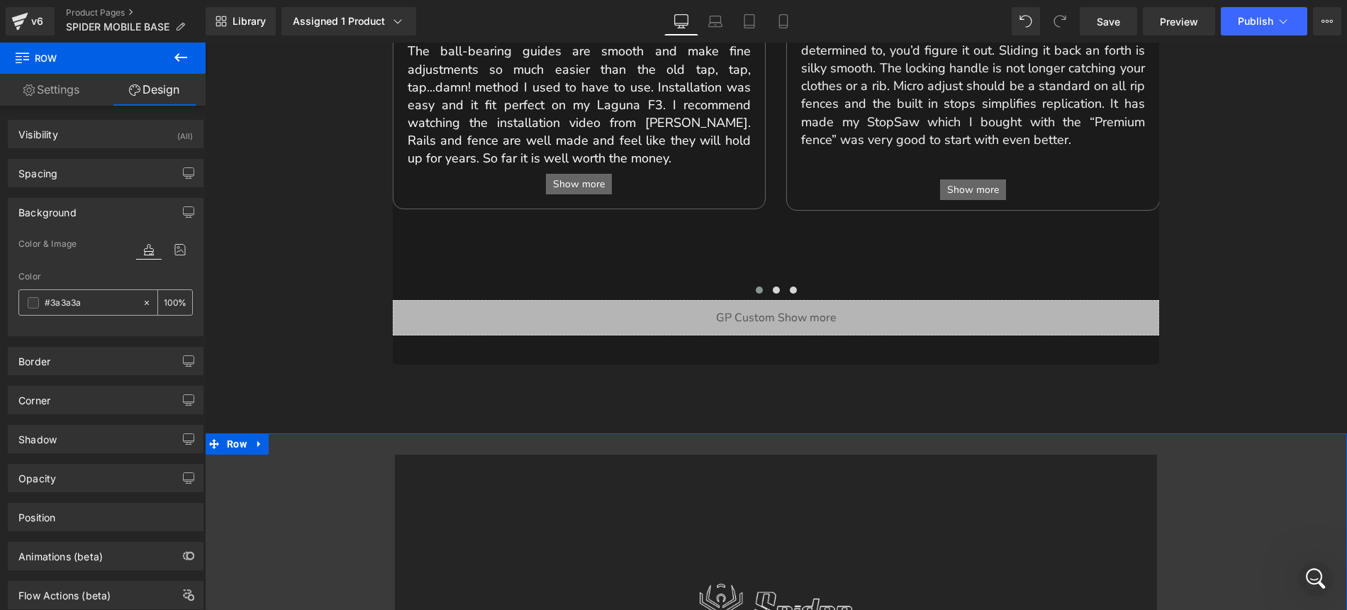
click at [84, 301] on input "#3a3a3a" at bounding box center [90, 303] width 91 height 16
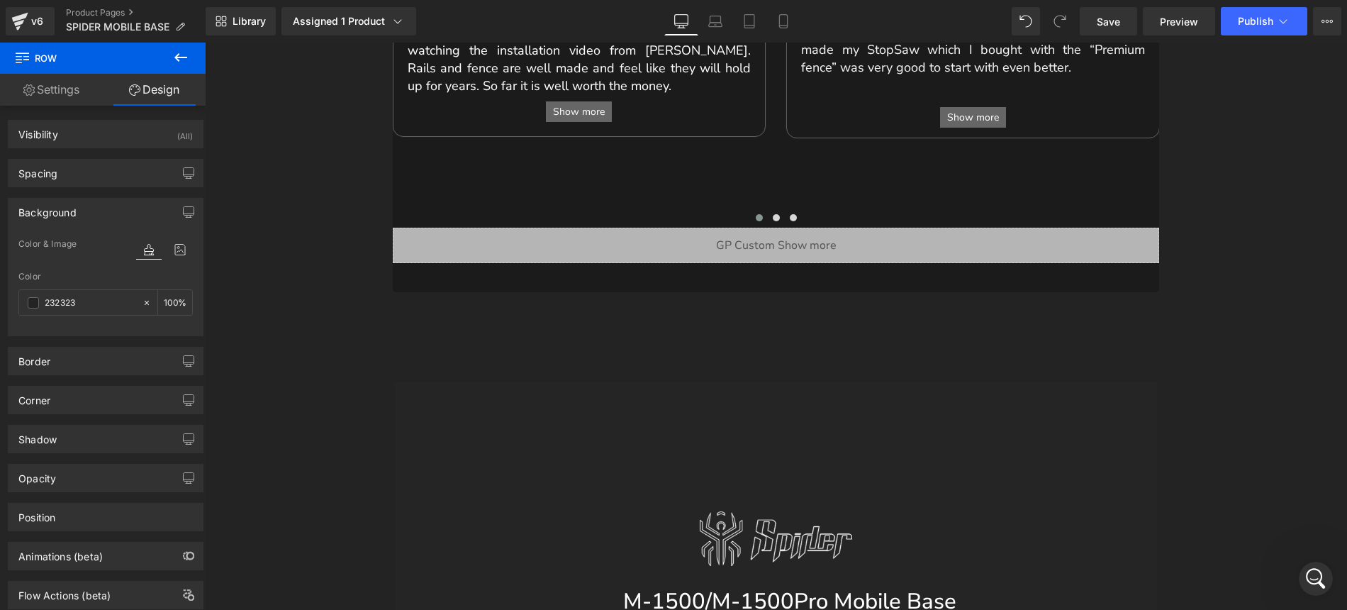
scroll to position [1238, 0]
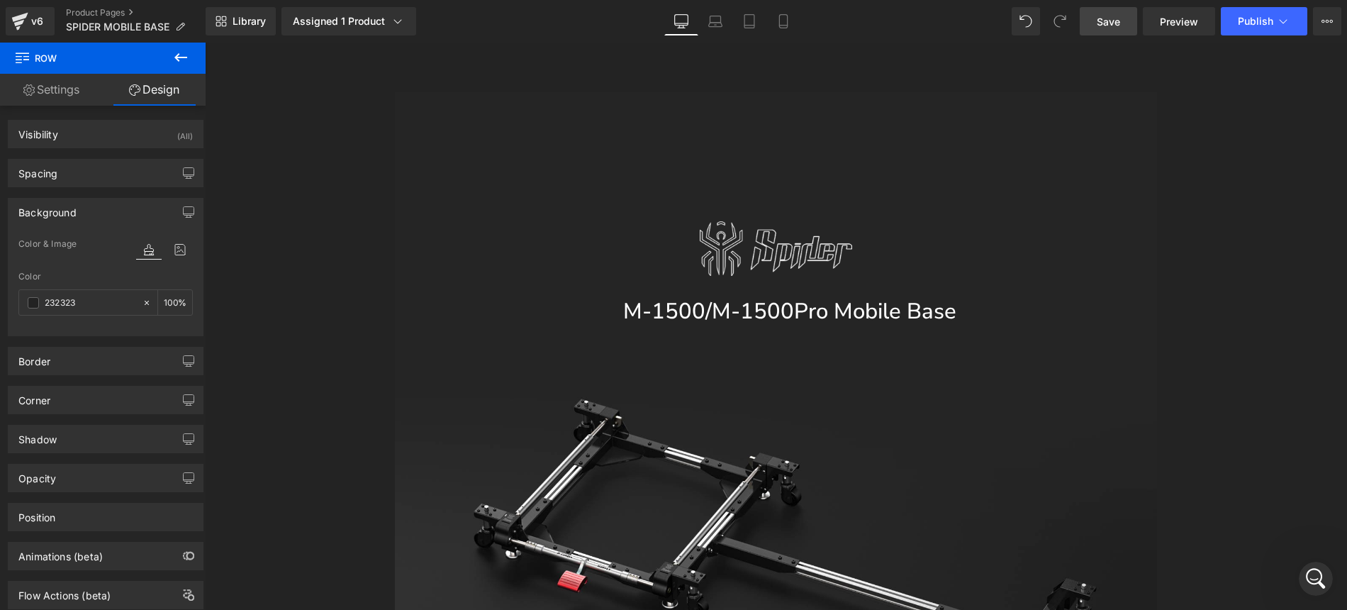
type input "232323"
drag, startPoint x: 1111, startPoint y: 25, endPoint x: 891, endPoint y: 208, distance: 286.4
click at [1111, 25] on span "Save" at bounding box center [1108, 21] width 23 height 15
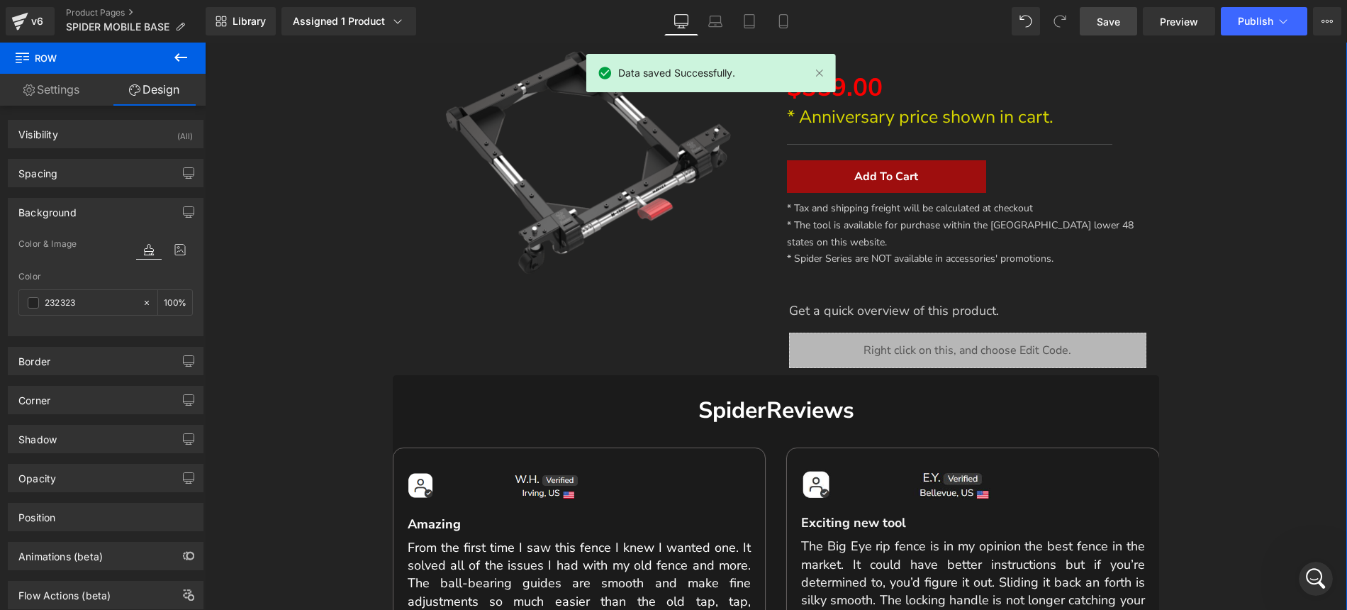
scroll to position [324, 0]
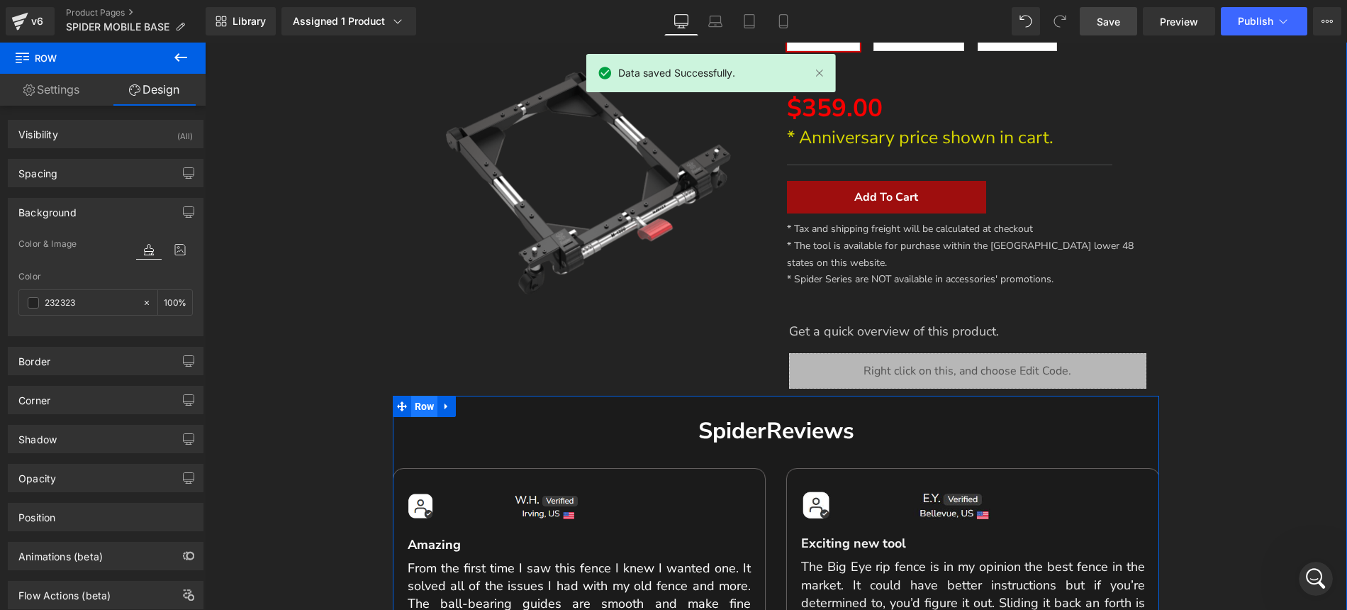
click at [420, 396] on span "Row" at bounding box center [424, 406] width 27 height 21
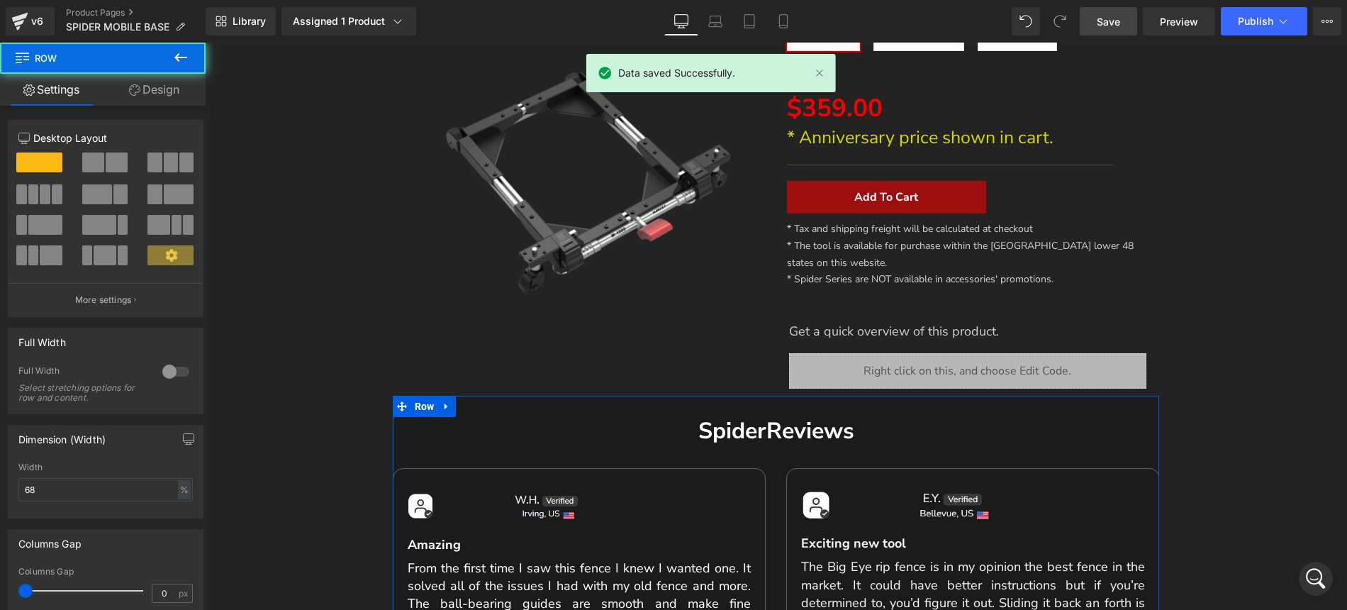
click at [165, 96] on link "Design" at bounding box center [154, 90] width 103 height 32
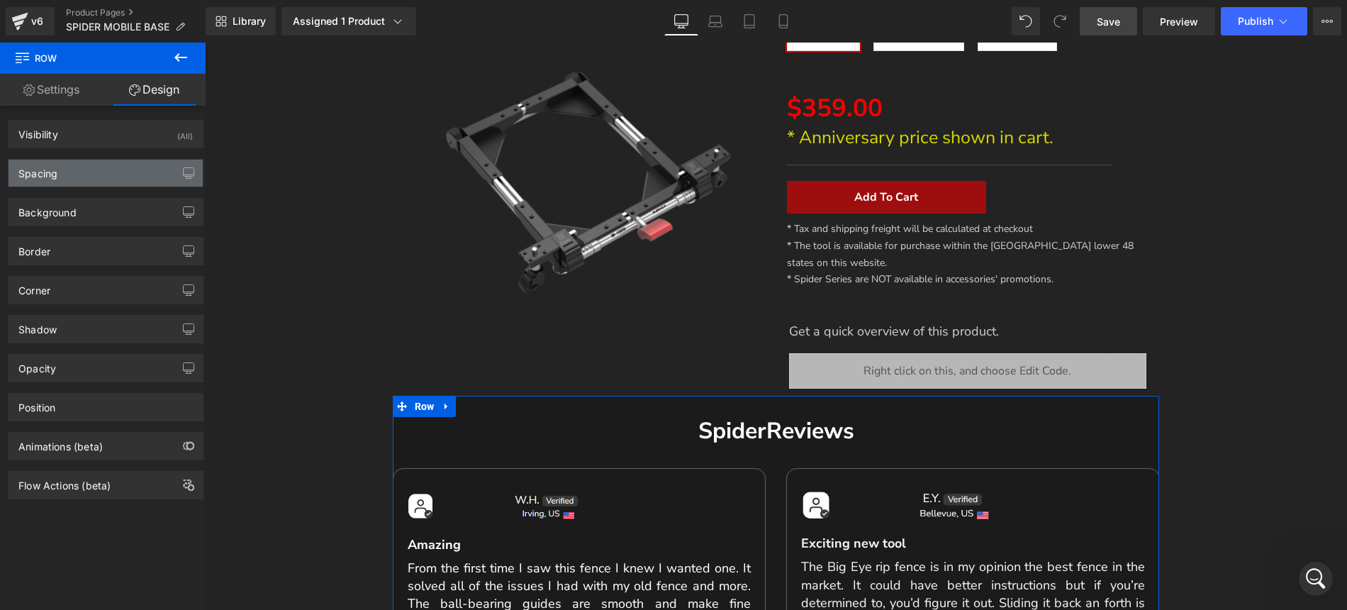
click at [91, 175] on div "Spacing" at bounding box center [106, 172] width 194 height 27
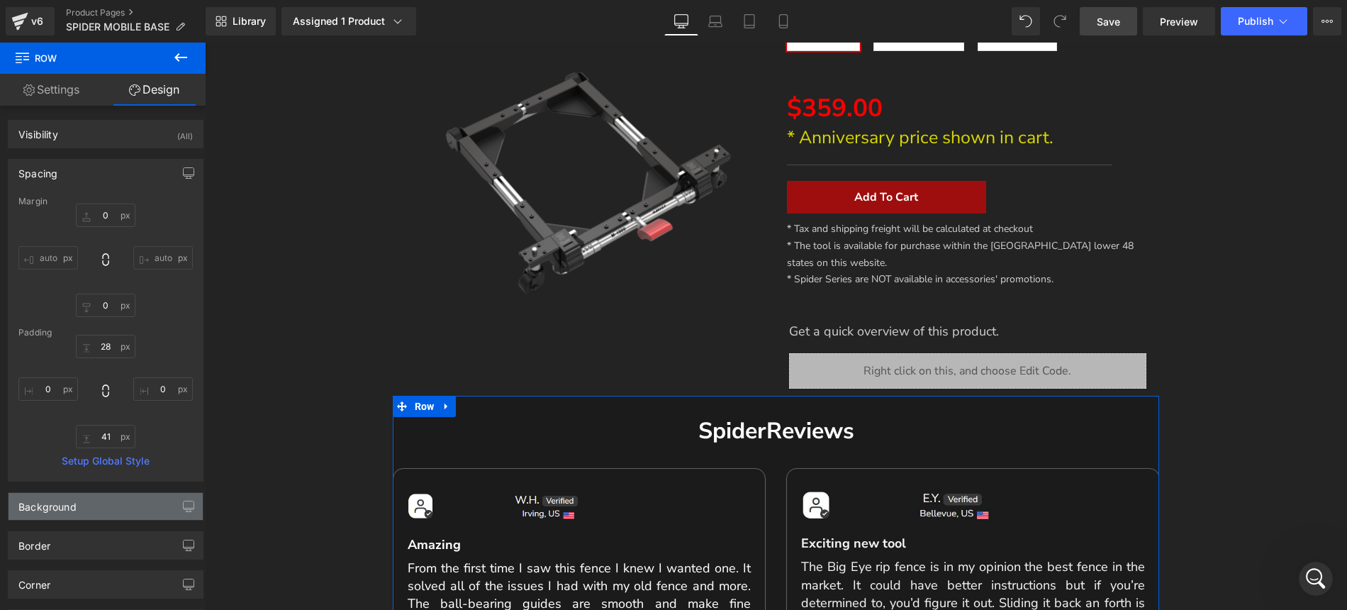
click at [97, 510] on div "Background" at bounding box center [106, 506] width 194 height 27
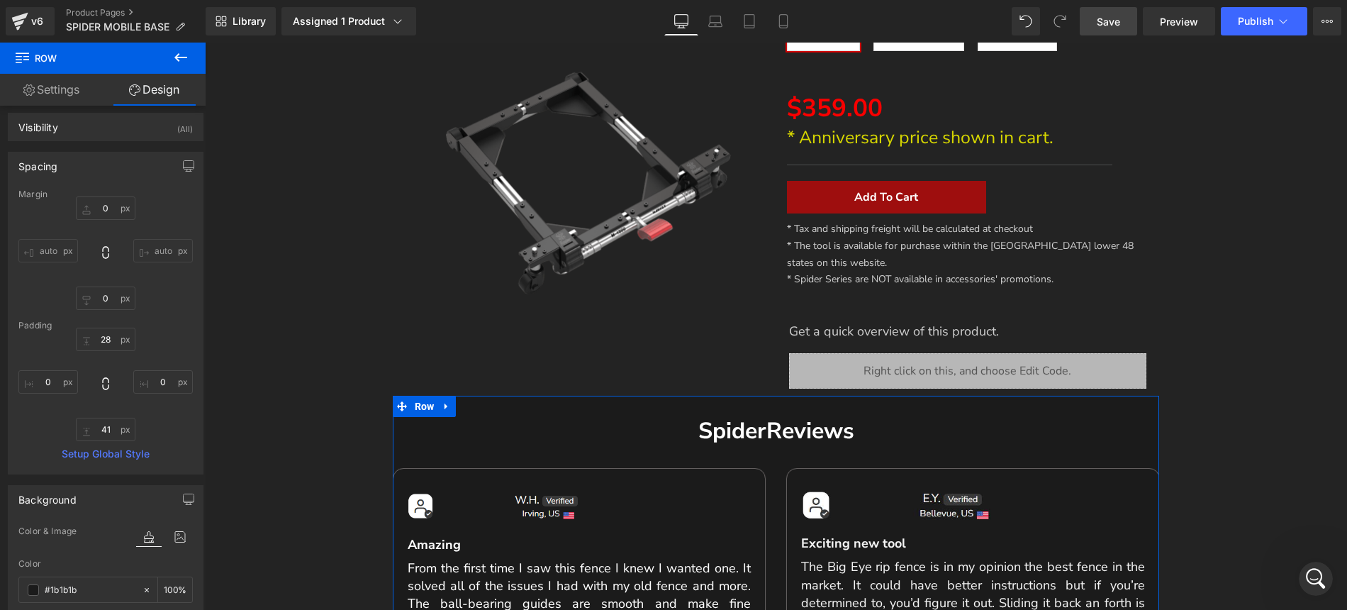
scroll to position [17, 0]
click at [91, 576] on input "#1b1b1b" at bounding box center [90, 580] width 91 height 16
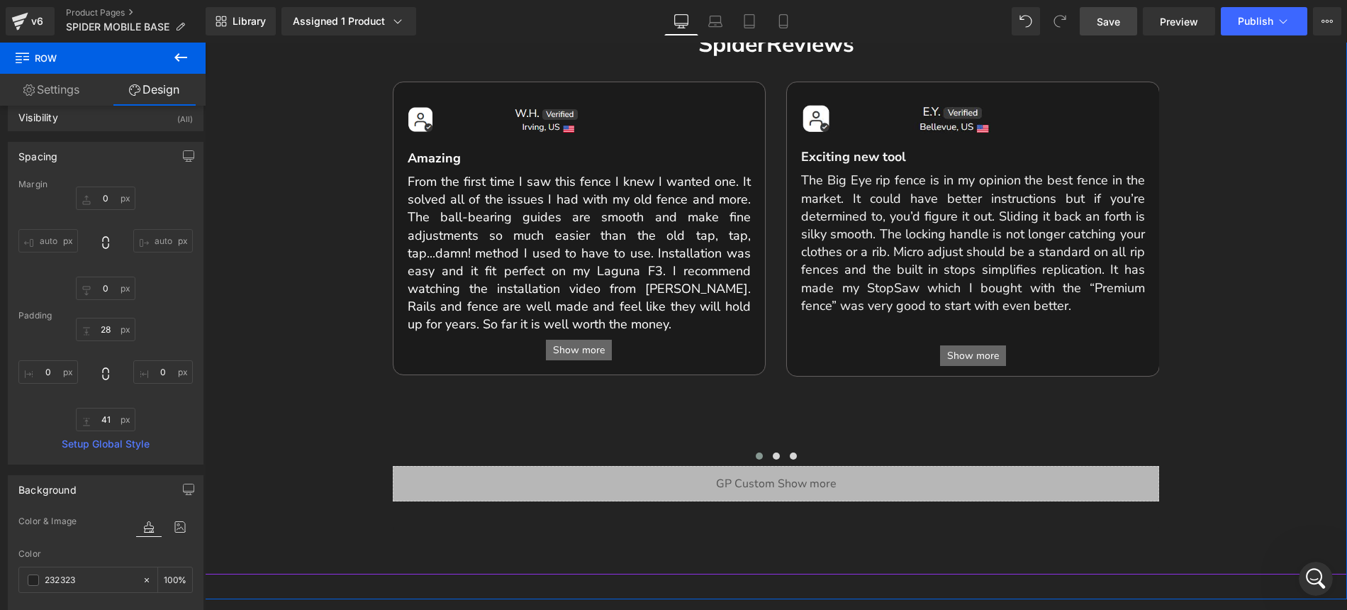
scroll to position [403, 0]
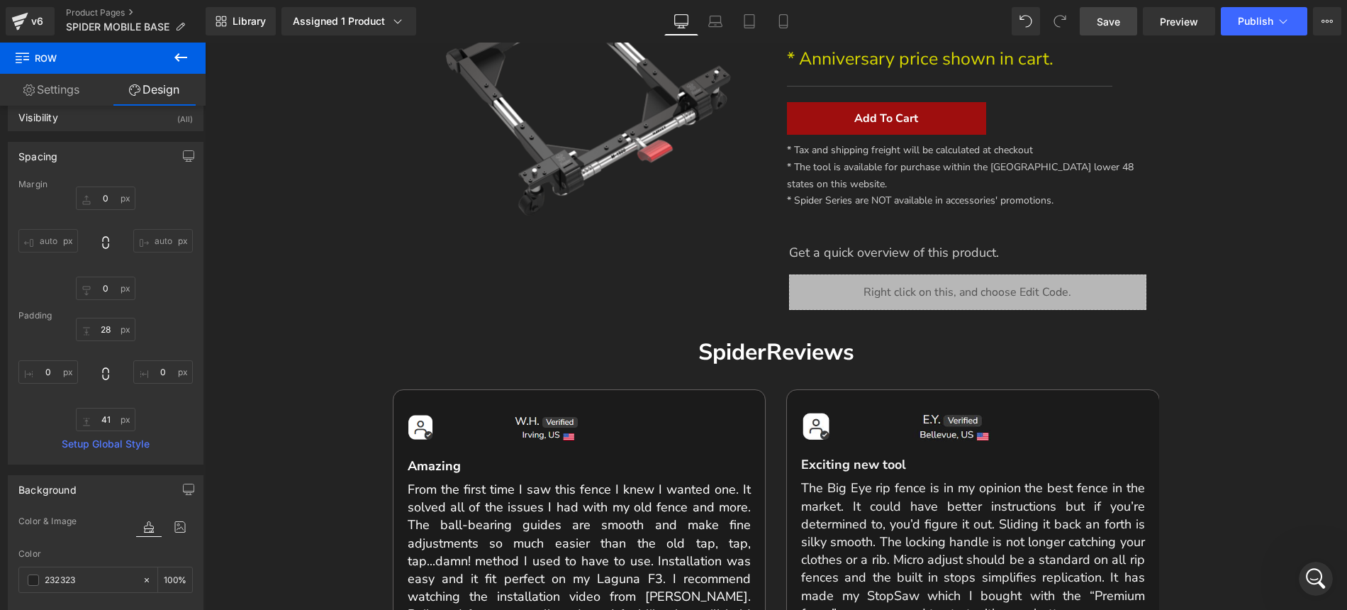
type input "232323"
click at [1114, 27] on span "Save" at bounding box center [1108, 21] width 23 height 15
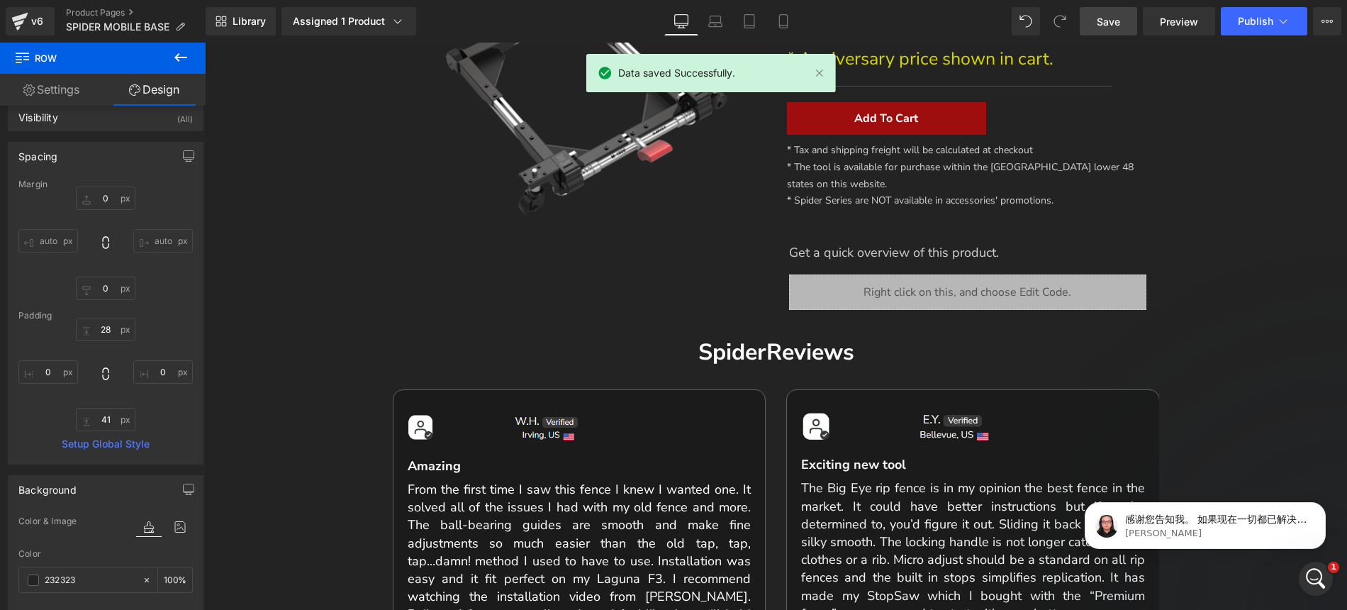
scroll to position [1884, 0]
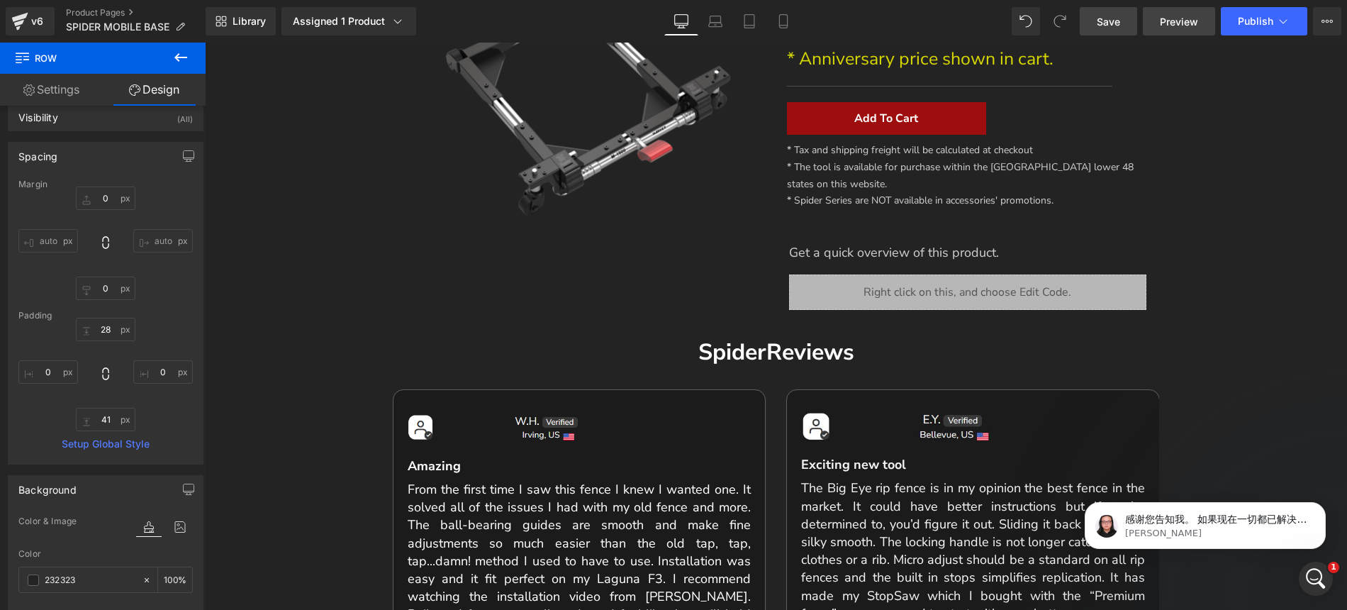
click at [1170, 26] on span "Preview" at bounding box center [1179, 21] width 38 height 15
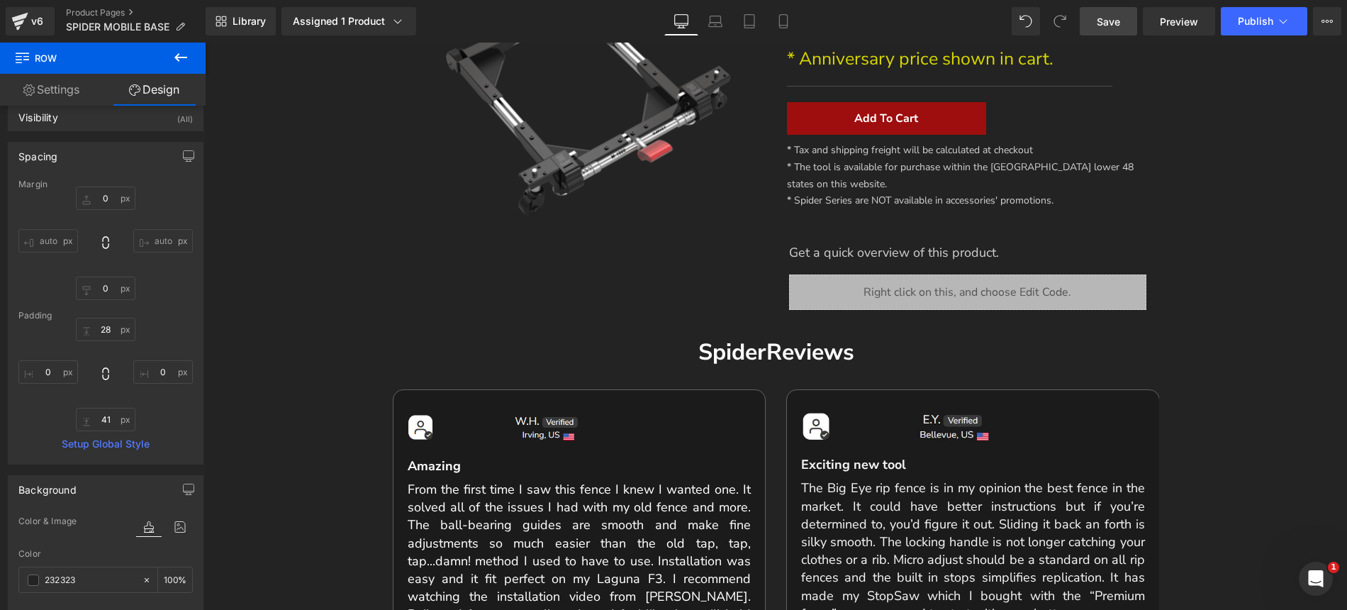
scroll to position [1960, 0]
